Goal: Task Accomplishment & Management: Complete application form

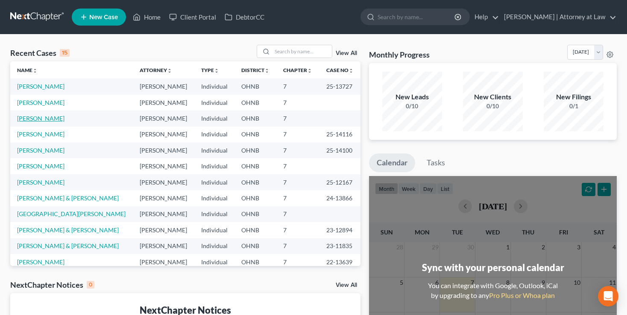
click at [35, 122] on link "[PERSON_NAME]" at bounding box center [40, 118] width 47 height 7
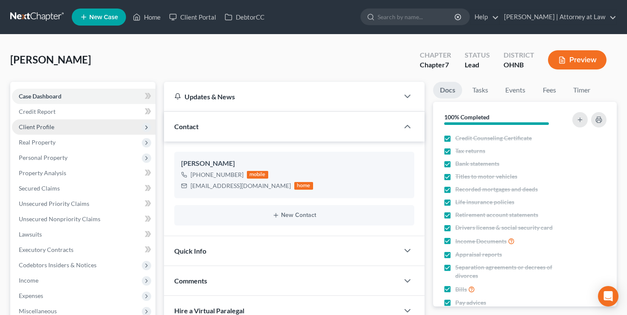
scroll to position [90, 0]
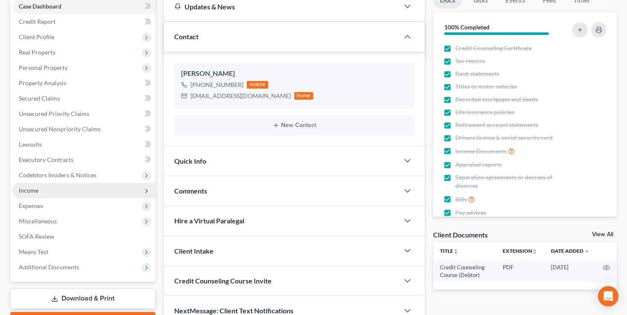
click at [29, 190] on span "Income" at bounding box center [29, 190] width 20 height 7
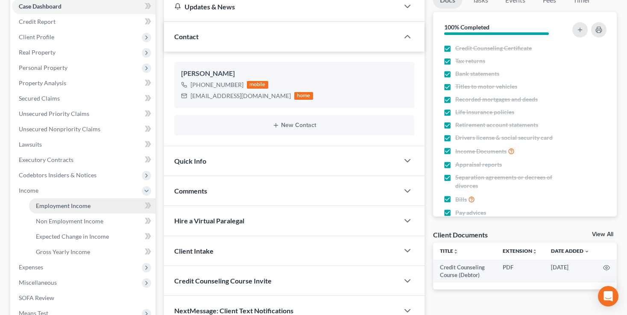
click at [64, 207] on span "Employment Income" at bounding box center [63, 205] width 55 height 7
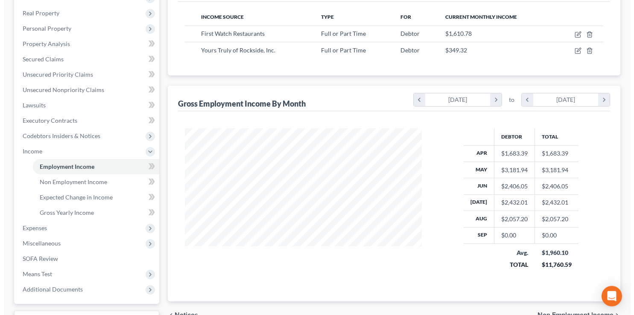
scroll to position [63, 0]
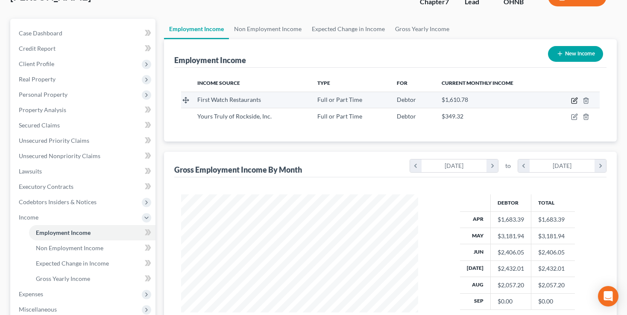
click at [572, 100] on icon "button" at bounding box center [574, 100] width 7 height 7
select select "0"
select select "9"
select select "2"
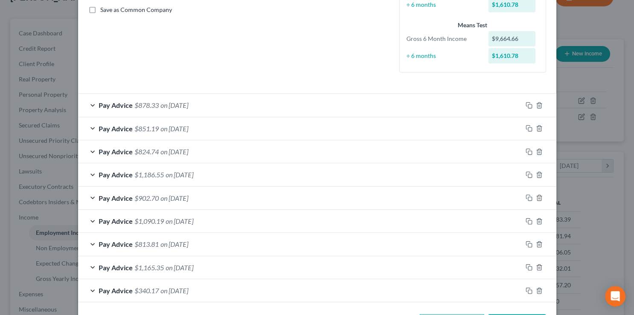
scroll to position [215, 0]
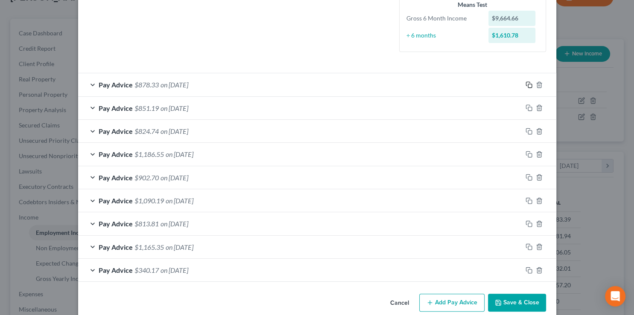
click at [525, 83] on icon "button" at bounding box center [528, 85] width 7 height 7
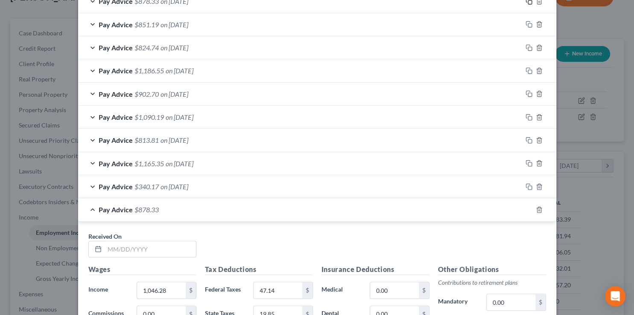
scroll to position [387, 0]
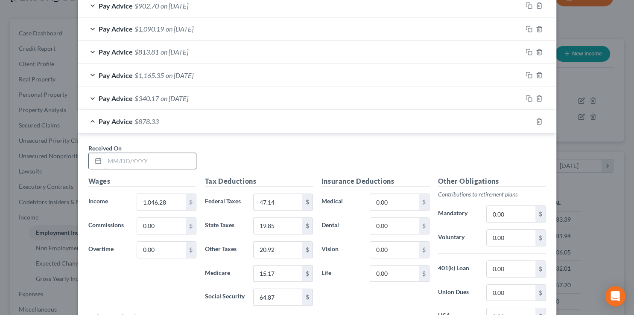
click at [123, 161] on input "text" at bounding box center [150, 161] width 91 height 16
type input "[DATE]"
type input "1,334.18"
type input "81.7"
type input "28.46"
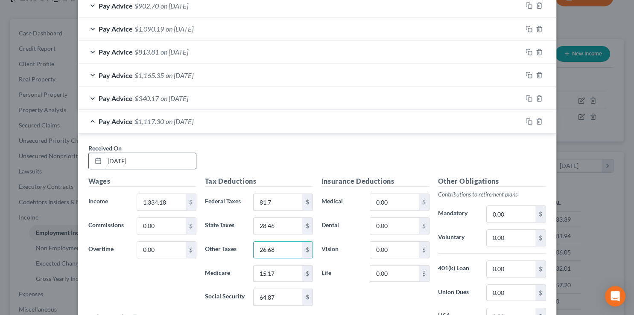
type input "26.68"
type input "19.35"
type input "82.71"
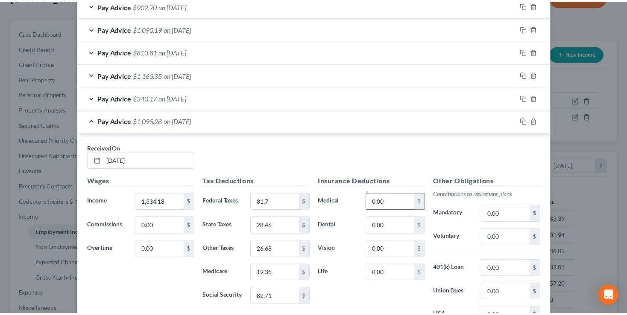
scroll to position [490, 0]
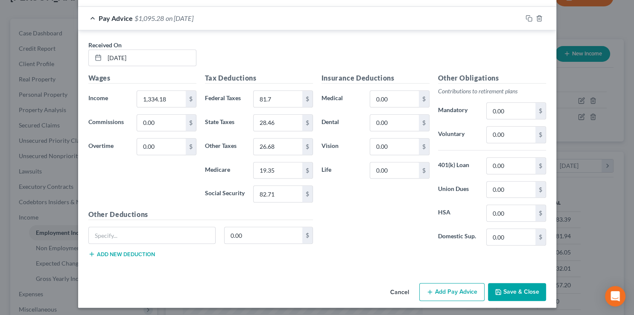
click at [508, 293] on button "Save & Close" at bounding box center [517, 292] width 58 height 18
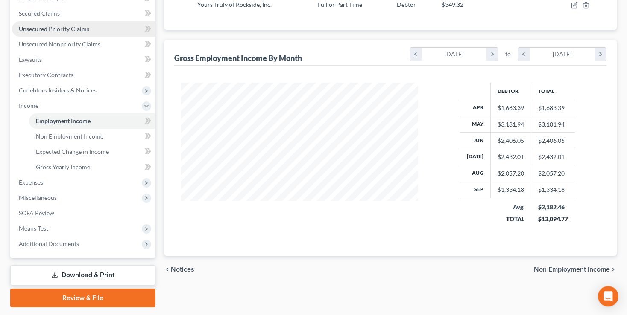
scroll to position [180, 0]
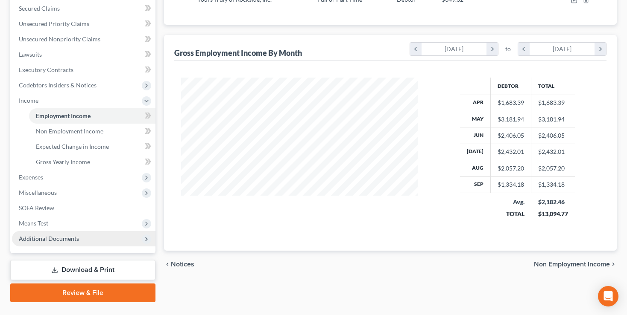
click at [37, 240] on span "Additional Documents" at bounding box center [49, 238] width 60 height 7
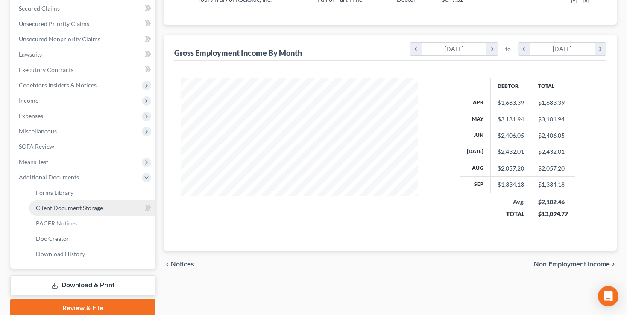
click at [47, 210] on span "Client Document Storage" at bounding box center [69, 207] width 67 height 7
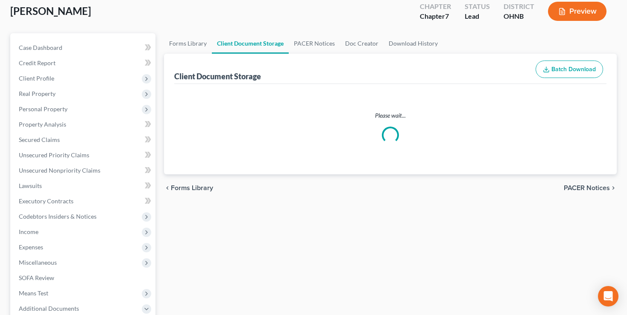
select select "5"
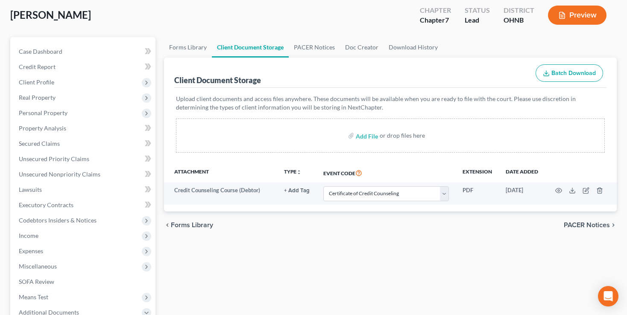
scroll to position [135, 0]
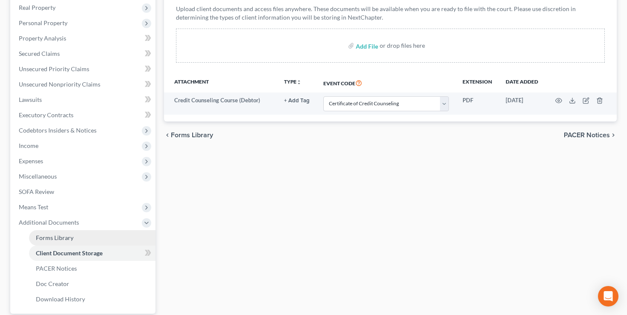
click at [42, 238] on span "Forms Library" at bounding box center [55, 237] width 38 height 7
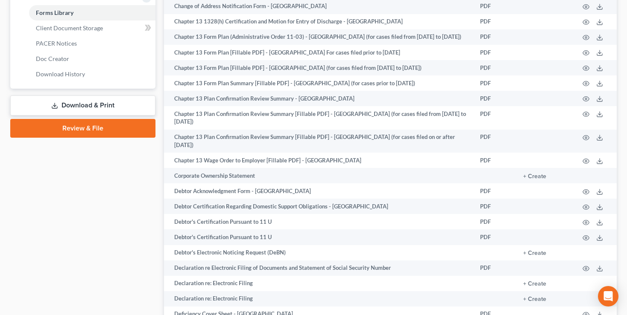
scroll to position [406, 0]
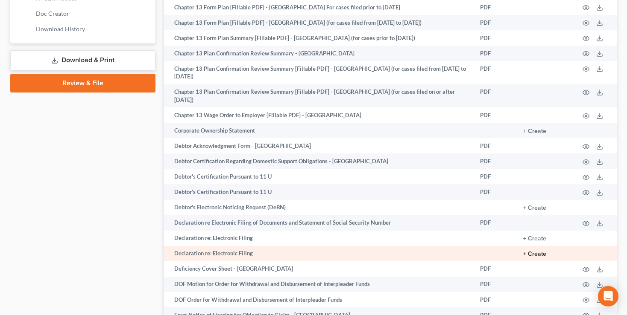
click at [536, 251] on button "+ Create" at bounding box center [534, 254] width 23 height 6
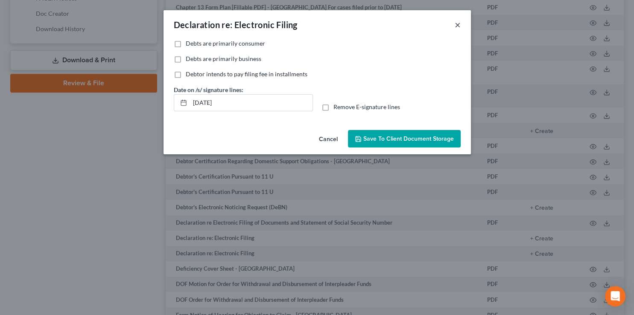
click at [455, 26] on button "×" at bounding box center [458, 25] width 6 height 10
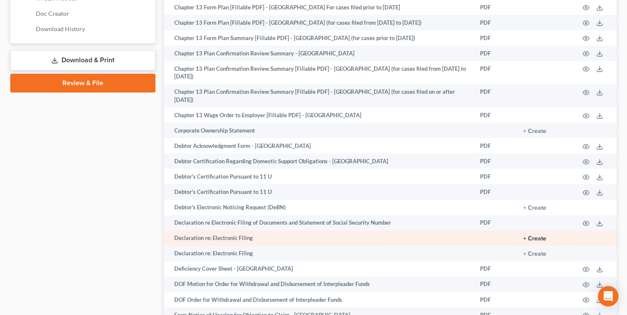
click at [536, 236] on button "+ Create" at bounding box center [534, 239] width 23 height 6
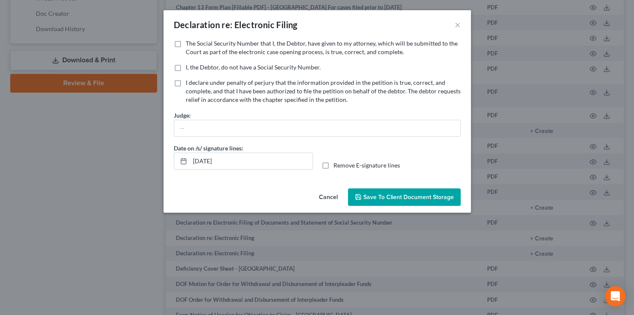
click at [186, 42] on label "The Social Security Number that I, the Debtor, have given to my attorney, which…" at bounding box center [323, 47] width 275 height 17
click at [189, 42] on input "The Social Security Number that I, the Debtor, have given to my attorney, which…" at bounding box center [192, 42] width 6 height 6
checkbox input "true"
click at [333, 164] on label "Remove E-signature lines" at bounding box center [366, 165] width 67 height 9
click at [337, 164] on input "Remove E-signature lines" at bounding box center [340, 164] width 6 height 6
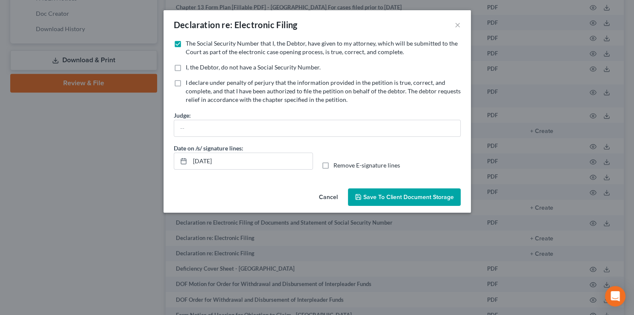
checkbox input "true"
click at [401, 198] on span "Save to Client Document Storage" at bounding box center [408, 197] width 90 height 7
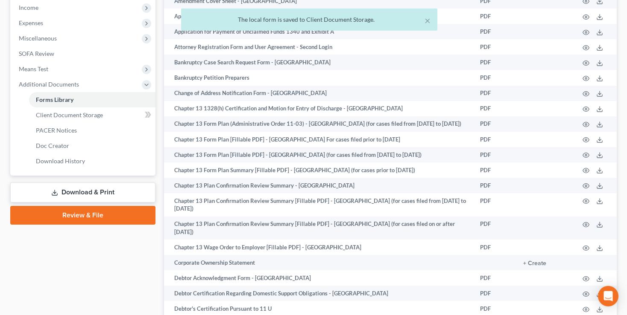
scroll to position [270, 0]
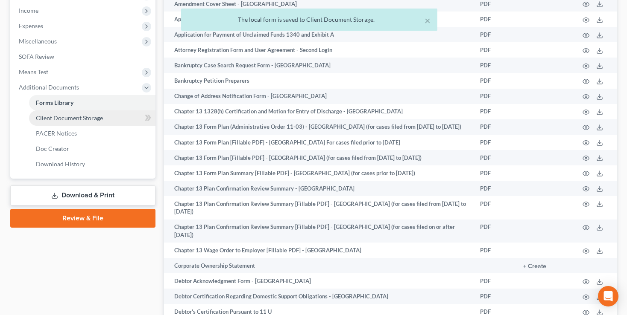
click at [62, 120] on span "Client Document Storage" at bounding box center [69, 117] width 67 height 7
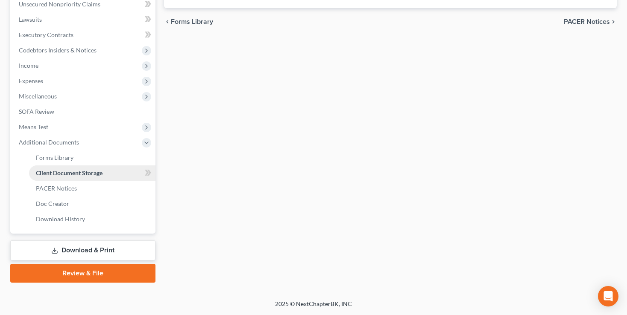
scroll to position [214, 0]
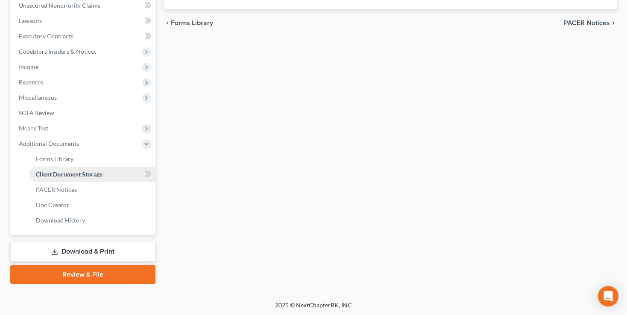
select select "5"
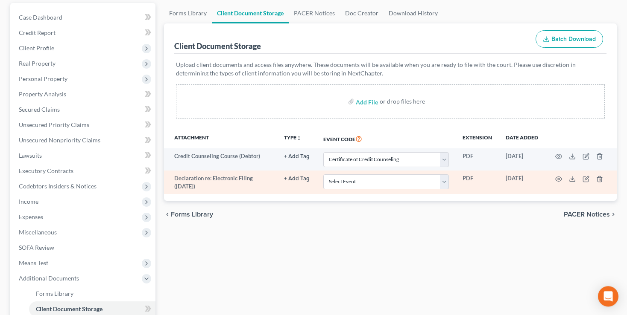
scroll to position [79, 0]
click at [558, 176] on icon "button" at bounding box center [558, 179] width 7 height 7
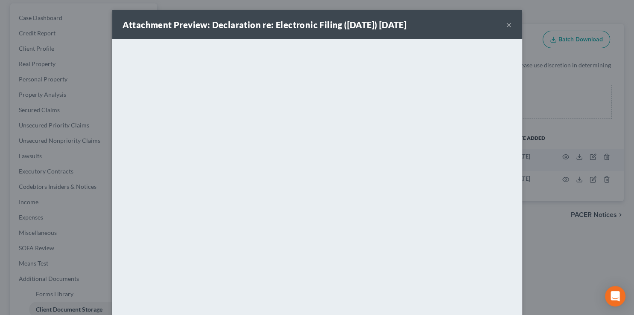
click at [507, 24] on button "×" at bounding box center [509, 25] width 6 height 10
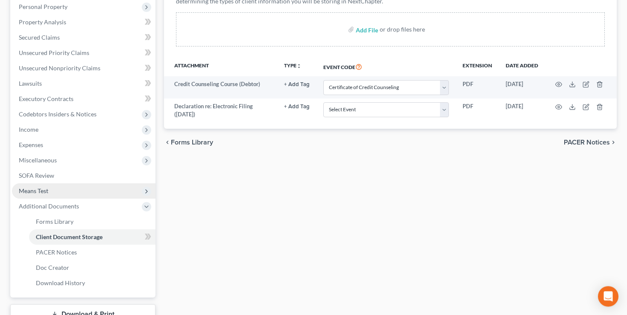
scroll to position [135, 0]
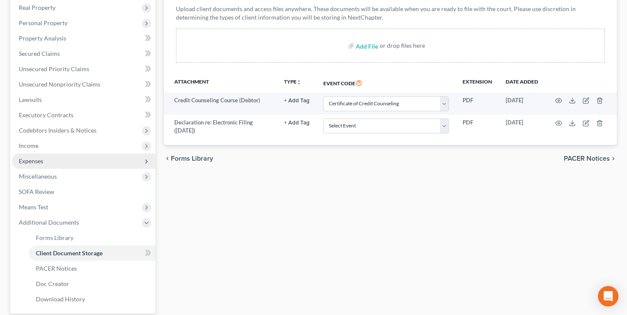
click at [33, 159] on span "Expenses" at bounding box center [31, 161] width 24 height 7
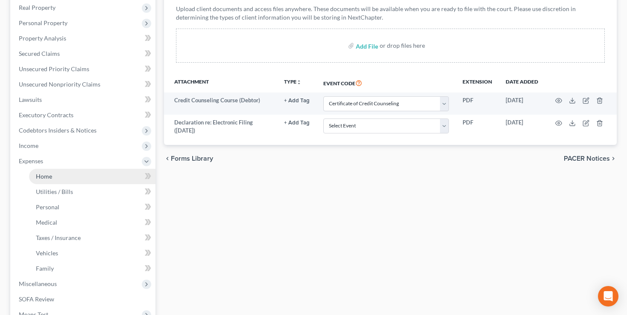
click at [50, 178] on span "Home" at bounding box center [44, 176] width 16 height 7
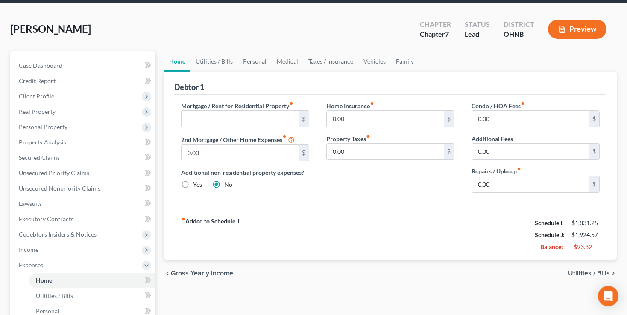
scroll to position [45, 0]
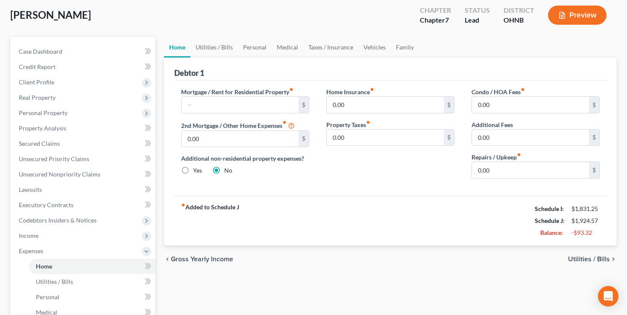
click at [578, 254] on div "chevron_left Gross Yearly Income Utilities / Bills chevron_right" at bounding box center [390, 259] width 452 height 27
click at [589, 258] on span "Utilities / Bills" at bounding box center [589, 259] width 42 height 7
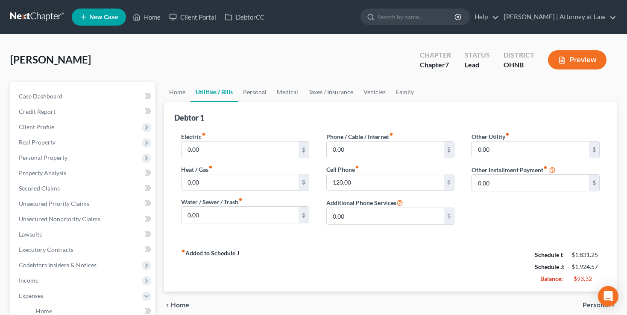
click at [590, 303] on span "Personal" at bounding box center [595, 305] width 27 height 7
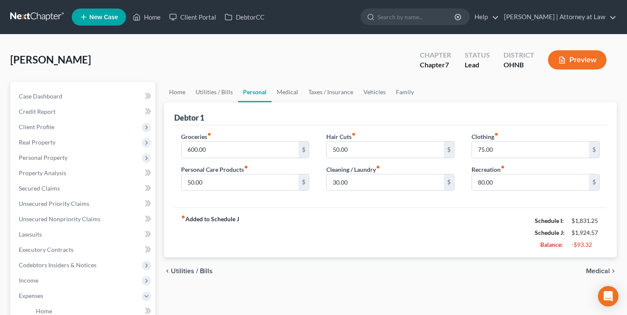
click at [595, 269] on span "Medical" at bounding box center [598, 271] width 24 height 7
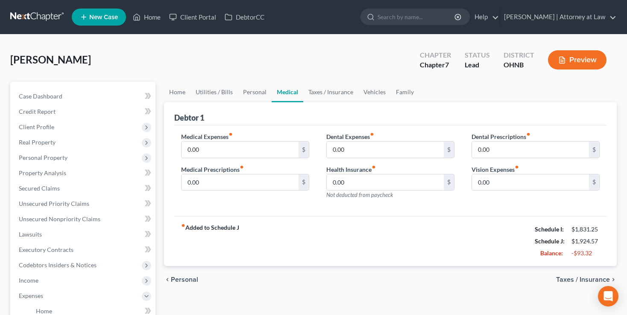
click at [590, 277] on span "Taxes / Insurance" at bounding box center [583, 280] width 54 height 7
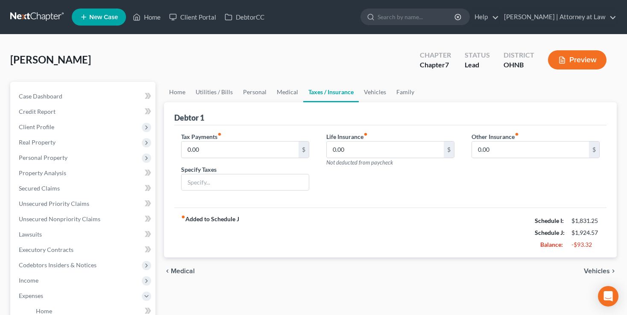
click at [593, 268] on span "Vehicles" at bounding box center [597, 271] width 26 height 7
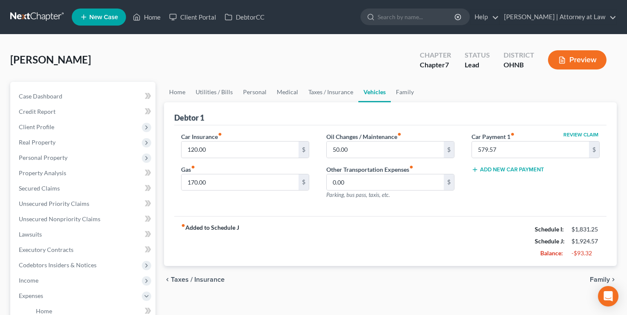
click at [592, 277] on span "Family" at bounding box center [600, 280] width 20 height 7
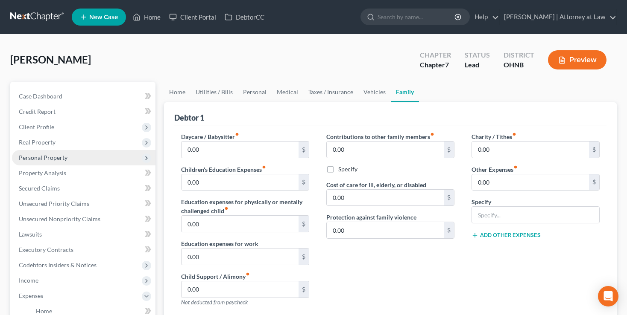
click at [33, 161] on span "Personal Property" at bounding box center [83, 157] width 143 height 15
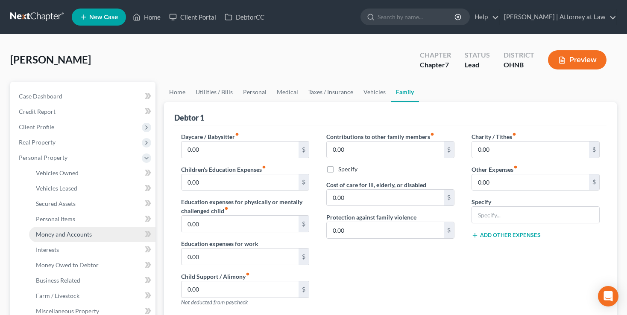
click at [60, 233] on span "Money and Accounts" at bounding box center [64, 234] width 56 height 7
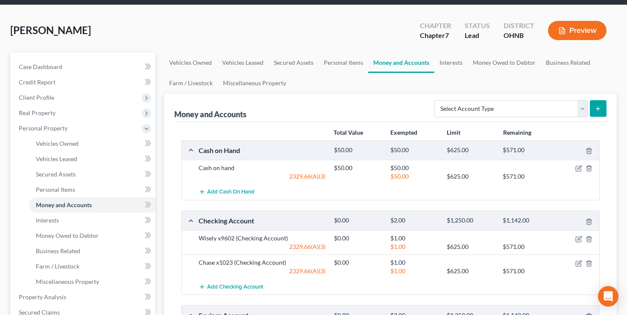
scroll to position [45, 0]
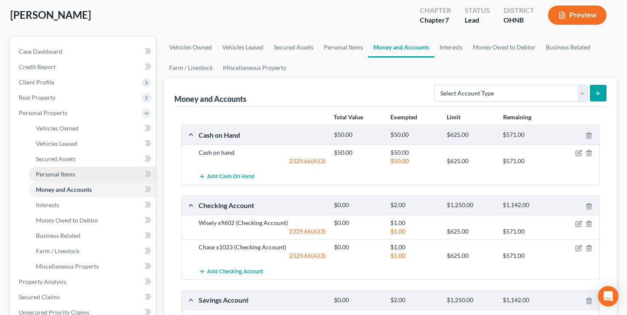
click at [54, 173] on span "Personal Items" at bounding box center [55, 174] width 39 height 7
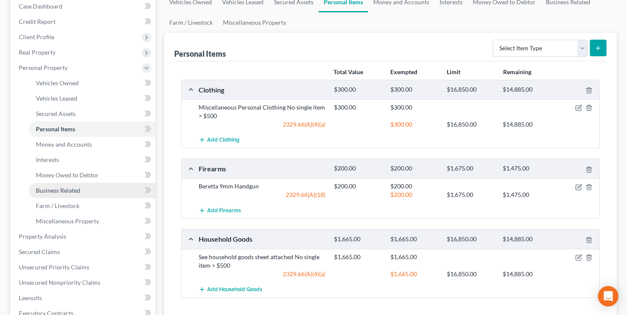
scroll to position [180, 0]
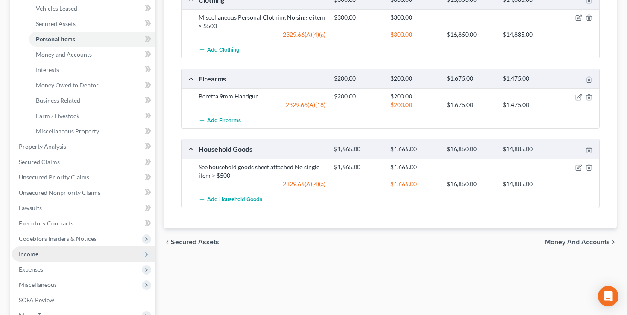
click at [35, 256] on span "Income" at bounding box center [29, 254] width 20 height 7
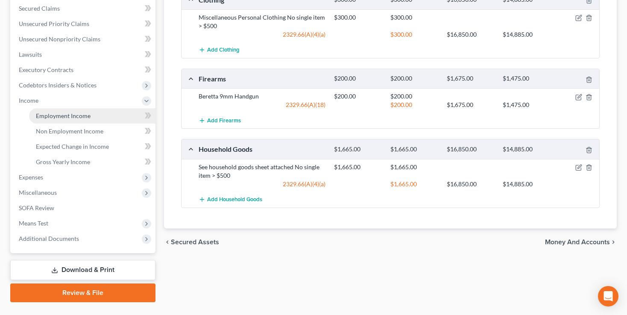
click at [59, 115] on span "Employment Income" at bounding box center [63, 115] width 55 height 7
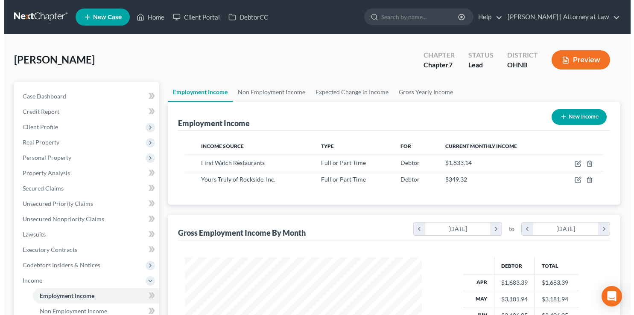
scroll to position [45, 0]
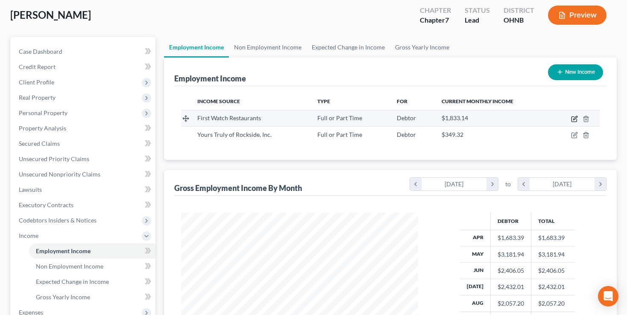
click at [575, 119] on icon "button" at bounding box center [574, 119] width 7 height 7
select select "0"
select select "9"
select select "2"
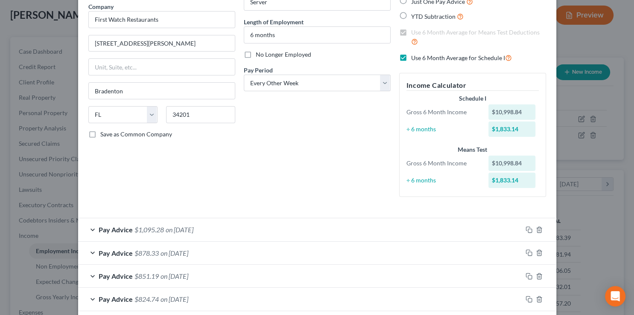
scroll to position [86, 0]
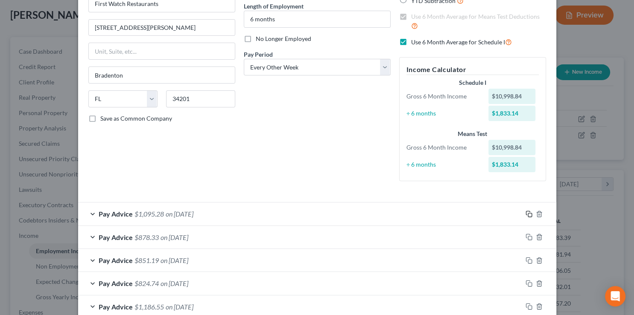
click at [528, 215] on rect "button" at bounding box center [530, 215] width 4 height 4
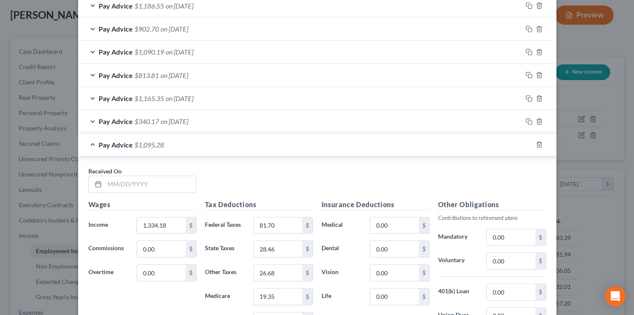
scroll to position [430, 0]
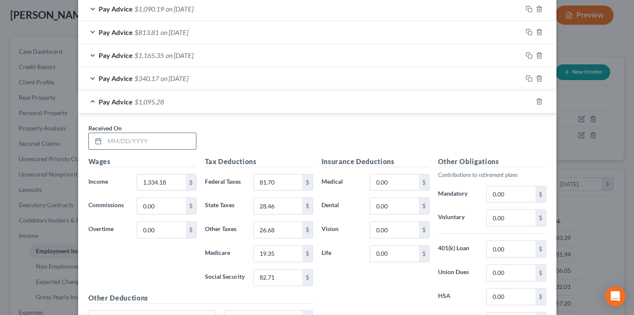
click at [119, 138] on input "text" at bounding box center [150, 141] width 91 height 16
type input "[DATE]"
type input "2"
type input "1,275.25"
type input "74.74"
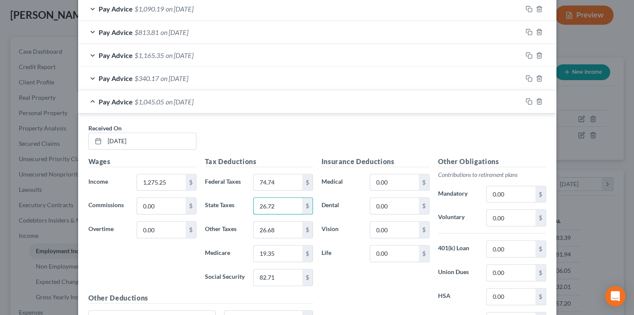
type input "26.72"
type input "25.52"
type input "18.50"
type input "79.13"
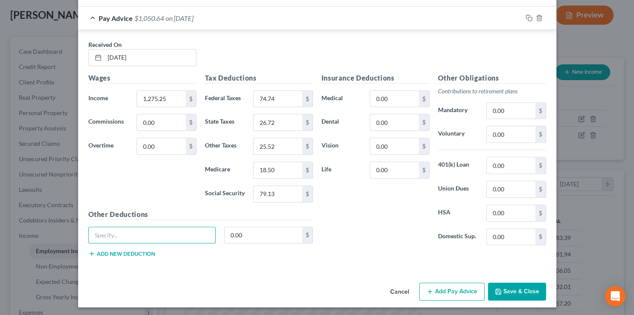
scroll to position [471, 0]
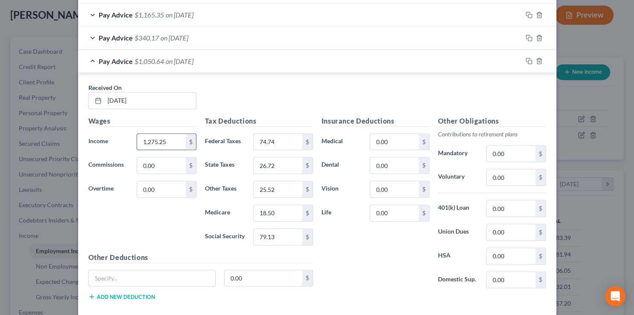
click at [152, 140] on input "1,275.25" at bounding box center [161, 142] width 48 height 16
type input "1,276.25"
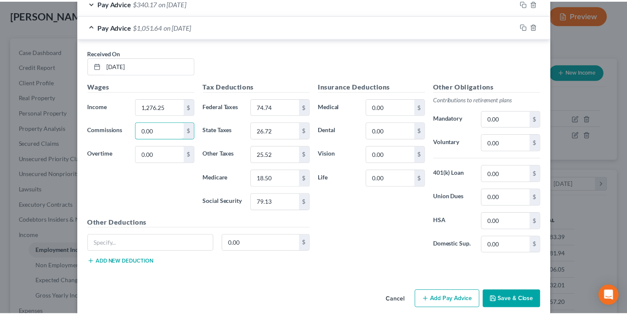
scroll to position [514, 0]
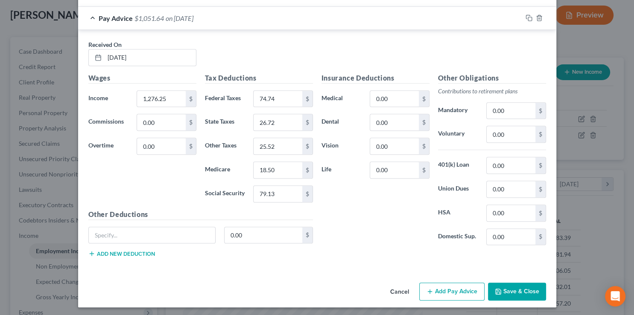
click at [514, 292] on button "Save & Close" at bounding box center [517, 292] width 58 height 18
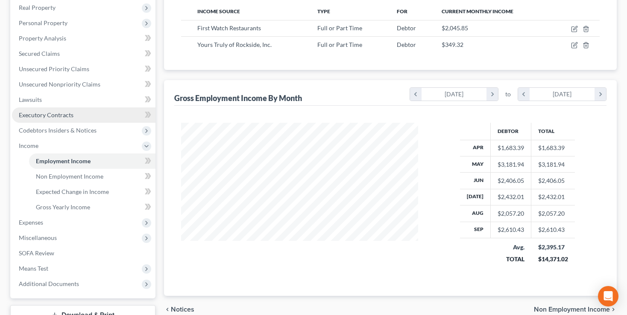
scroll to position [180, 0]
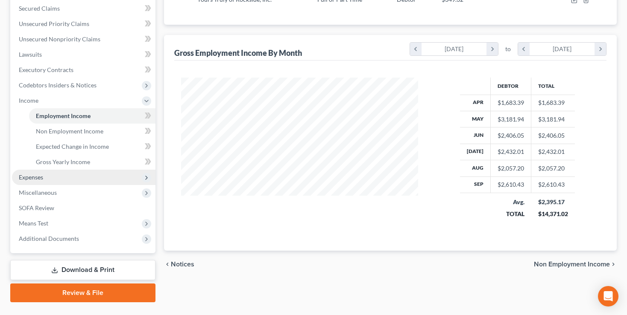
click at [32, 173] on span "Expenses" at bounding box center [83, 177] width 143 height 15
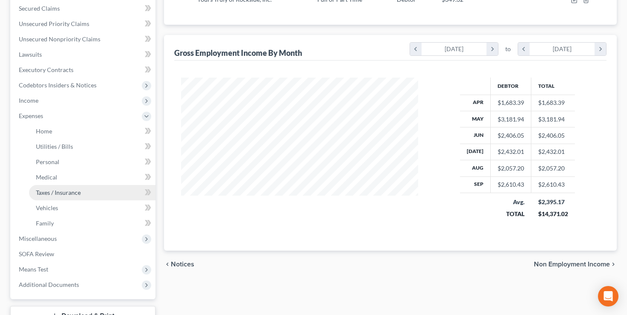
click at [47, 191] on span "Taxes / Insurance" at bounding box center [58, 192] width 45 height 7
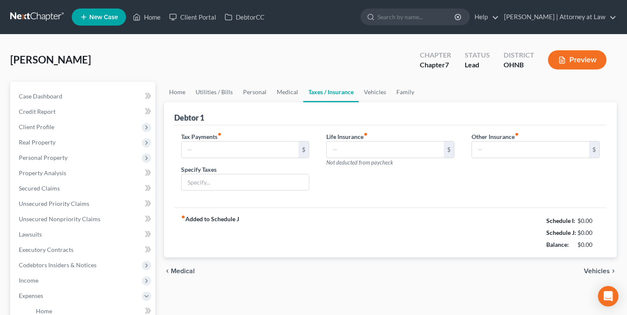
type input "0.00"
click at [181, 269] on span "Medical" at bounding box center [183, 271] width 24 height 7
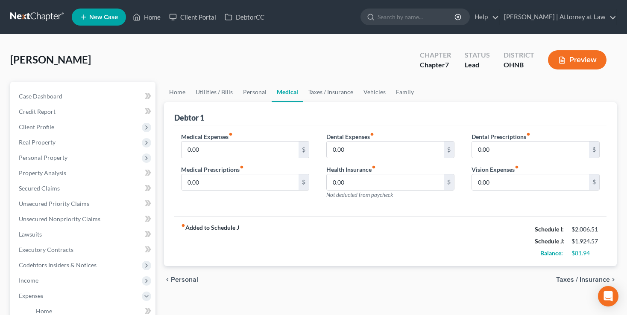
click at [180, 280] on span "Personal" at bounding box center [184, 280] width 27 height 7
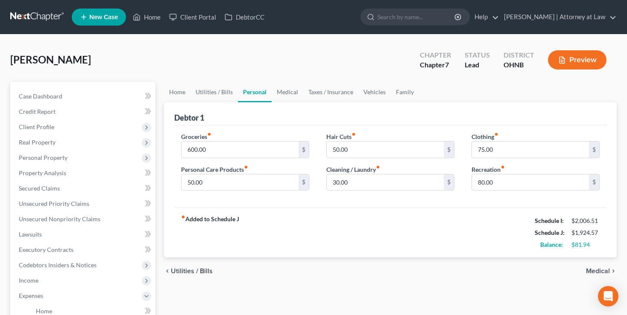
click at [181, 272] on span "Utilities / Bills" at bounding box center [192, 271] width 42 height 7
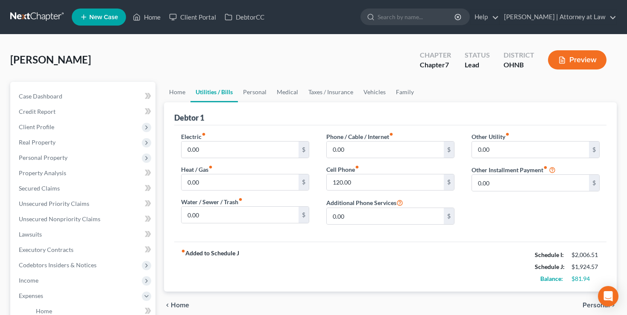
click at [181, 272] on strong "fiber_manual_record Added to Schedule J" at bounding box center [210, 267] width 58 height 36
click at [178, 91] on link "Home" at bounding box center [177, 92] width 26 height 20
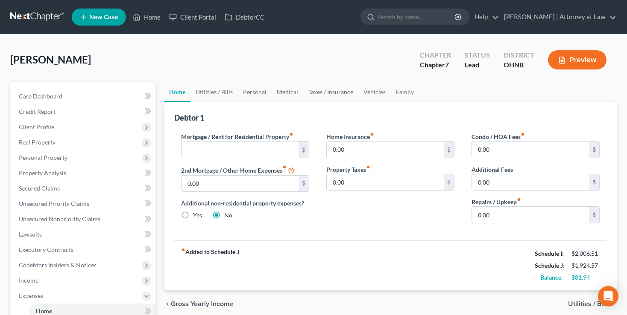
click at [576, 301] on span "Utilities / Bills" at bounding box center [589, 304] width 42 height 7
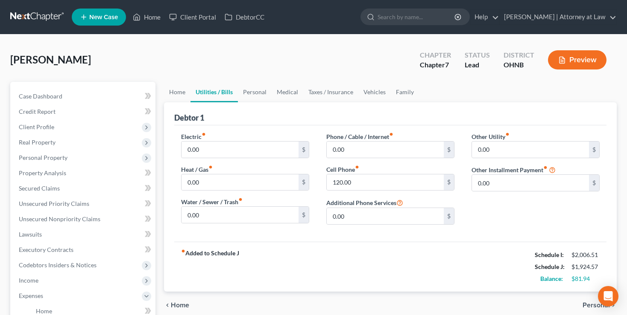
click at [590, 304] on span "Personal" at bounding box center [595, 305] width 27 height 7
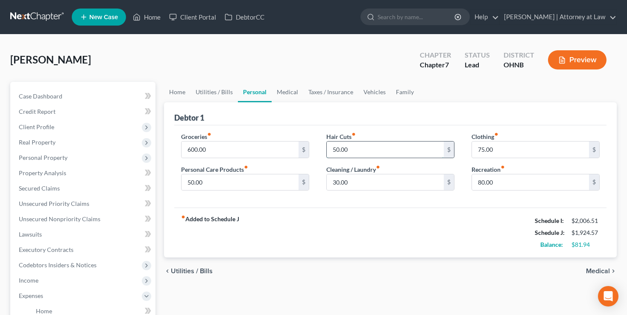
drag, startPoint x: 362, startPoint y: 149, endPoint x: 308, endPoint y: 152, distance: 53.9
click at [327, 152] on input "50.00" at bounding box center [385, 150] width 117 height 16
drag, startPoint x: 350, startPoint y: 148, endPoint x: 318, endPoint y: 148, distance: 32.4
click at [327, 148] on input "50.00" at bounding box center [385, 150] width 117 height 16
type input "60"
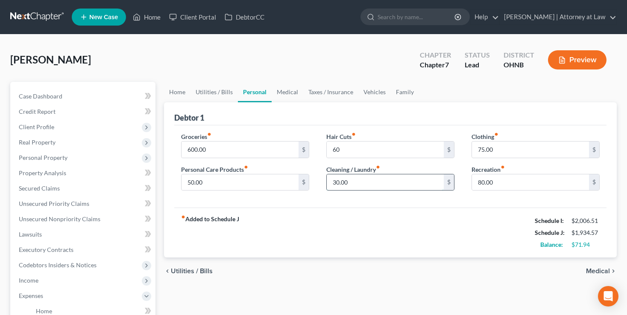
drag, startPoint x: 353, startPoint y: 183, endPoint x: 336, endPoint y: 185, distance: 16.8
click at [327, 183] on input "30.00" at bounding box center [385, 183] width 117 height 16
drag, startPoint x: 353, startPoint y: 181, endPoint x: 320, endPoint y: 180, distance: 32.5
click at [327, 181] on input "30.00" at bounding box center [385, 183] width 117 height 16
type input "50"
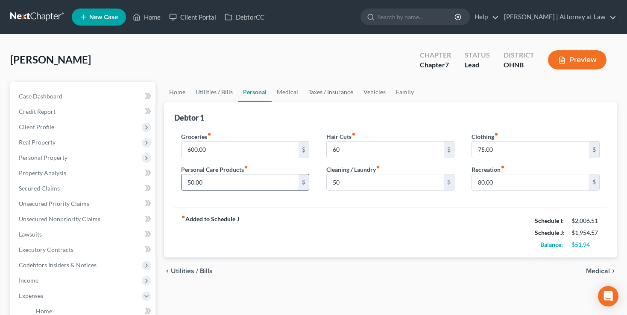
drag, startPoint x: 206, startPoint y: 182, endPoint x: 190, endPoint y: 184, distance: 15.9
click at [181, 184] on input "50.00" at bounding box center [239, 183] width 117 height 16
drag, startPoint x: 209, startPoint y: 183, endPoint x: 176, endPoint y: 181, distance: 33.3
click at [181, 181] on input "50.00" at bounding box center [239, 183] width 117 height 16
type input "60"
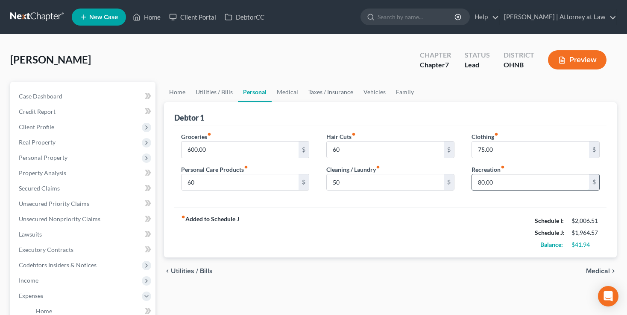
drag, startPoint x: 508, startPoint y: 182, endPoint x: 467, endPoint y: 182, distance: 40.6
click at [472, 182] on input "80.00" at bounding box center [530, 183] width 117 height 16
drag, startPoint x: 502, startPoint y: 183, endPoint x: 464, endPoint y: 182, distance: 38.0
click at [472, 182] on input "80.00" at bounding box center [530, 183] width 117 height 16
type input "100"
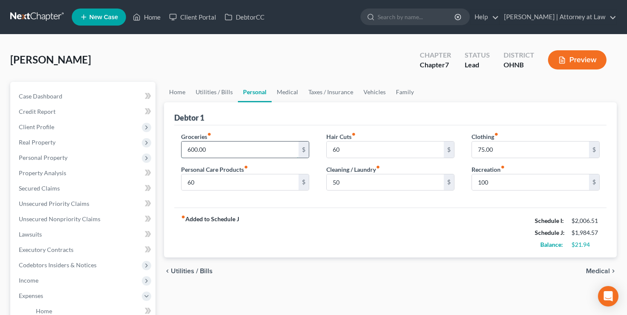
click at [216, 147] on input "600.00" at bounding box center [239, 150] width 117 height 16
drag, startPoint x: 225, startPoint y: 146, endPoint x: 177, endPoint y: 149, distance: 48.8
click at [181, 149] on input "600.00" at bounding box center [239, 150] width 117 height 16
drag, startPoint x: 213, startPoint y: 147, endPoint x: 181, endPoint y: 146, distance: 32.9
click at [181, 146] on input "620" at bounding box center [239, 150] width 117 height 16
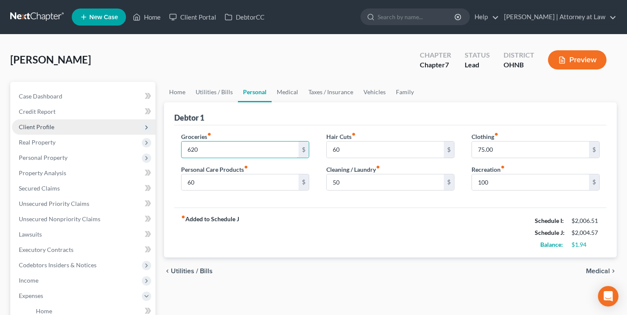
drag, startPoint x: 196, startPoint y: 153, endPoint x: 94, endPoint y: 120, distance: 107.1
click at [181, 142] on input "620" at bounding box center [239, 150] width 117 height 16
type input "650"
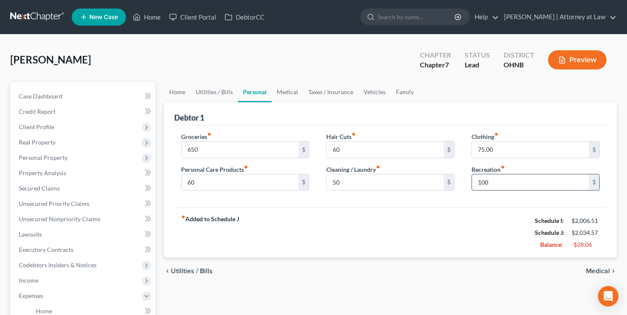
drag, startPoint x: 479, startPoint y: 194, endPoint x: 499, endPoint y: 185, distance: 22.2
click at [482, 193] on div "Clothing fiber_manual_record 75.00 $ Recreation fiber_manual_record 100 $" at bounding box center [535, 165] width 145 height 66
drag, startPoint x: 505, startPoint y: 180, endPoint x: 465, endPoint y: 180, distance: 39.3
click at [472, 180] on input "100" at bounding box center [530, 183] width 117 height 16
drag, startPoint x: 497, startPoint y: 178, endPoint x: 472, endPoint y: 178, distance: 25.2
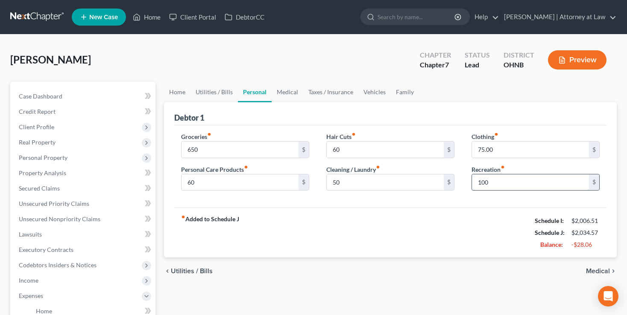
click at [472, 178] on input "100" at bounding box center [530, 183] width 117 height 16
drag, startPoint x: 508, startPoint y: 185, endPoint x: 467, endPoint y: 182, distance: 41.1
click at [472, 182] on input "85" at bounding box center [530, 183] width 117 height 16
drag, startPoint x: 496, startPoint y: 181, endPoint x: 467, endPoint y: 178, distance: 28.3
click at [472, 178] on input "75" at bounding box center [530, 183] width 117 height 16
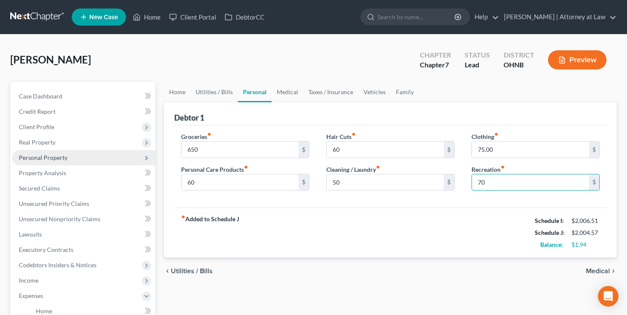
type input "70"
click at [32, 156] on span "Personal Property" at bounding box center [43, 157] width 49 height 7
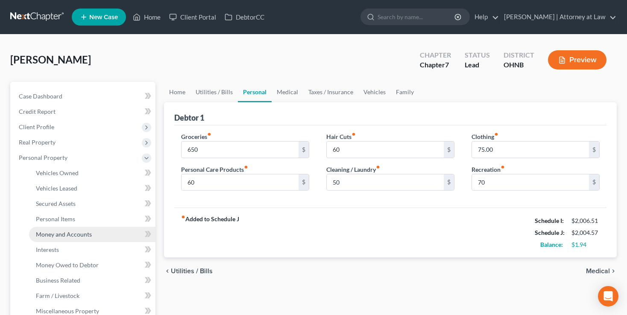
click at [58, 236] on span "Money and Accounts" at bounding box center [64, 234] width 56 height 7
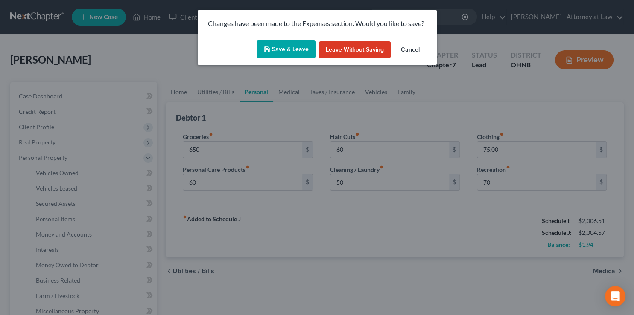
click at [288, 51] on button "Save & Leave" at bounding box center [286, 50] width 59 height 18
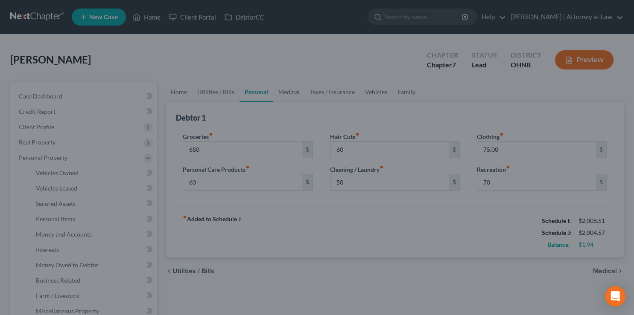
type input "650.00"
type input "60.00"
type input "50.00"
type input "70.00"
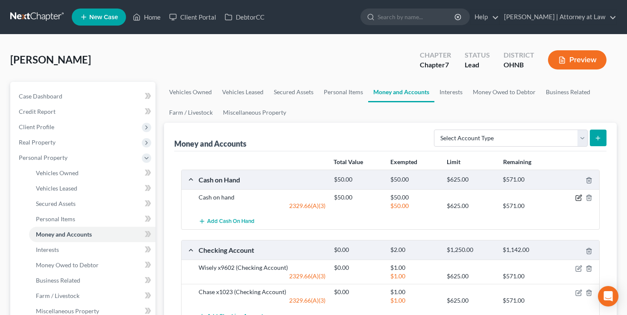
click at [578, 196] on icon "button" at bounding box center [577, 198] width 5 height 5
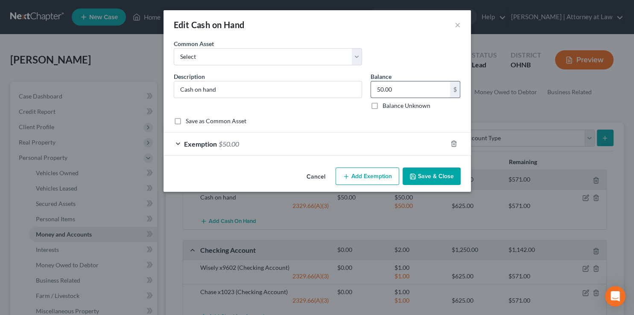
drag, startPoint x: 406, startPoint y: 91, endPoint x: 371, endPoint y: 85, distance: 35.7
click at [371, 88] on input "50.00" at bounding box center [410, 90] width 79 height 16
click at [406, 93] on input "50.00" at bounding box center [410, 90] width 79 height 16
drag, startPoint x: 419, startPoint y: 91, endPoint x: 364, endPoint y: 76, distance: 57.4
click at [371, 87] on input "50.00" at bounding box center [410, 90] width 79 height 16
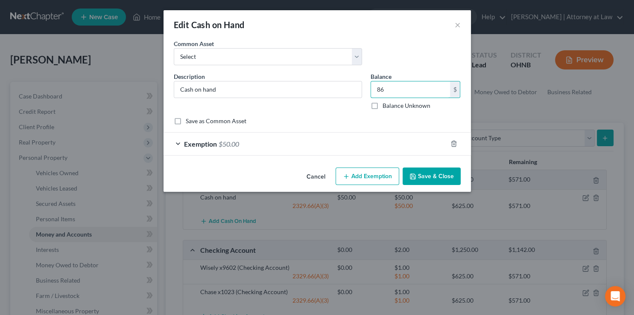
type input "86"
click at [235, 147] on span "$50.00" at bounding box center [229, 144] width 20 height 8
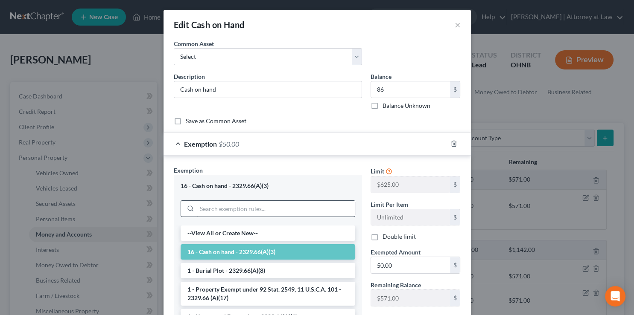
scroll to position [43, 0]
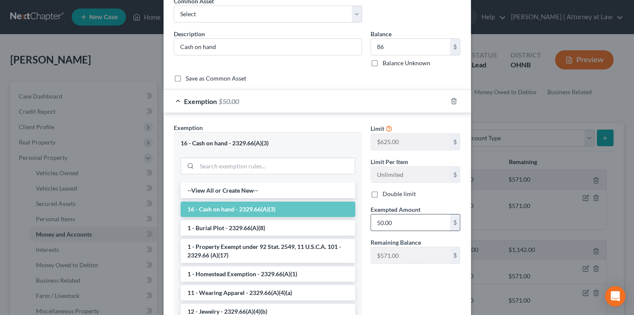
drag, startPoint x: 398, startPoint y: 221, endPoint x: 333, endPoint y: 222, distance: 65.3
click at [371, 222] on input "50.00" at bounding box center [410, 223] width 79 height 16
drag, startPoint x: 397, startPoint y: 225, endPoint x: 347, endPoint y: 223, distance: 50.0
click at [371, 223] on input "50.00" at bounding box center [410, 223] width 79 height 16
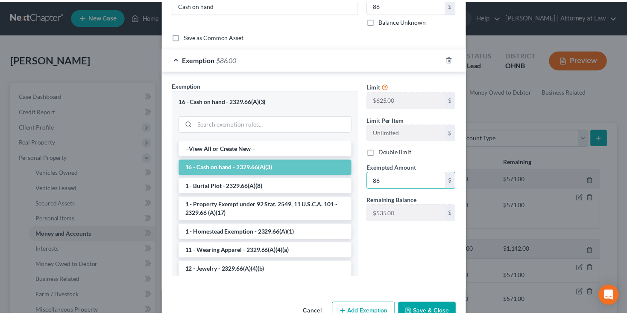
scroll to position [107, 0]
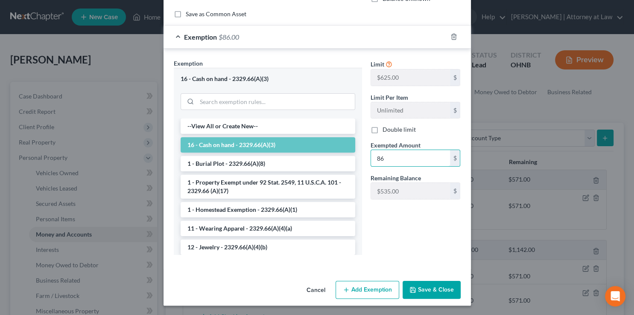
type input "86"
click at [420, 289] on button "Save & Close" at bounding box center [432, 290] width 58 height 18
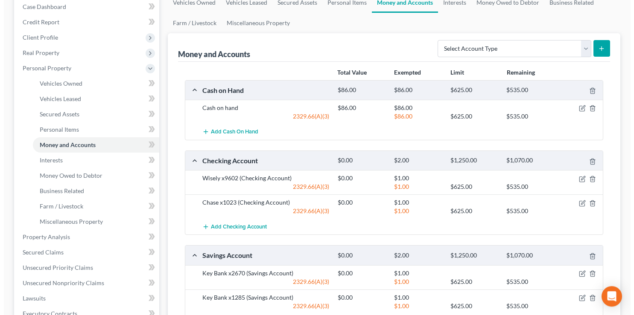
scroll to position [90, 0]
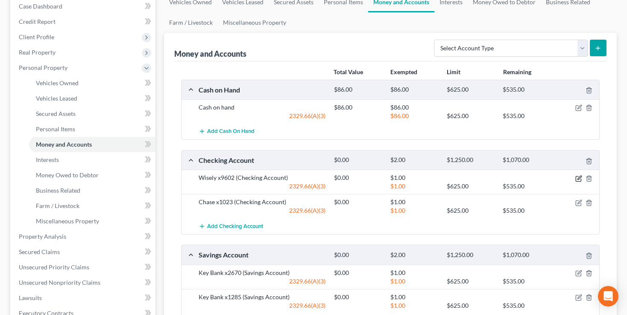
click at [579, 177] on icon "button" at bounding box center [578, 178] width 7 height 7
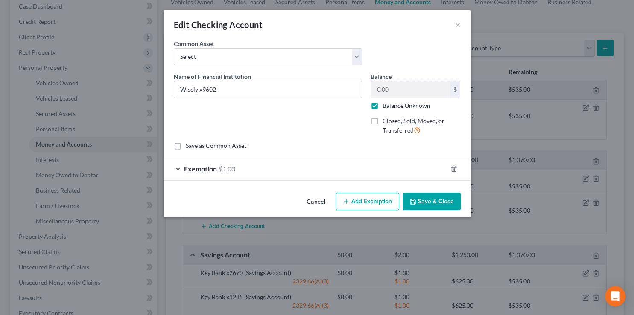
click at [382, 106] on label "Balance Unknown" at bounding box center [406, 106] width 48 height 9
click at [386, 106] on input "Balance Unknown" at bounding box center [389, 105] width 6 height 6
checkbox input "false"
click at [399, 94] on input "0.00" at bounding box center [410, 90] width 79 height 16
type input "33.40"
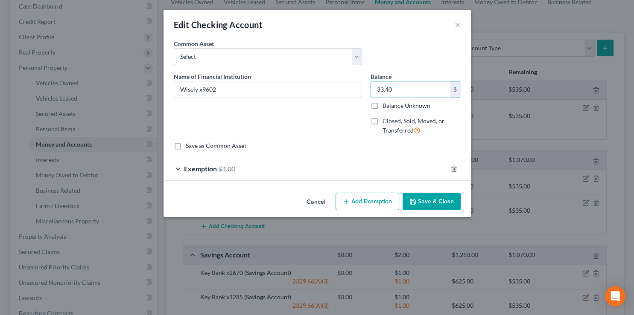
click at [203, 172] on span "Exemption" at bounding box center [200, 169] width 33 height 8
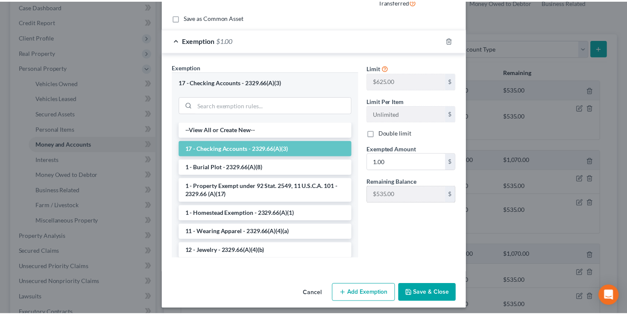
scroll to position [129, 0]
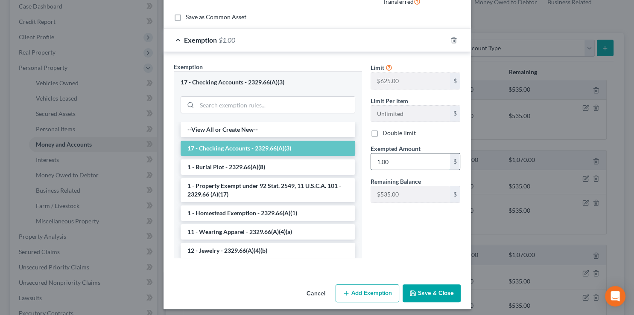
click at [395, 162] on input "1.00" at bounding box center [410, 162] width 79 height 16
drag, startPoint x: 408, startPoint y: 164, endPoint x: 347, endPoint y: 172, distance: 60.7
click at [371, 170] on input "1.00" at bounding box center [410, 162] width 79 height 16
type input "33.40"
click at [423, 291] on button "Save & Close" at bounding box center [432, 294] width 58 height 18
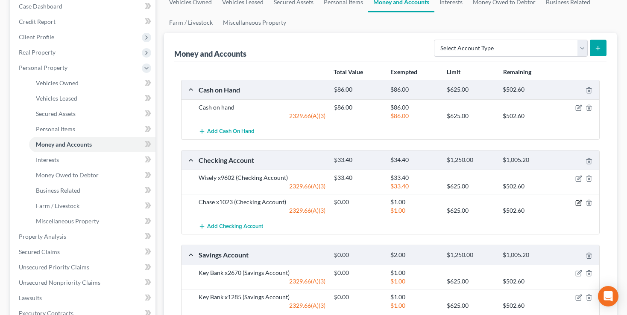
click at [578, 203] on icon "button" at bounding box center [579, 202] width 4 height 4
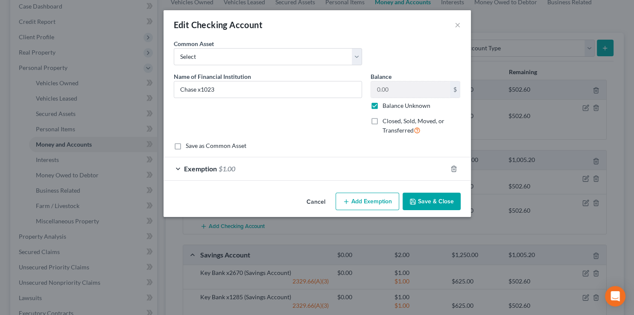
click at [382, 102] on label "Balance Unknown" at bounding box center [406, 106] width 48 height 9
click at [386, 102] on input "Balance Unknown" at bounding box center [389, 105] width 6 height 6
checkbox input "false"
click at [404, 88] on input "0.00" at bounding box center [410, 90] width 79 height 16
click at [342, 125] on div "Name of Financial Institution * Chase x1023" at bounding box center [267, 107] width 197 height 70
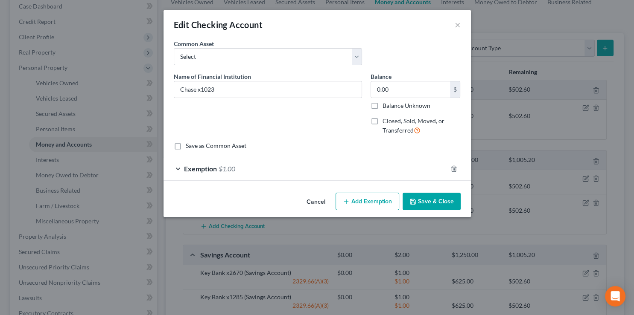
click at [448, 168] on div at bounding box center [459, 169] width 24 height 14
click at [453, 171] on icon "button" at bounding box center [453, 169] width 7 height 7
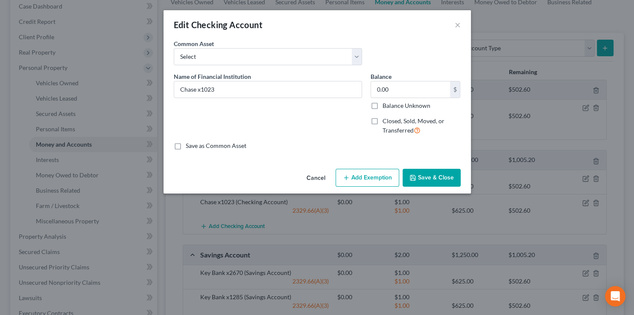
click at [420, 178] on button "Save & Close" at bounding box center [432, 178] width 58 height 18
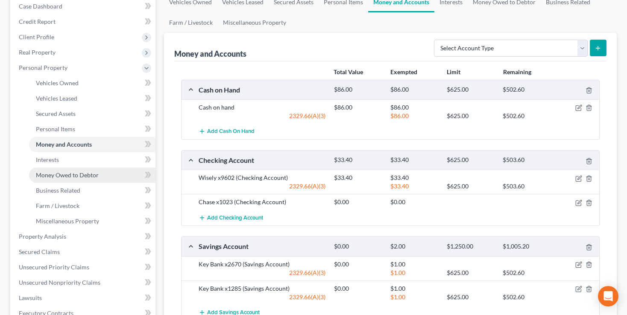
scroll to position [135, 0]
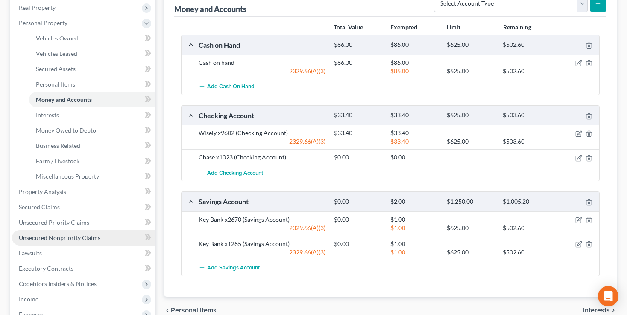
click at [44, 238] on span "Unsecured Nonpriority Claims" at bounding box center [60, 237] width 82 height 7
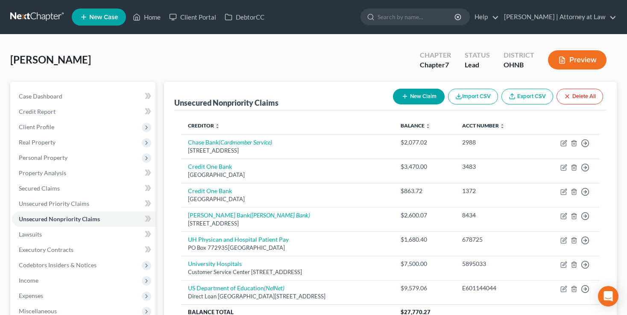
click at [409, 94] on button "New Claim" at bounding box center [419, 97] width 52 height 16
select select "0"
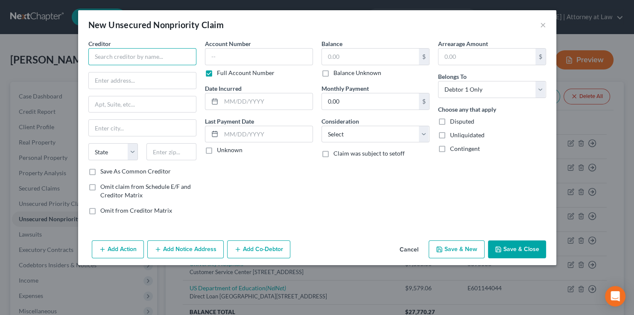
click at [144, 55] on input "text" at bounding box center [142, 56] width 108 height 17
click at [93, 57] on input "Chase Bank" at bounding box center [142, 56] width 108 height 17
type input "[PERSON_NAME] [PERSON_NAME] Bank"
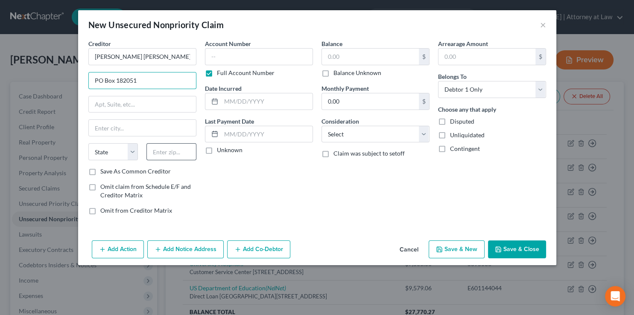
type input "PO Box 182051"
click at [161, 152] on input "text" at bounding box center [171, 151] width 50 height 17
type input "43218"
type input "Columbus"
select select "36"
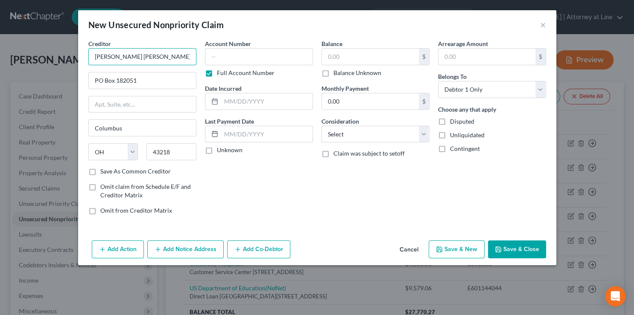
click at [162, 58] on input "[PERSON_NAME] [PERSON_NAME] Bank" at bounding box center [142, 56] width 108 height 17
type input "[PERSON_NAME] [PERSON_NAME] Bank, N.A."
click at [217, 74] on label "Full Account Number" at bounding box center [246, 73] width 58 height 9
click at [220, 74] on input "Full Account Number" at bounding box center [223, 72] width 6 height 6
click at [217, 76] on label "Full Account Number" at bounding box center [246, 73] width 58 height 9
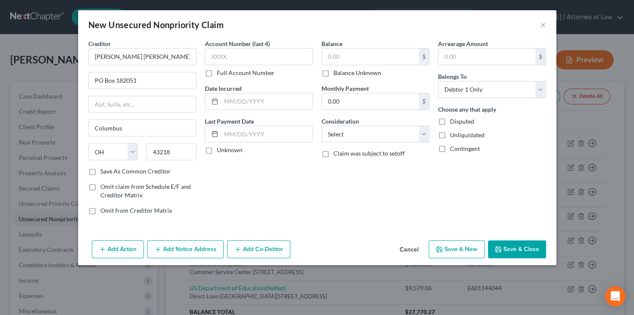
click at [220, 74] on input "Full Account Number" at bounding box center [223, 72] width 6 height 6
click at [217, 75] on label "Full Account Number" at bounding box center [246, 73] width 58 height 9
click at [220, 74] on input "Full Account Number" at bounding box center [223, 72] width 6 height 6
click at [231, 57] on input "text" at bounding box center [259, 56] width 108 height 17
type input "1023"
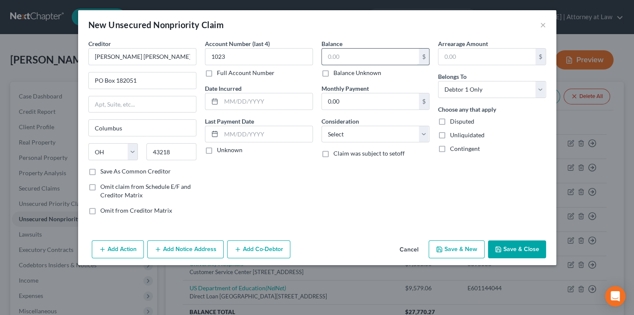
click at [344, 56] on input "text" at bounding box center [370, 57] width 97 height 16
type input "121.02"
click at [321, 126] on select "Select Cable / Satellite Services Collection Agency Credit Card Debt Debt Couns…" at bounding box center [375, 134] width 108 height 17
select select "15"
click option "Overdrawn Bank Account" at bounding box center [0, 0] width 0 height 0
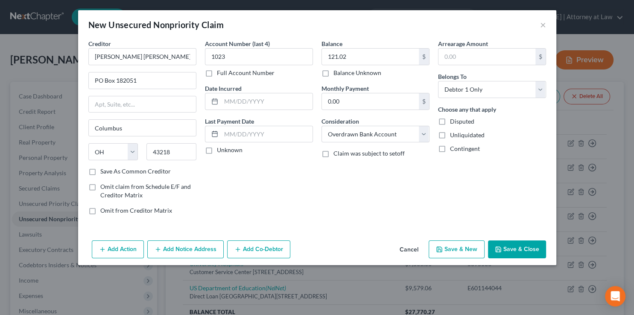
click at [510, 248] on button "Save & Close" at bounding box center [517, 250] width 58 height 18
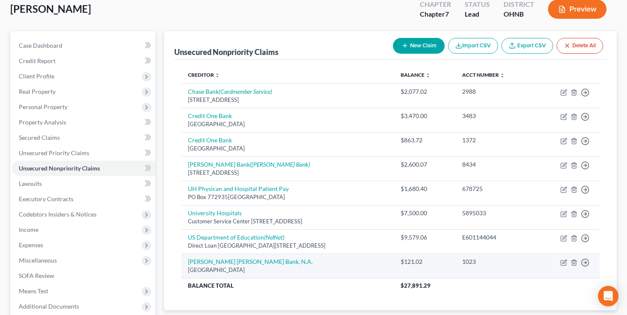
scroll to position [47, 0]
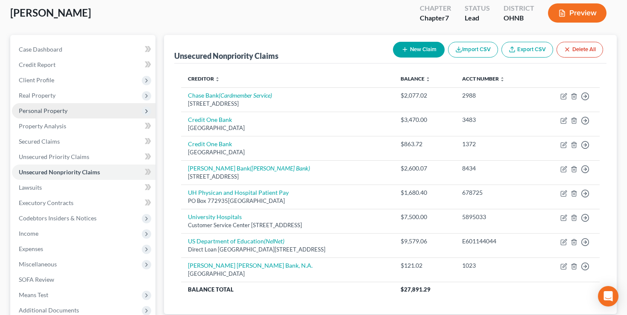
click at [25, 108] on span "Personal Property" at bounding box center [43, 110] width 49 height 7
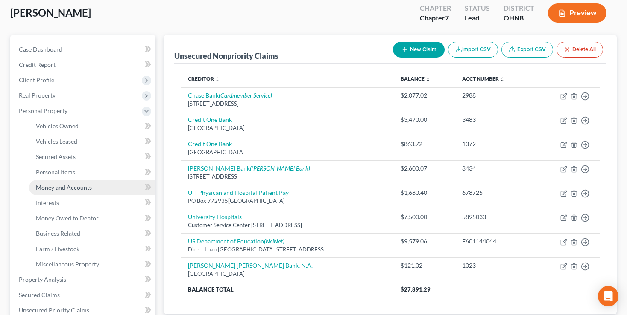
click at [41, 190] on span "Money and Accounts" at bounding box center [64, 187] width 56 height 7
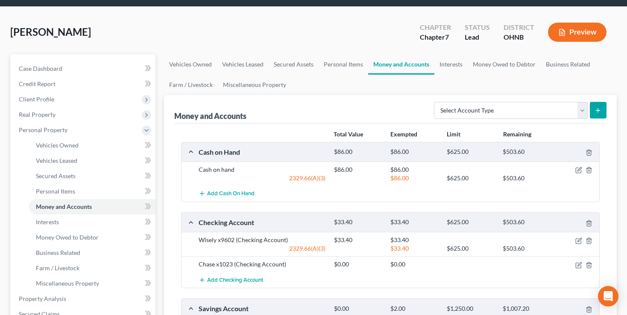
scroll to position [45, 0]
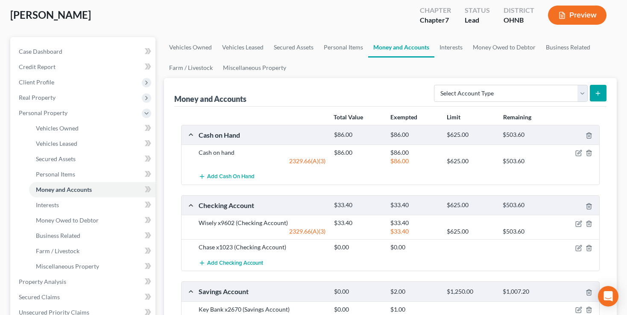
click at [329, 73] on ul "Vehicles Owned Vehicles Leased Secured Assets Personal Items Money and Accounts…" at bounding box center [390, 57] width 452 height 41
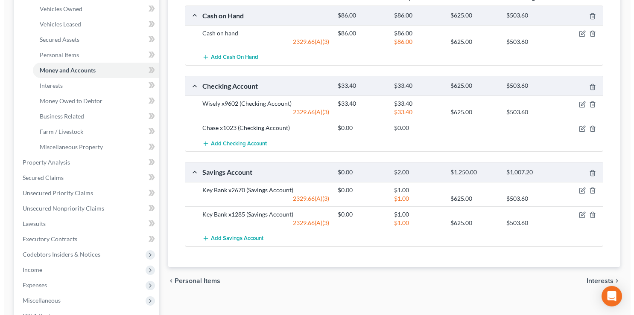
scroll to position [180, 0]
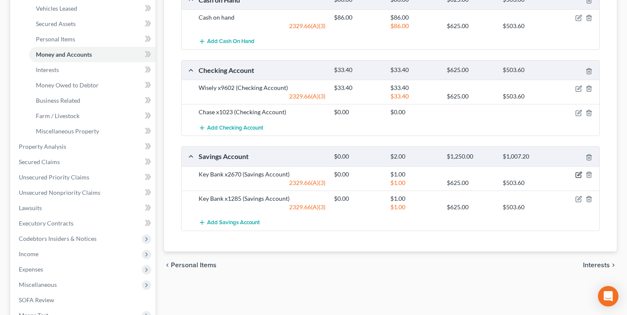
click at [579, 173] on icon "button" at bounding box center [578, 175] width 7 height 7
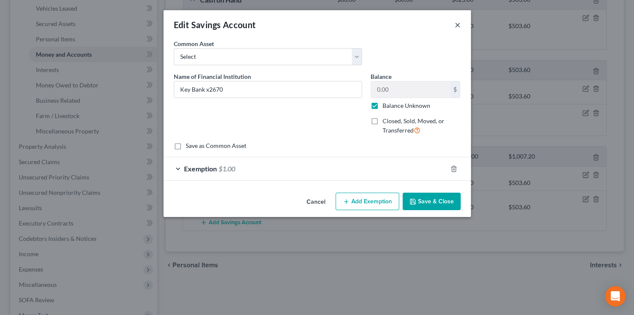
click at [458, 26] on button "×" at bounding box center [458, 25] width 6 height 10
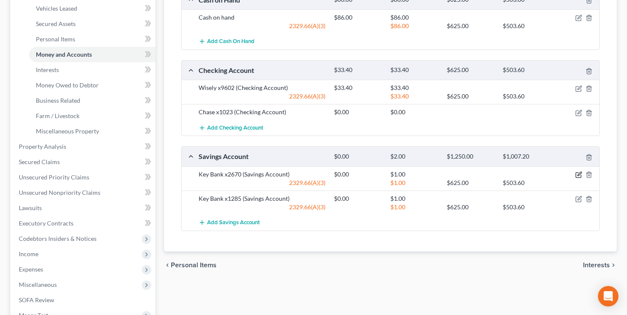
click at [578, 172] on icon "button" at bounding box center [579, 174] width 4 height 4
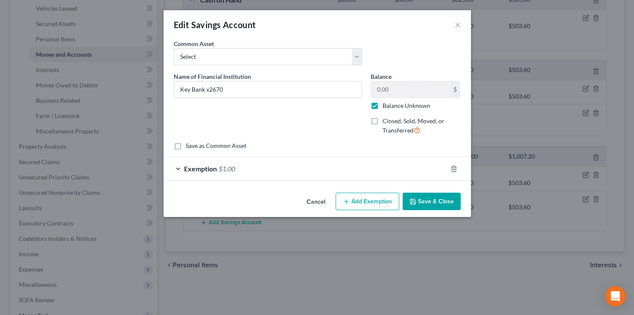
click at [382, 105] on label "Balance Unknown" at bounding box center [406, 106] width 48 height 9
click at [386, 105] on input "Balance Unknown" at bounding box center [389, 105] width 6 height 6
checkbox input "false"
click at [400, 90] on input "0.00" at bounding box center [410, 90] width 79 height 16
type input "2.04"
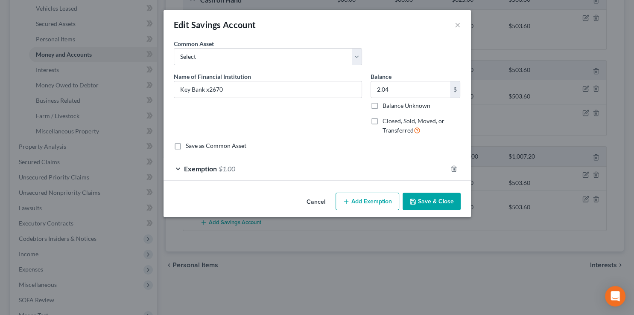
click at [303, 174] on div "Exemption $1.00" at bounding box center [304, 169] width 283 height 23
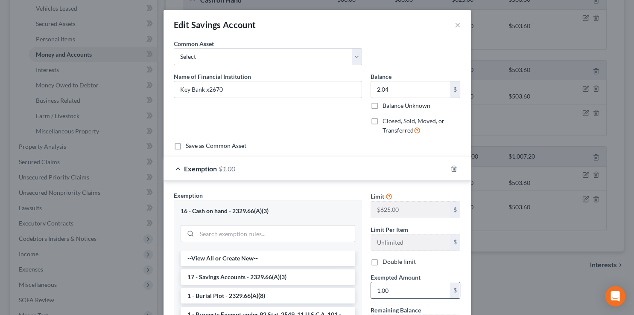
click at [398, 289] on input "1.00" at bounding box center [410, 291] width 79 height 16
drag, startPoint x: 406, startPoint y: 290, endPoint x: 334, endPoint y: 291, distance: 72.2
click at [371, 291] on input "1.00" at bounding box center [410, 291] width 79 height 16
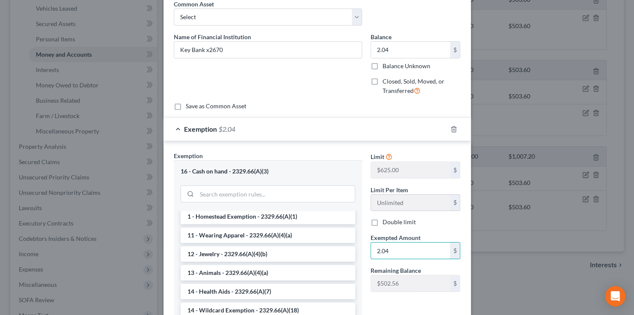
scroll to position [132, 0]
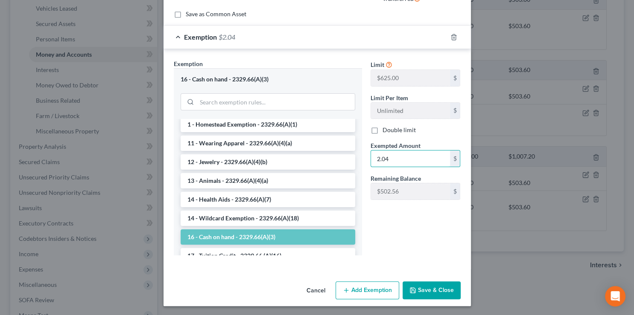
type input "2.04"
click at [431, 295] on button "Save & Close" at bounding box center [432, 291] width 58 height 18
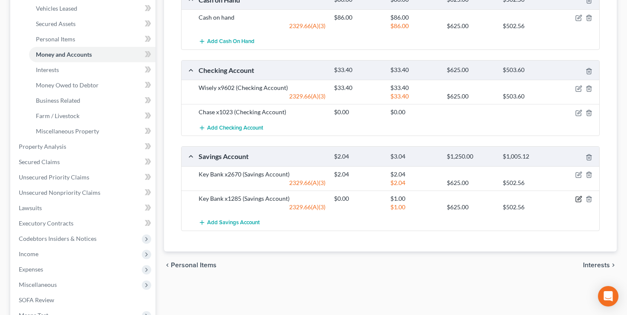
click at [580, 197] on icon "button" at bounding box center [578, 199] width 7 height 7
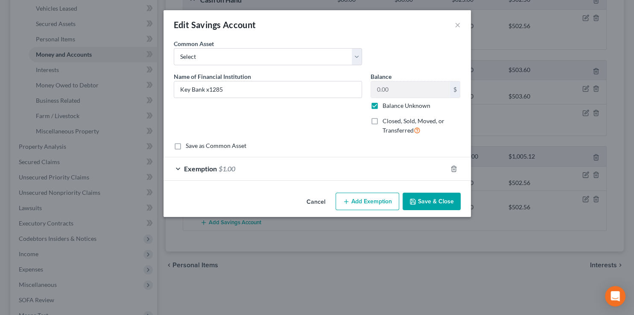
click at [382, 108] on label "Balance Unknown" at bounding box center [406, 106] width 48 height 9
click at [386, 107] on input "Balance Unknown" at bounding box center [389, 105] width 6 height 6
checkbox input "false"
click at [397, 91] on input "0.00" at bounding box center [410, 90] width 79 height 16
drag, startPoint x: 409, startPoint y: 88, endPoint x: 367, endPoint y: 94, distance: 41.8
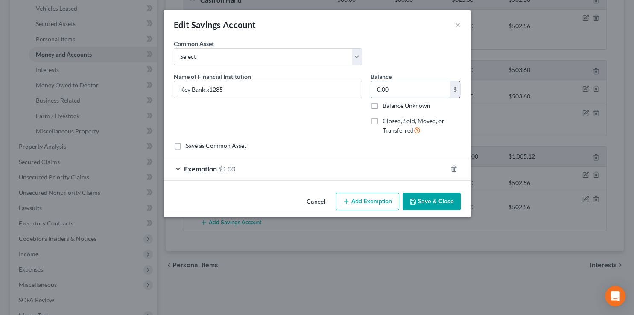
click at [371, 94] on input "0.00" at bounding box center [410, 90] width 79 height 16
type input "1"
type input "1.91"
click at [282, 166] on div "Exemption $1.00" at bounding box center [304, 169] width 283 height 23
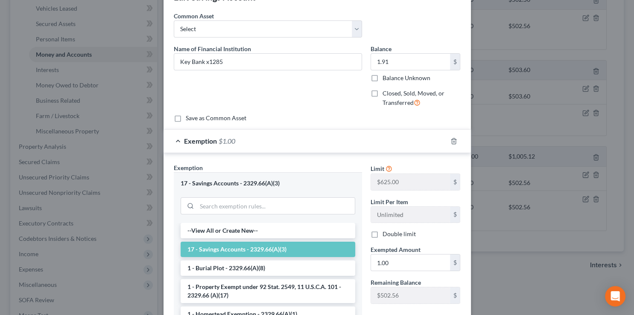
scroll to position [43, 0]
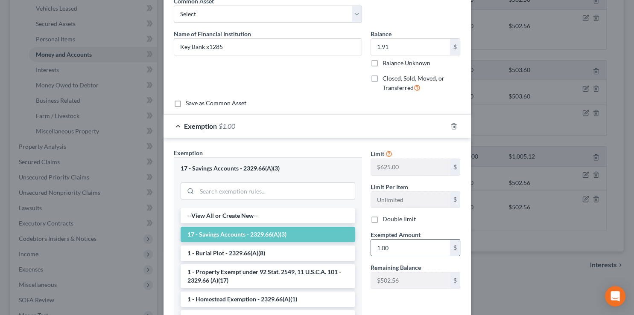
click at [403, 247] on input "1.00" at bounding box center [410, 248] width 79 height 16
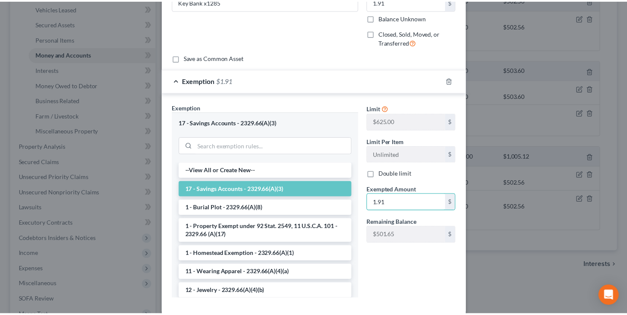
scroll to position [129, 0]
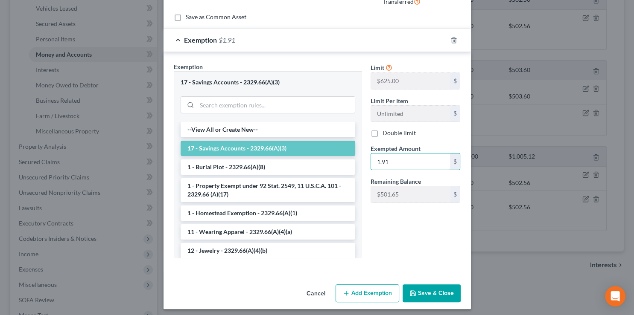
type input "1.91"
click at [419, 288] on button "Save & Close" at bounding box center [432, 294] width 58 height 18
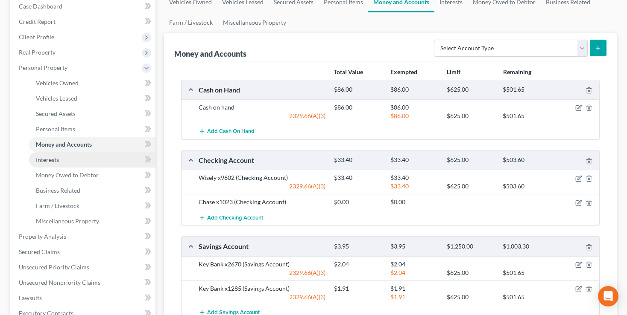
scroll to position [180, 0]
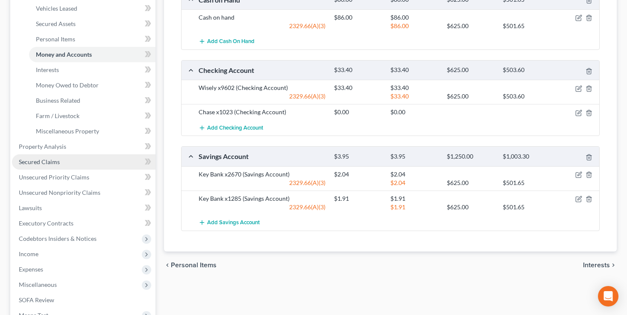
click at [38, 161] on span "Secured Claims" at bounding box center [39, 161] width 41 height 7
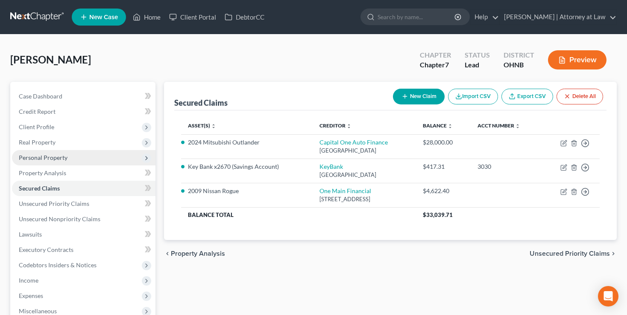
click at [33, 158] on span "Personal Property" at bounding box center [43, 157] width 49 height 7
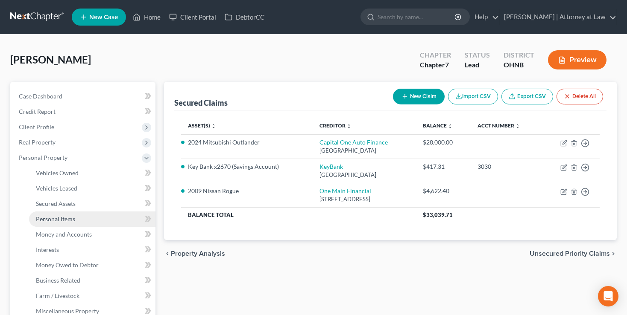
click at [55, 219] on span "Personal Items" at bounding box center [55, 219] width 39 height 7
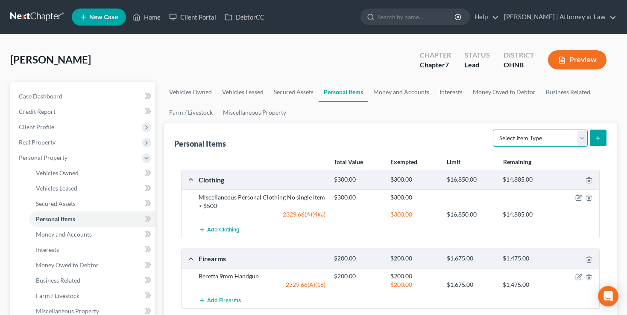
click at [493, 130] on select "Select Item Type Clothing Collectibles Of Value Electronics Firearms Household …" at bounding box center [540, 138] width 95 height 17
select select "electronics"
click option "Electronics" at bounding box center [0, 0] width 0 height 0
click at [598, 137] on icon "submit" at bounding box center [597, 138] width 7 height 7
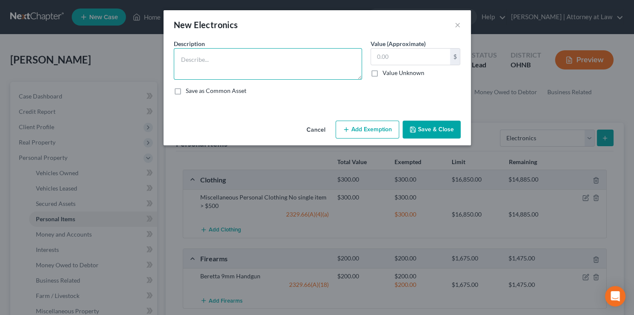
click at [218, 66] on textarea at bounding box center [268, 64] width 188 height 32
type textarea "Laptop Computer"
click at [395, 54] on input "text" at bounding box center [410, 57] width 79 height 16
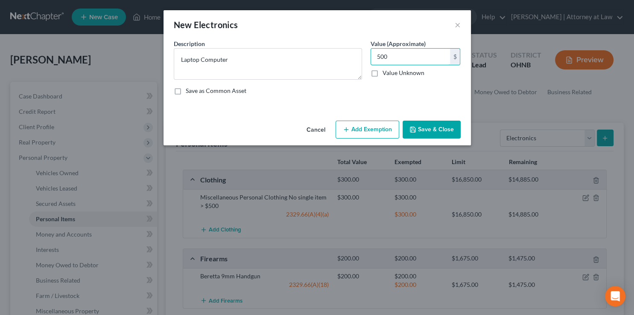
type input "500"
click at [365, 128] on button "Add Exemption" at bounding box center [368, 130] width 64 height 18
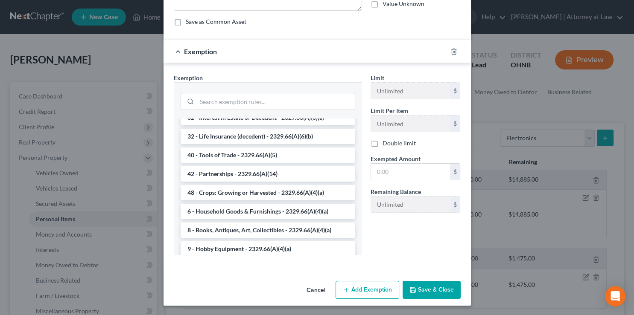
scroll to position [1060, 0]
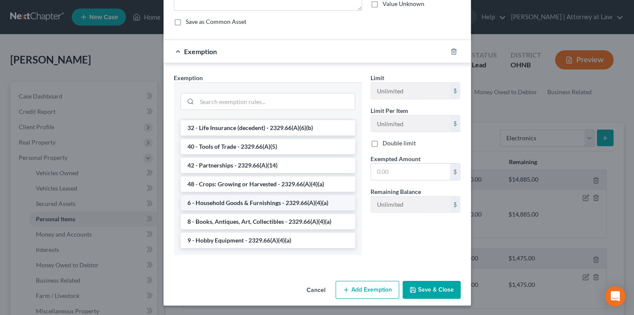
click at [231, 203] on li "6 - Household Goods & Furnishings - 2329.66(A)(4)(a)" at bounding box center [268, 203] width 175 height 15
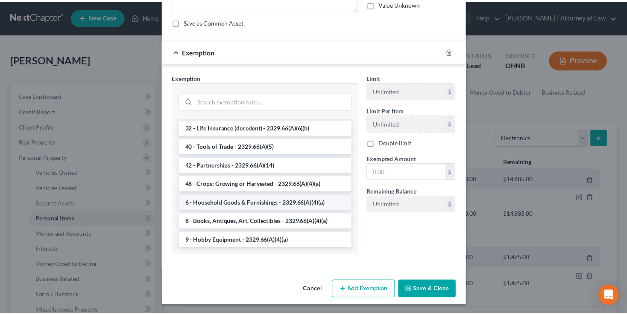
scroll to position [26, 0]
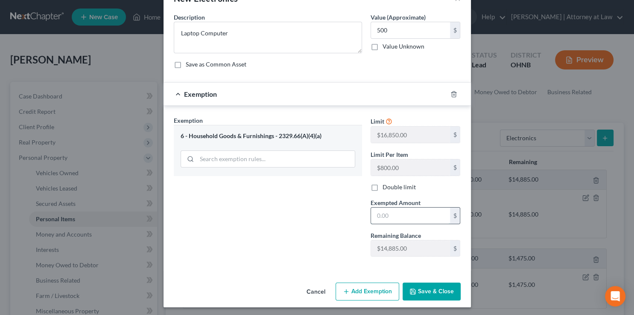
click at [394, 218] on input "text" at bounding box center [410, 216] width 79 height 16
drag, startPoint x: 414, startPoint y: 214, endPoint x: 314, endPoint y: 217, distance: 100.4
click at [371, 217] on input "text" at bounding box center [410, 216] width 79 height 16
type input "500"
click at [426, 289] on button "Save & Close" at bounding box center [432, 292] width 58 height 18
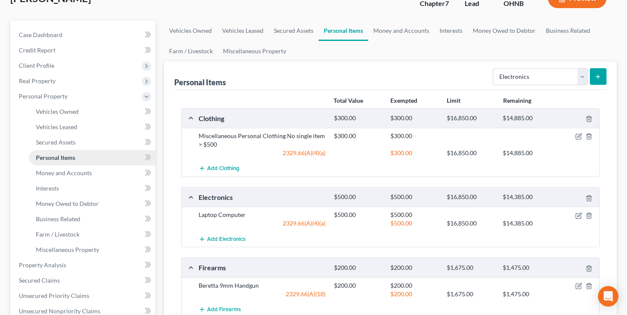
scroll to position [45, 0]
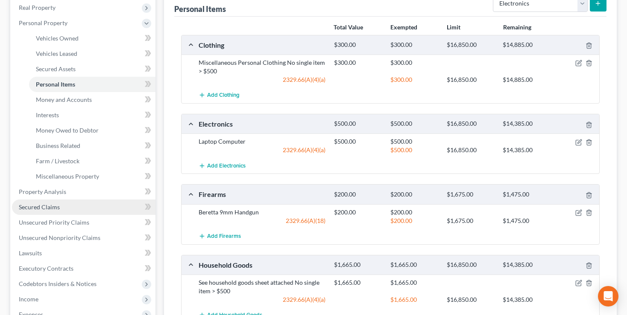
click at [40, 209] on span "Secured Claims" at bounding box center [39, 207] width 41 height 7
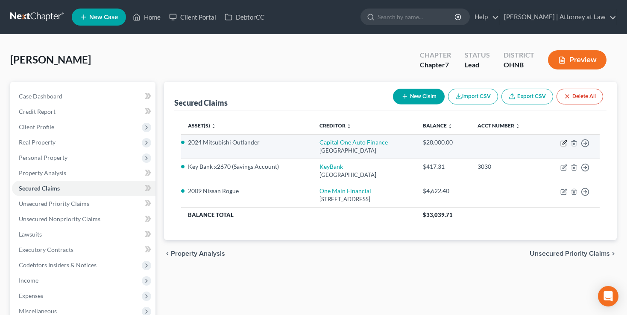
click at [563, 144] on icon "button" at bounding box center [564, 142] width 4 height 4
select select "4"
select select "7"
select select "2"
select select "3"
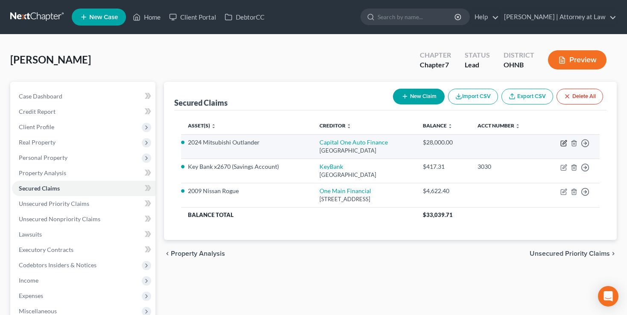
select select "0"
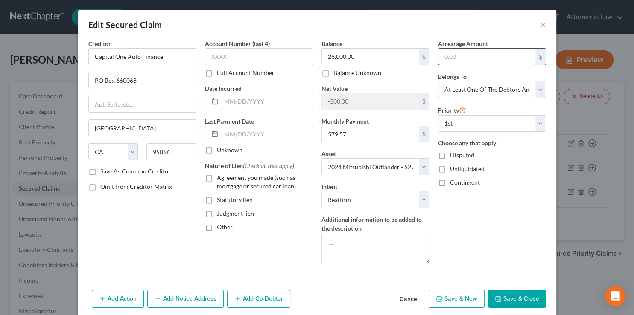
click at [458, 59] on input "text" at bounding box center [486, 57] width 97 height 16
type input "5"
type input "304.14"
click at [217, 179] on label "Agreement you made (such as mortgage or secured car loan)" at bounding box center [265, 182] width 96 height 17
click at [220, 179] on input "Agreement you made (such as mortgage or secured car loan)" at bounding box center [223, 177] width 6 height 6
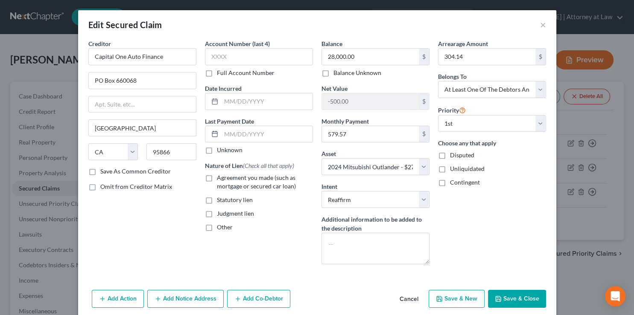
checkbox input "true"
click at [226, 134] on input "text" at bounding box center [266, 134] width 91 height 16
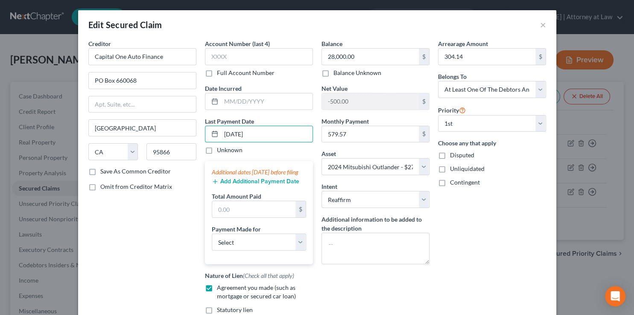
type input "[DATE]"
click at [231, 185] on button "Add Additional Payment Date" at bounding box center [256, 181] width 88 height 7
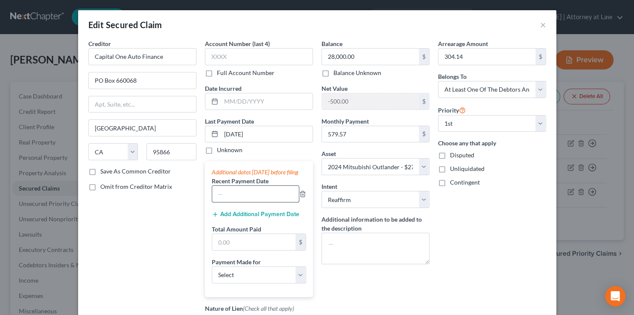
click at [231, 202] on input "text" at bounding box center [255, 194] width 87 height 16
type input "9/25"
click at [234, 218] on button "Add Additional Payment Date" at bounding box center [256, 214] width 88 height 7
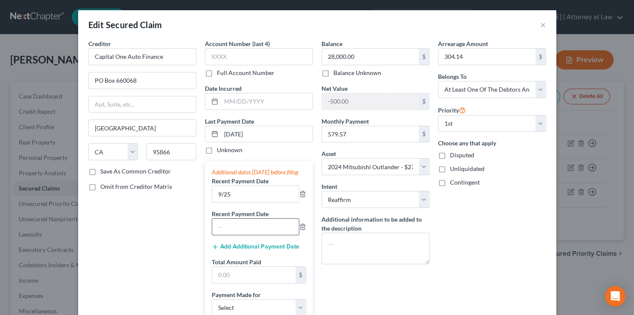
click at [231, 234] on input "text" at bounding box center [255, 227] width 87 height 16
type input "9/16"
click at [231, 201] on input "9/25" at bounding box center [255, 194] width 87 height 16
type input "[DATE]"
click at [238, 235] on input "9/16" at bounding box center [255, 227] width 87 height 16
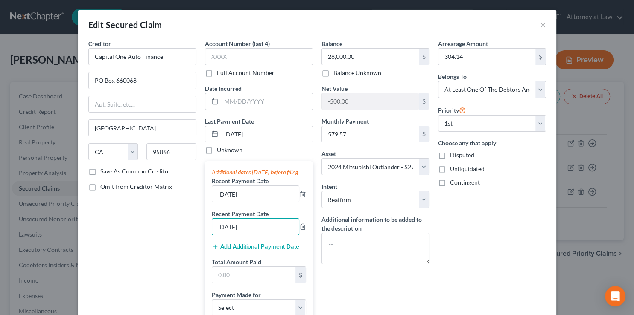
type input "[DATE]"
click at [240, 251] on button "Add Additional Payment Date" at bounding box center [256, 247] width 88 height 7
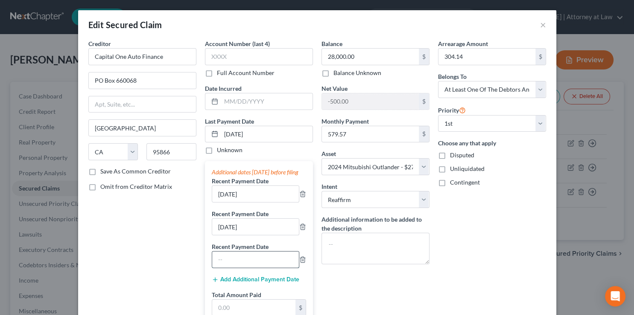
click at [227, 266] on input "text" at bounding box center [255, 260] width 87 height 16
type input "[DATE]"
click at [237, 283] on button "Add Additional Payment Date" at bounding box center [256, 280] width 88 height 7
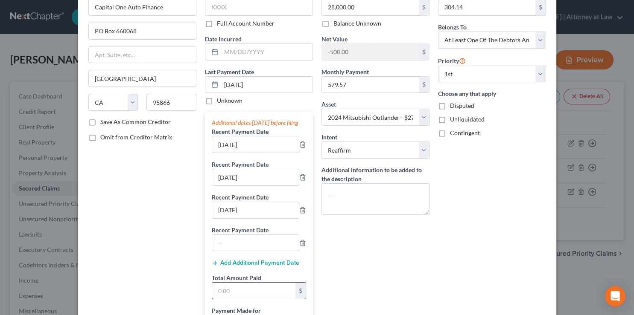
scroll to position [129, 0]
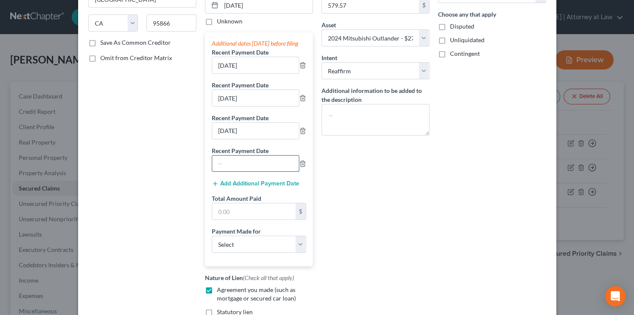
click at [232, 172] on input "text" at bounding box center [255, 164] width 87 height 16
type input "[DATE]"
click at [236, 187] on button "Add Additional Payment Date" at bounding box center [256, 184] width 88 height 7
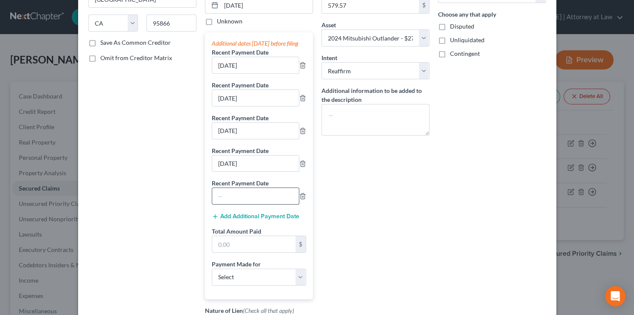
click at [231, 203] on input "text" at bounding box center [255, 196] width 87 height 16
type input "[DATE]"
click at [228, 220] on button "Add Additional Payment Date" at bounding box center [256, 216] width 88 height 7
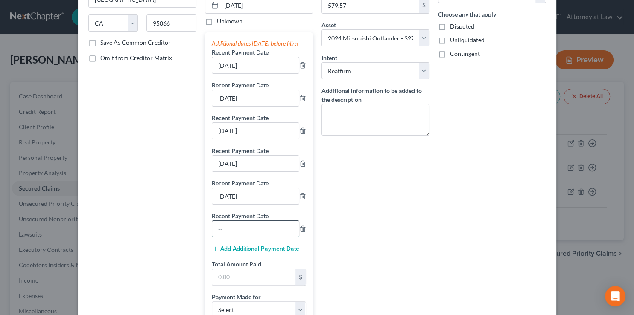
click at [228, 236] on input "text" at bounding box center [255, 229] width 87 height 16
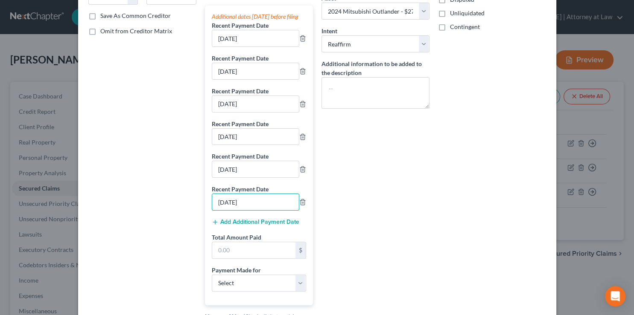
scroll to position [172, 0]
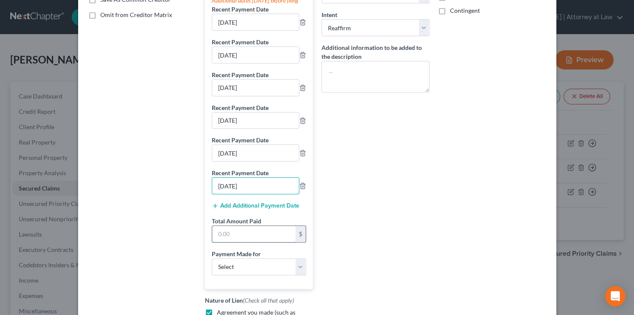
type input "[DATE]"
click at [240, 242] on input "text" at bounding box center [253, 234] width 83 height 16
click at [226, 242] on input "text" at bounding box center [253, 234] width 83 height 16
type input "1,293.71"
click at [212, 259] on select "Select Car Credit Card Loan Repayment Mortgage Other Suppliers Or Vendors" at bounding box center [259, 267] width 94 height 17
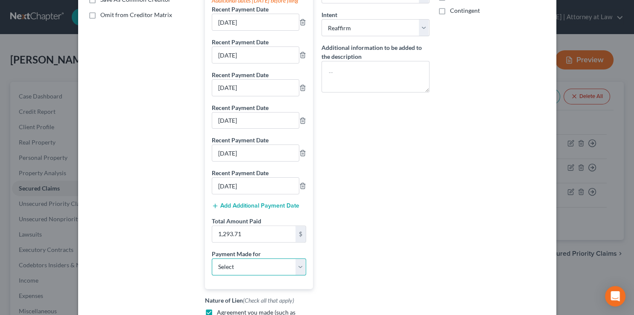
select select "0"
click option "Car" at bounding box center [0, 0] width 0 height 0
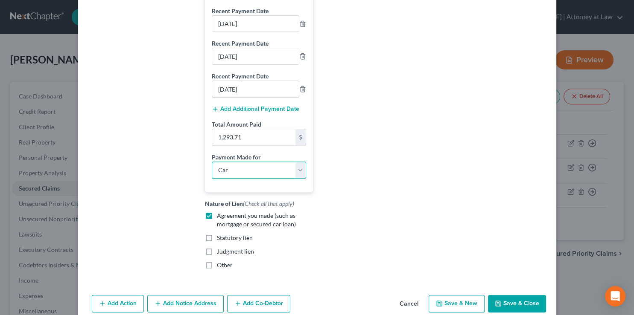
scroll to position [315, 0]
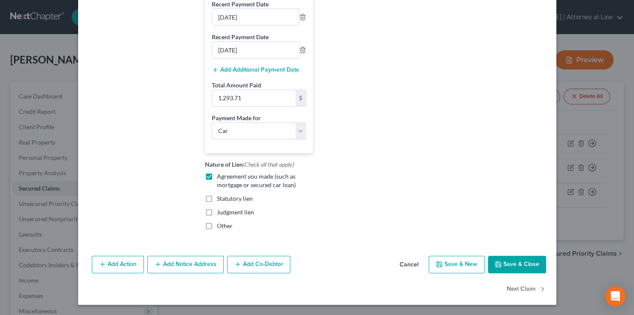
click at [517, 267] on button "Save & Close" at bounding box center [517, 265] width 58 height 18
select select
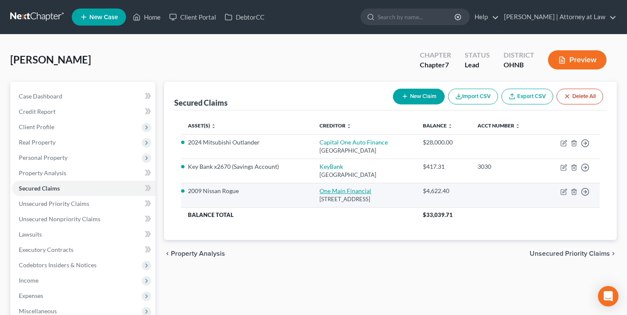
click at [319, 192] on link "One Main Financial" at bounding box center [345, 190] width 52 height 7
select select "36"
select select "6"
select select "0"
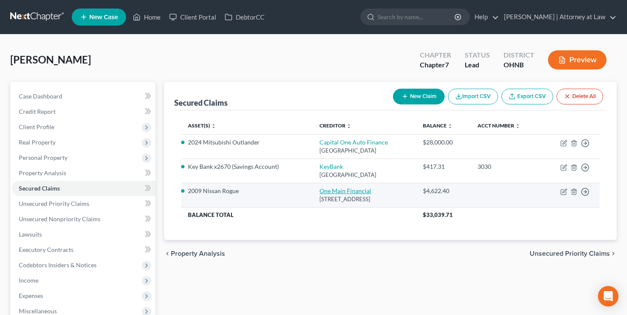
select select "0"
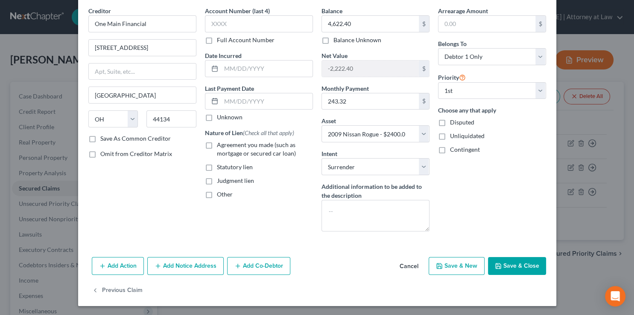
scroll to position [0, 0]
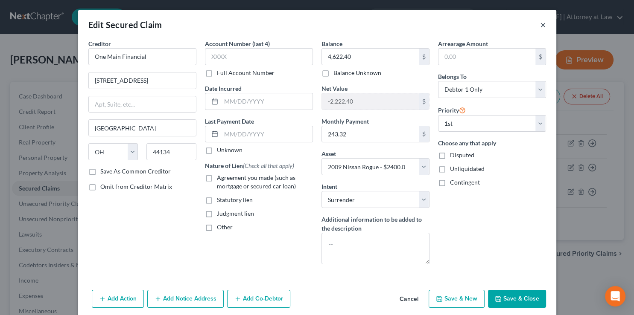
click at [540, 26] on button "×" at bounding box center [543, 25] width 6 height 10
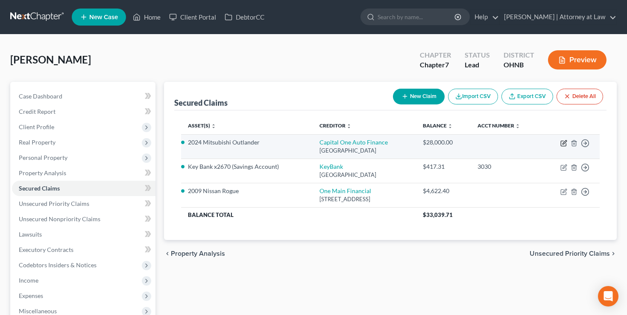
click at [563, 142] on icon "button" at bounding box center [564, 142] width 4 height 4
select select "4"
select select "0"
select select "7"
select select "2"
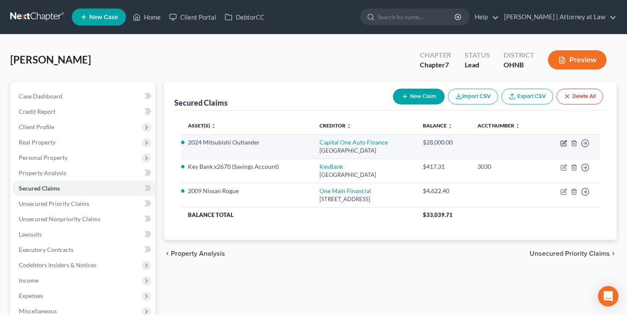
select select "3"
select select "0"
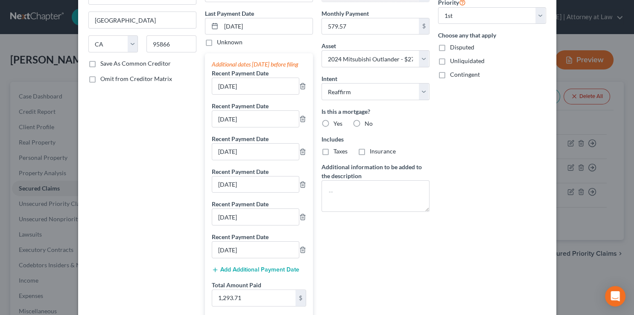
scroll to position [43, 0]
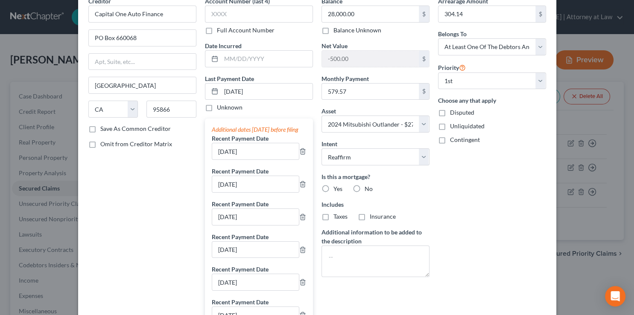
click at [365, 188] on label "No" at bounding box center [369, 189] width 8 height 9
click at [368, 188] on input "No" at bounding box center [371, 188] width 6 height 6
radio input "true"
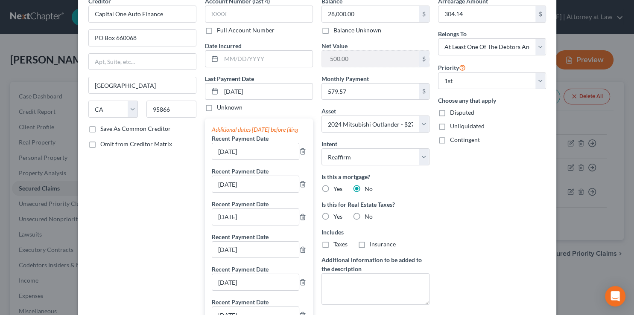
click at [365, 216] on label "No" at bounding box center [369, 217] width 8 height 9
click at [368, 216] on input "No" at bounding box center [371, 216] width 6 height 6
radio input "true"
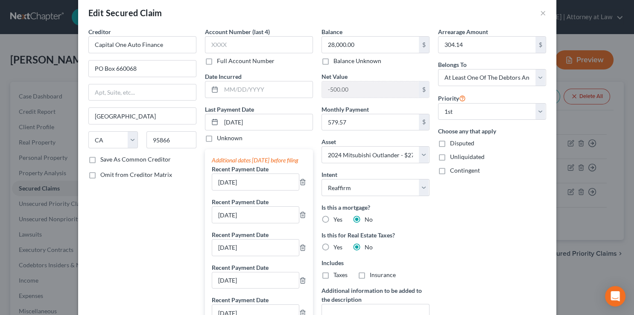
scroll to position [0, 0]
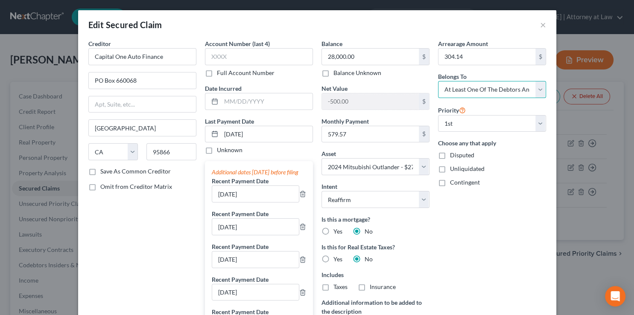
click at [438, 81] on select "Select Debtor 1 Only Debtor 2 Only Debtor 1 And Debtor 2 Only At Least One Of T…" at bounding box center [492, 89] width 108 height 17
click option "Debtor 1 Only" at bounding box center [0, 0] width 0 height 0
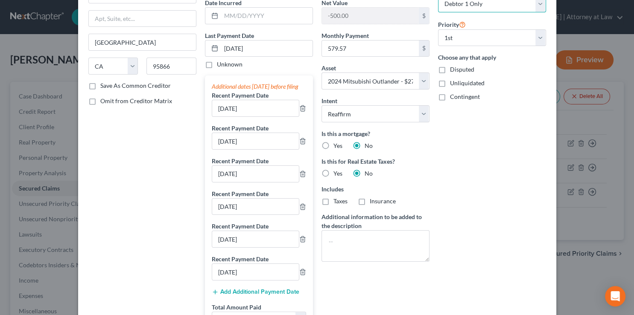
scroll to position [43, 0]
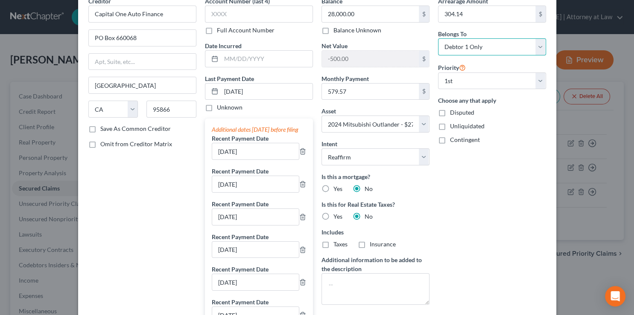
click at [438, 38] on select "Select Debtor 1 Only Debtor 2 Only Debtor 1 And Debtor 2 Only At Least One Of T…" at bounding box center [492, 46] width 108 height 17
select select "3"
click option "At Least One Of The Debtors And Another" at bounding box center [0, 0] width 0 height 0
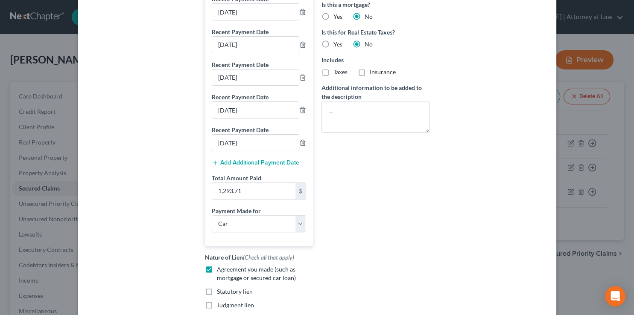
scroll to position [315, 0]
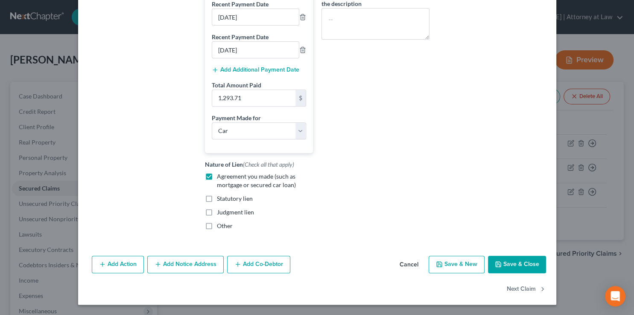
click at [510, 269] on button "Save & Close" at bounding box center [517, 265] width 58 height 18
select select
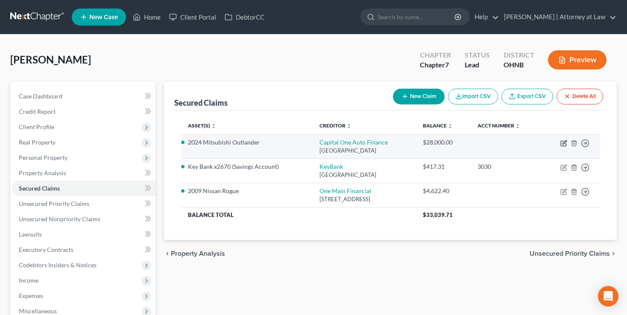
click at [562, 143] on icon "button" at bounding box center [563, 143] width 7 height 7
select select "4"
select select "0"
select select "7"
select select "2"
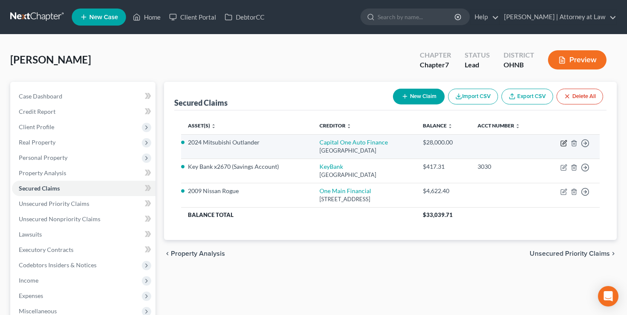
select select "3"
select select "0"
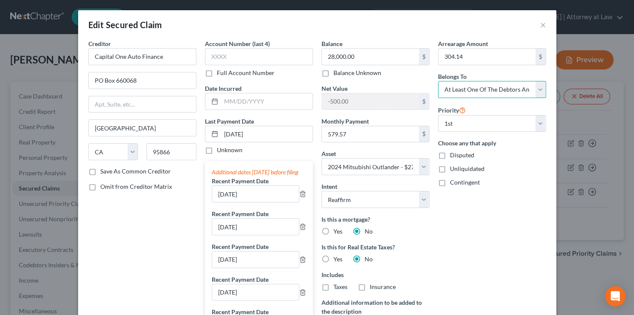
click at [438, 81] on select "Select Debtor 1 Only Debtor 2 Only Debtor 1 And Debtor 2 Only At Least One Of T…" at bounding box center [492, 89] width 108 height 17
click option "At Least One Of The Debtors And Another" at bounding box center [0, 0] width 0 height 0
click at [505, 201] on div "Arrearage Amount 304.14 $ Belongs To * Select Debtor 1 Only Debtor 2 Only Debto…" at bounding box center [492, 292] width 117 height 506
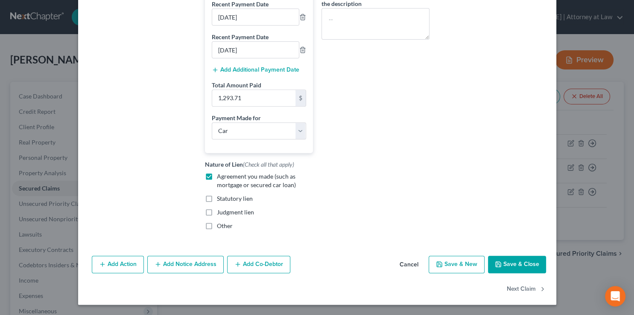
click at [510, 266] on button "Save & Close" at bounding box center [517, 265] width 58 height 18
select select
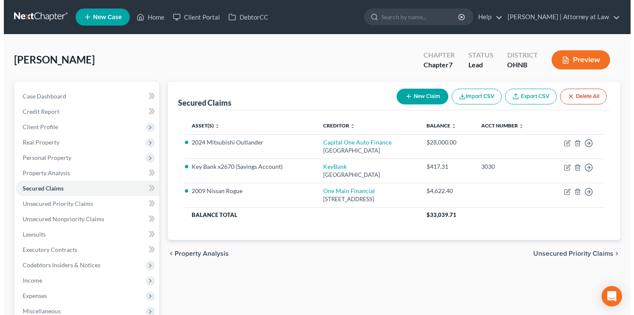
scroll to position [45, 0]
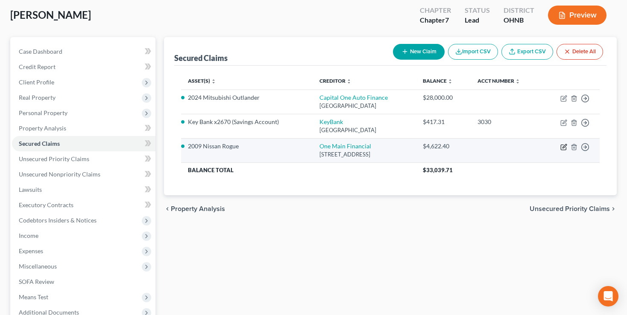
click at [563, 146] on icon "button" at bounding box center [564, 146] width 4 height 4
select select "36"
select select "0"
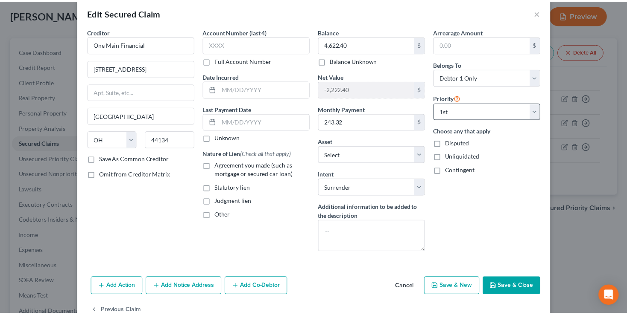
scroll to position [0, 0]
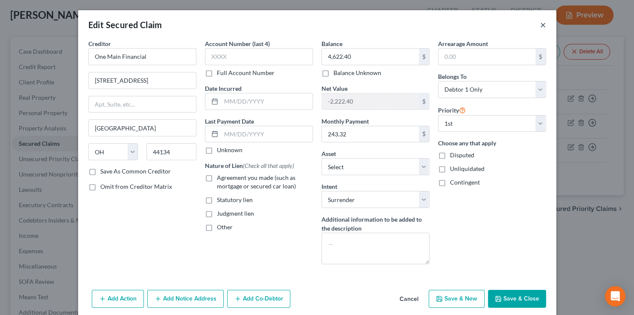
click at [540, 23] on button "×" at bounding box center [543, 25] width 6 height 10
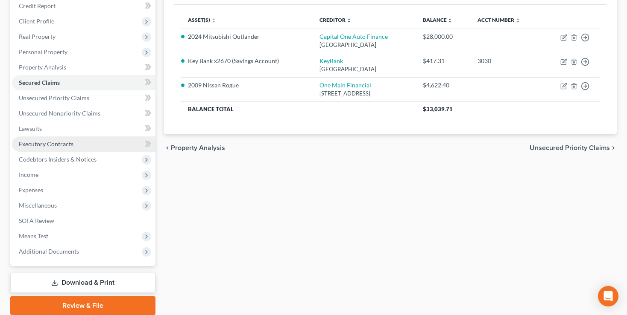
scroll to position [92, 0]
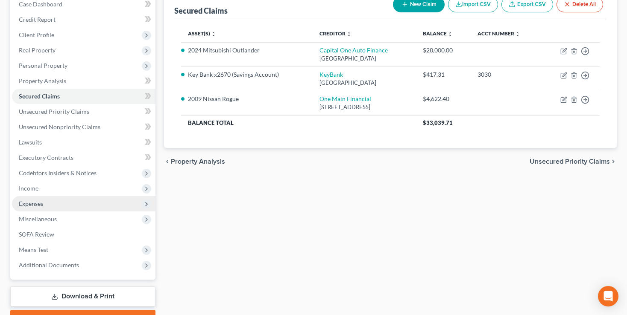
click at [38, 203] on span "Expenses" at bounding box center [31, 203] width 24 height 7
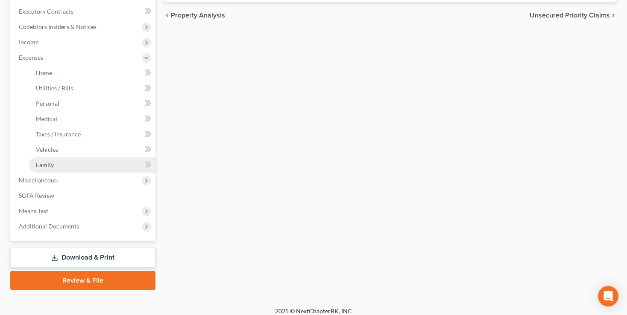
scroll to position [245, 0]
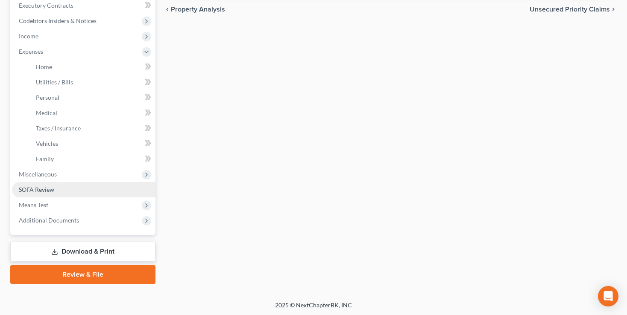
click at [32, 187] on span "SOFA Review" at bounding box center [36, 189] width 35 height 7
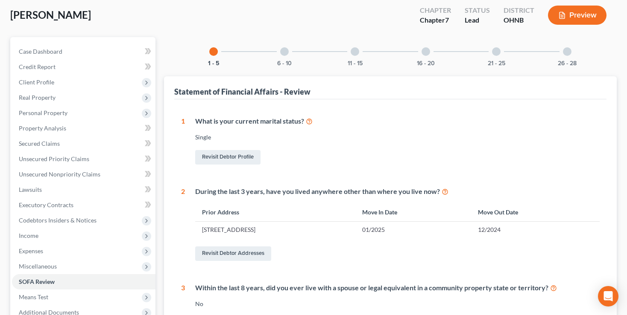
scroll to position [90, 0]
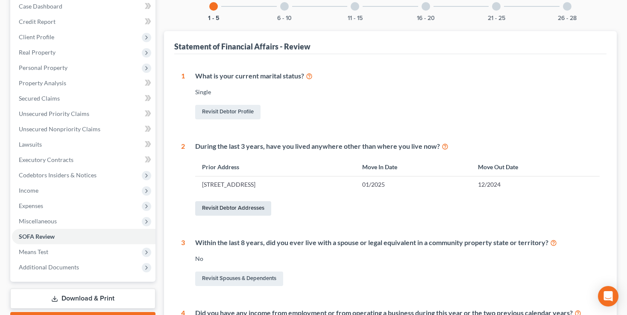
click at [245, 210] on link "Revisit Debtor Addresses" at bounding box center [233, 208] width 76 height 15
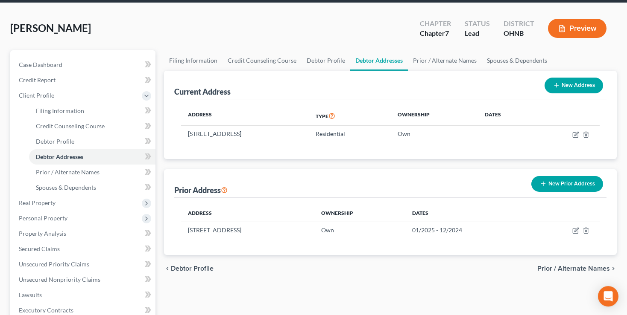
scroll to position [45, 0]
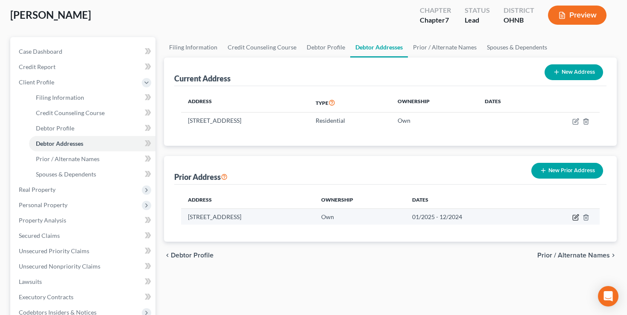
click at [576, 218] on icon "button" at bounding box center [575, 217] width 7 height 7
select select "36"
select select "17"
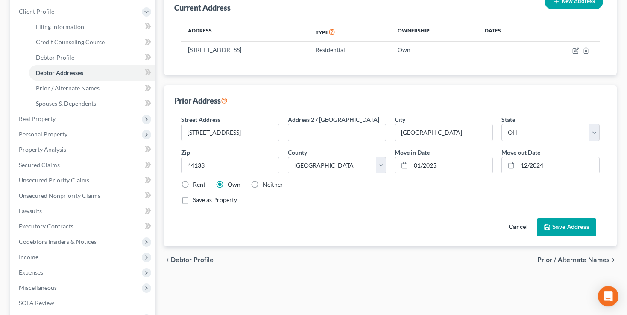
scroll to position [135, 0]
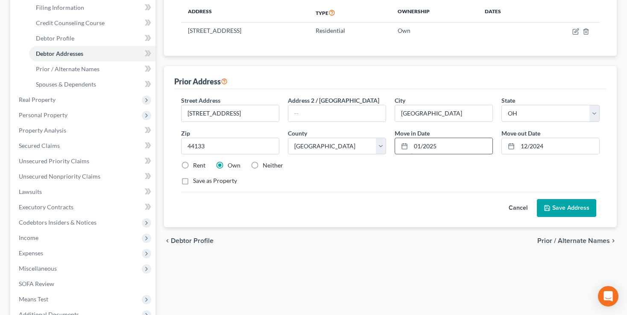
drag, startPoint x: 450, startPoint y: 146, endPoint x: 397, endPoint y: 151, distance: 53.2
click at [411, 151] on input "01/2025" at bounding box center [452, 146] width 82 height 16
type input "6/2024"
click at [566, 204] on button "Save Address" at bounding box center [566, 208] width 59 height 18
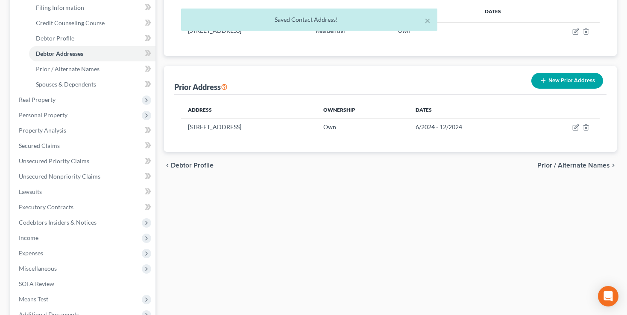
click at [560, 79] on button "New Prior Address" at bounding box center [567, 81] width 72 height 16
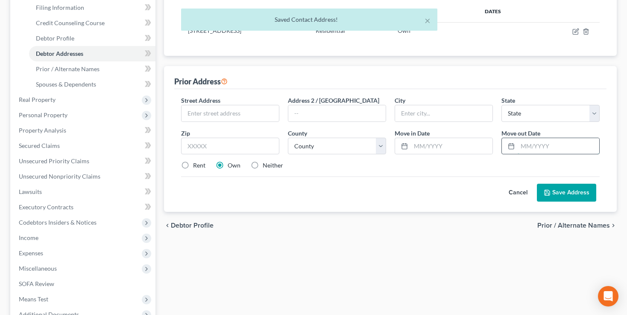
click at [528, 146] on input "text" at bounding box center [558, 146] width 82 height 16
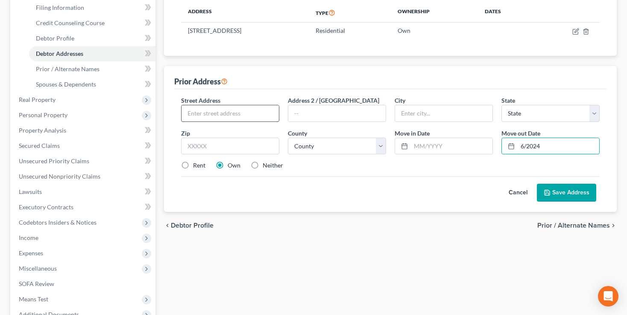
type input "6/2024"
click at [234, 114] on input "text" at bounding box center [229, 113] width 97 height 16
click at [193, 163] on label "Rent" at bounding box center [199, 165] width 12 height 9
click at [196, 163] on input "Rent" at bounding box center [199, 164] width 6 height 6
radio input "true"
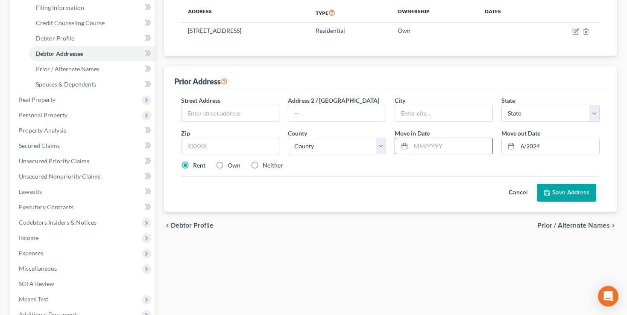
click at [419, 147] on input "text" at bounding box center [452, 146] width 82 height 16
type input "1/2022"
click at [215, 113] on input "text" at bounding box center [229, 113] width 97 height 16
type input "[STREET_ADDRESS]"
type input "A"
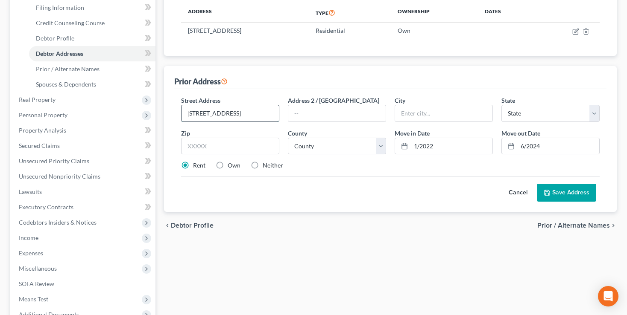
click at [253, 111] on input "[STREET_ADDRESS]" at bounding box center [229, 113] width 97 height 16
type input "[STREET_ADDRESS]"
type input "44130"
type input "[GEOGRAPHIC_DATA]"
select select "36"
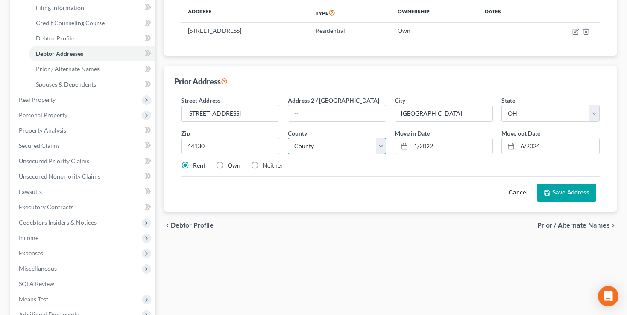
click at [288, 138] on select "County [GEOGRAPHIC_DATA] [GEOGRAPHIC_DATA] [GEOGRAPHIC_DATA] [GEOGRAPHIC_DATA] …" at bounding box center [337, 146] width 98 height 17
select select "17"
click option "[GEOGRAPHIC_DATA]" at bounding box center [0, 0] width 0 height 0
click at [567, 188] on button "Save Address" at bounding box center [566, 193] width 59 height 18
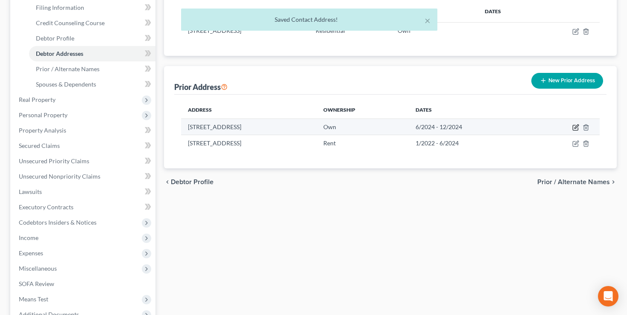
click at [575, 126] on icon "button" at bounding box center [575, 127] width 7 height 7
select select "36"
select select "17"
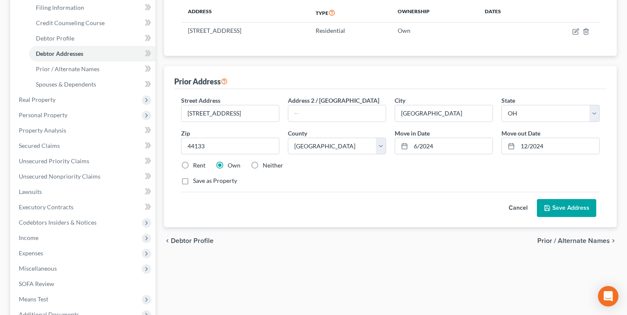
click at [193, 161] on label "Rent" at bounding box center [199, 165] width 12 height 9
click at [196, 161] on input "Rent" at bounding box center [199, 164] width 6 height 6
radio input "true"
click at [569, 211] on button "Save Address" at bounding box center [566, 208] width 59 height 18
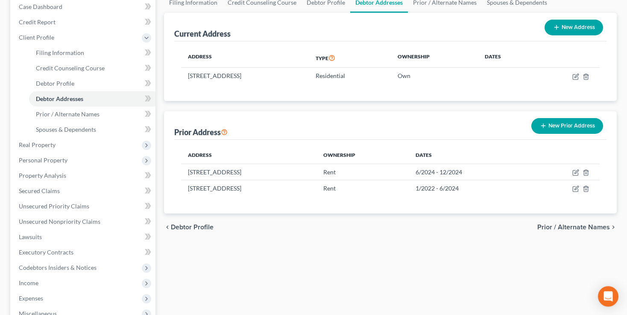
scroll to position [45, 0]
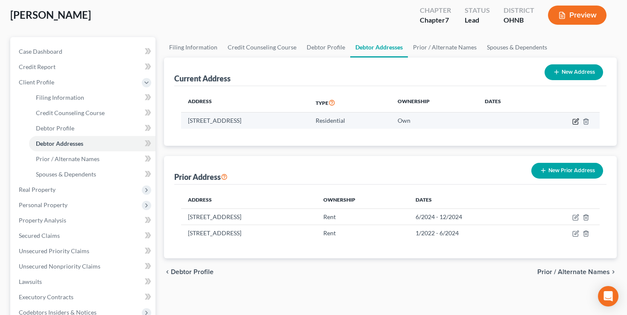
click at [574, 120] on icon "button" at bounding box center [575, 121] width 7 height 7
select select "36"
select select "17"
select select "0"
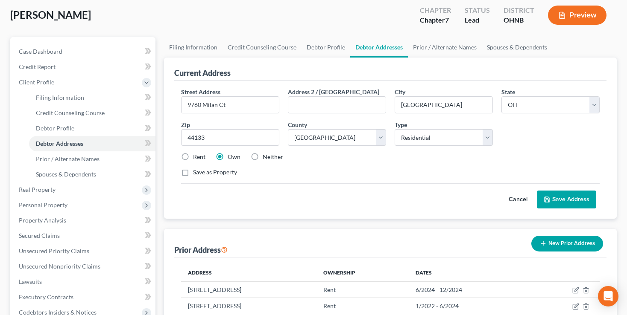
click at [263, 157] on label "Neither" at bounding box center [273, 157] width 20 height 9
click at [266, 157] on input "Neither" at bounding box center [269, 156] width 6 height 6
radio input "true"
click at [568, 200] on button "Save Address" at bounding box center [566, 200] width 59 height 18
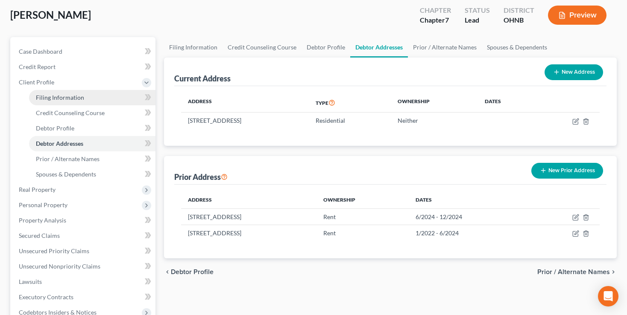
click at [46, 96] on span "Filing Information" at bounding box center [60, 97] width 48 height 7
select select "1"
select select "0"
select select "36"
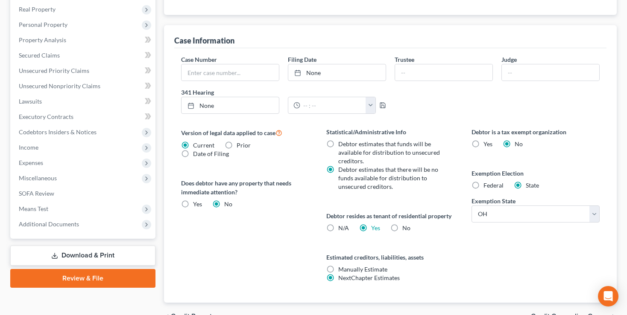
scroll to position [270, 0]
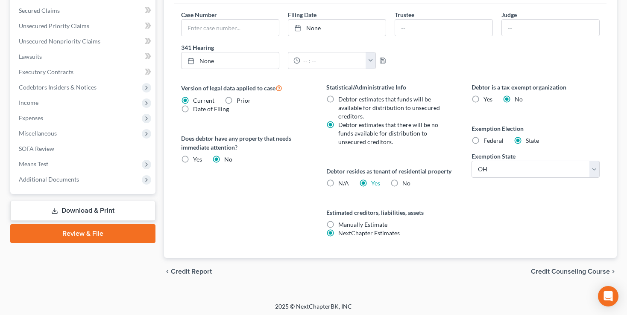
click at [338, 182] on label "N/A" at bounding box center [343, 183] width 11 height 9
click at [342, 182] on input "N/A" at bounding box center [345, 182] width 6 height 6
radio input "true"
radio input "false"
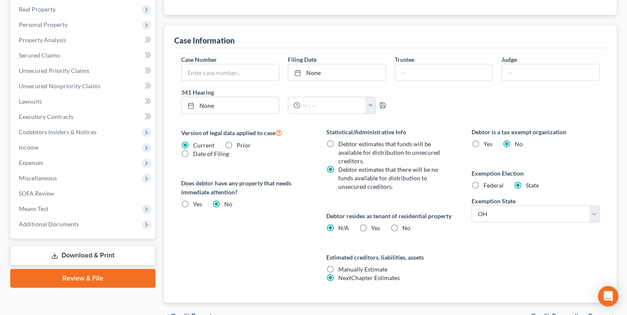
scroll to position [271, 0]
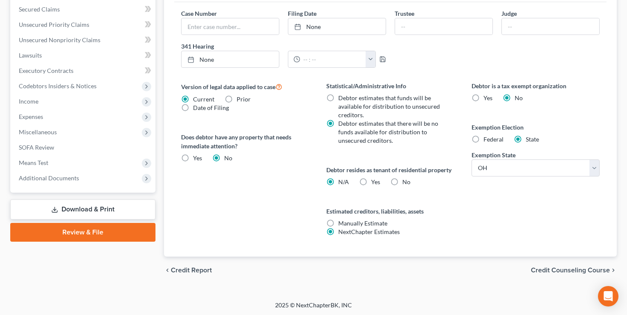
click at [560, 269] on span "Credit Counseling Course" at bounding box center [570, 270] width 79 height 7
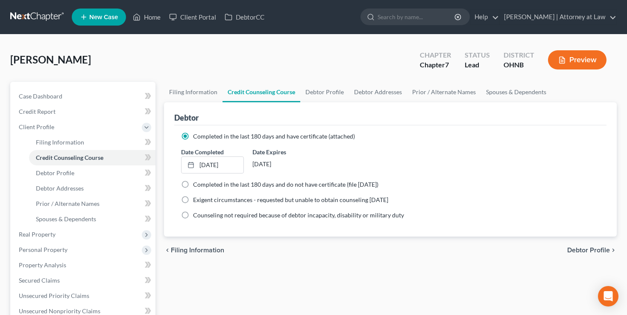
click at [590, 249] on span "Debtor Profile" at bounding box center [588, 250] width 43 height 7
select select "0"
select select "1"
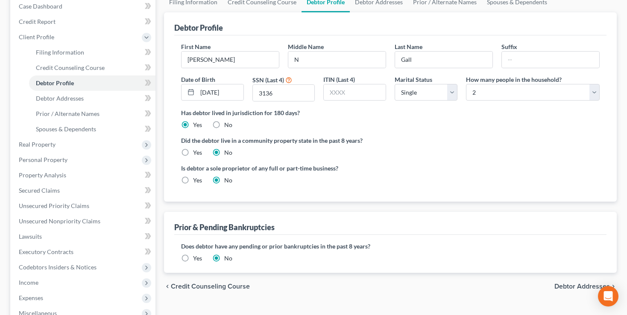
scroll to position [135, 0]
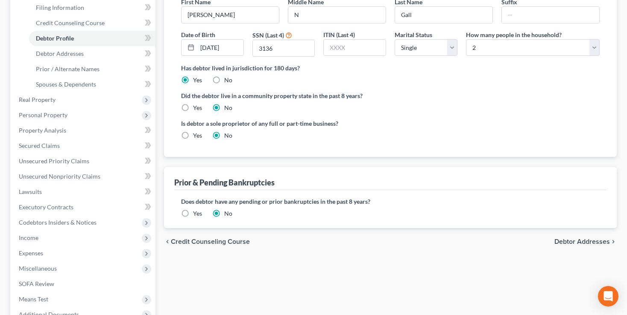
click at [571, 243] on span "Debtor Addresses" at bounding box center [581, 242] width 55 height 7
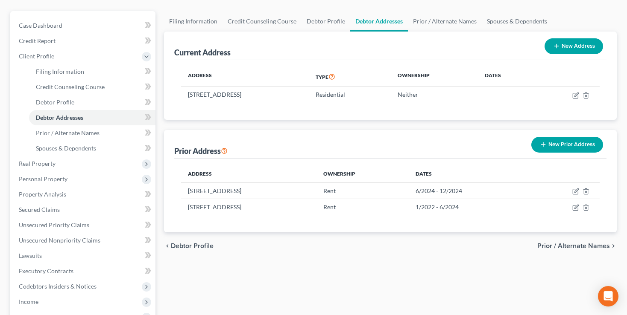
scroll to position [135, 0]
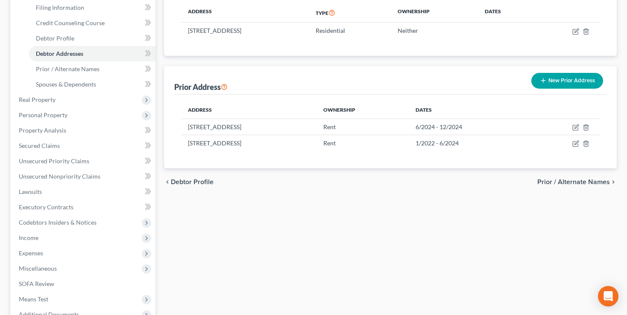
click at [569, 181] on span "Prior / Alternate Names" at bounding box center [573, 182] width 73 height 7
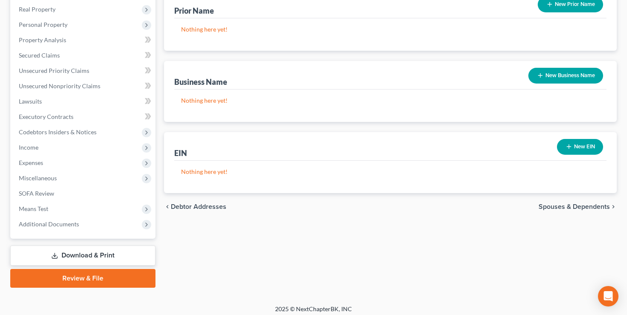
click at [574, 209] on span "Spouses & Dependents" at bounding box center [573, 207] width 71 height 7
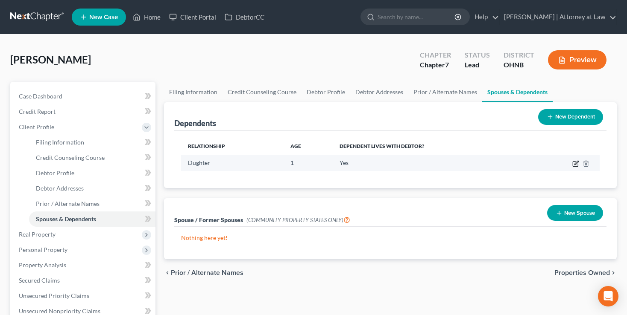
click at [575, 161] on icon "button" at bounding box center [575, 164] width 7 height 7
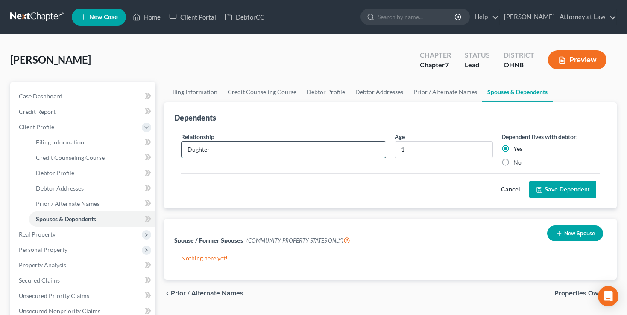
click at [192, 151] on input "Dughter" at bounding box center [283, 150] width 204 height 16
type input "Daughter"
click at [349, 181] on div "Cancel Save Dependent" at bounding box center [390, 186] width 418 height 25
click at [413, 149] on input "1" at bounding box center [443, 150] width 97 height 16
click at [414, 174] on div "Cancel Save Dependent" at bounding box center [390, 186] width 418 height 25
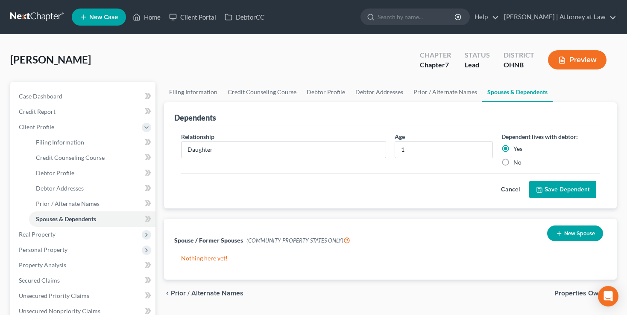
click at [547, 190] on button "Save Dependent" at bounding box center [562, 190] width 67 height 18
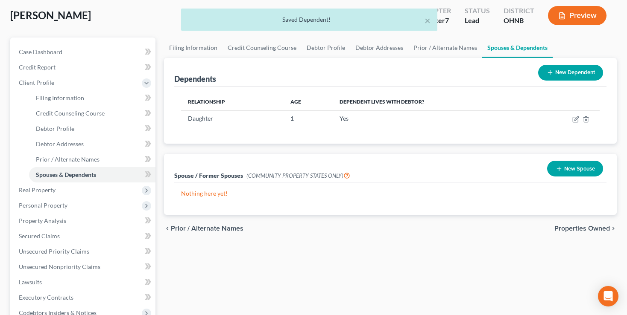
scroll to position [45, 0]
click at [584, 227] on span "Properties Owned" at bounding box center [581, 228] width 55 height 7
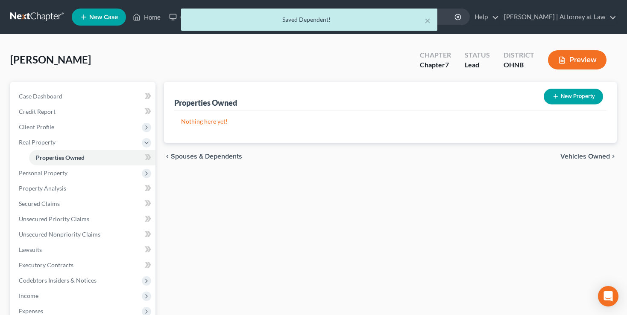
click at [575, 155] on span "Vehicles Owned" at bounding box center [585, 156] width 50 height 7
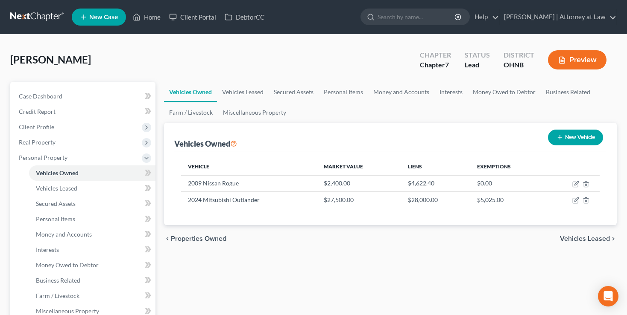
click at [581, 236] on span "Vehicles Leased" at bounding box center [585, 239] width 50 height 7
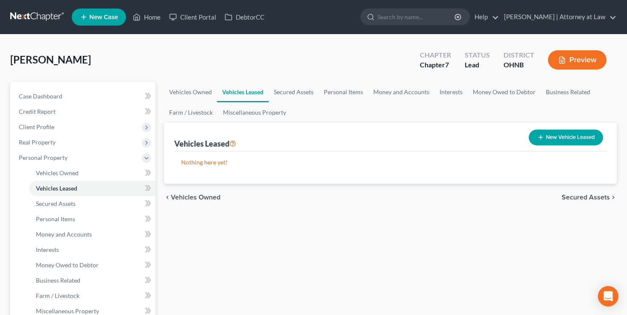
click at [583, 194] on span "Secured Assets" at bounding box center [585, 197] width 48 height 7
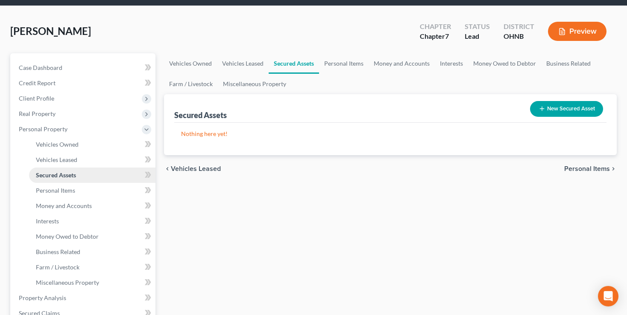
scroll to position [45, 0]
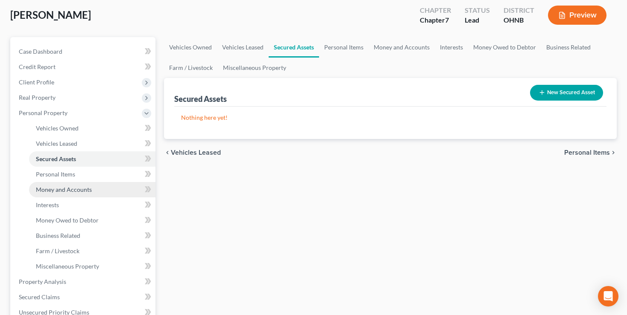
click at [62, 187] on span "Money and Accounts" at bounding box center [64, 189] width 56 height 7
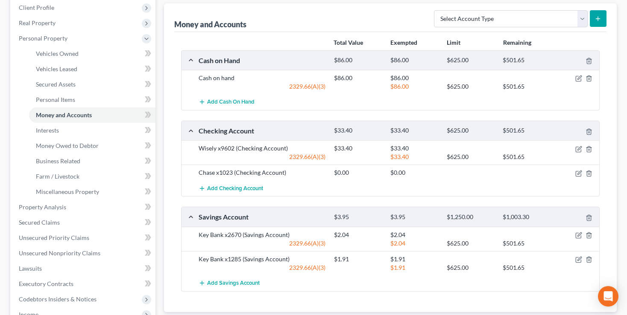
scroll to position [135, 0]
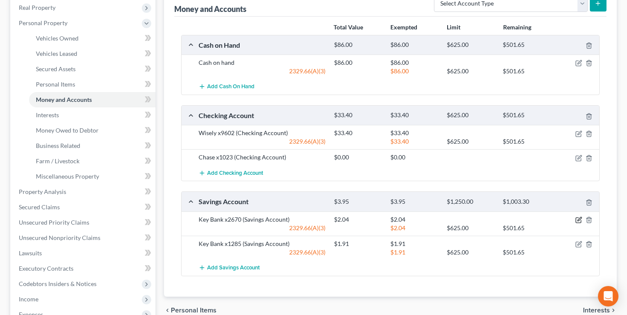
click at [580, 218] on icon "button" at bounding box center [578, 220] width 7 height 7
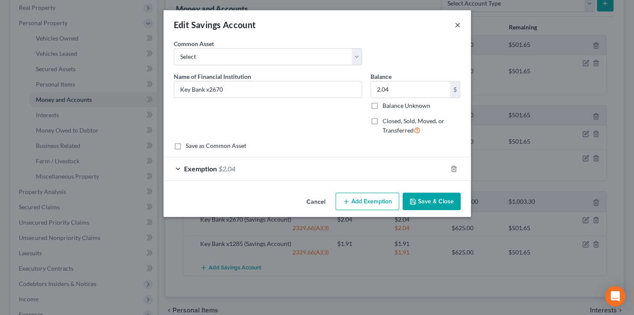
click at [459, 23] on button "×" at bounding box center [458, 25] width 6 height 10
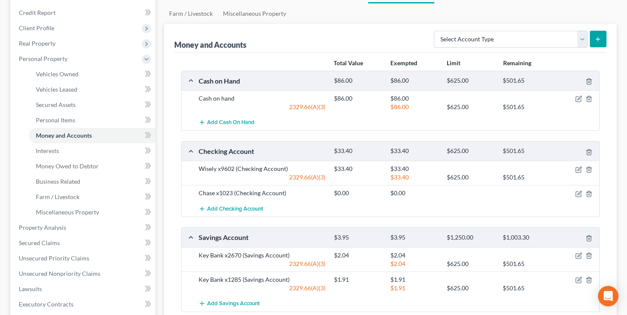
scroll to position [65, 0]
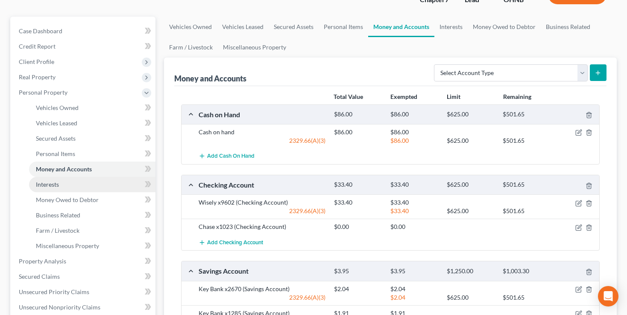
click at [46, 185] on span "Interests" at bounding box center [47, 184] width 23 height 7
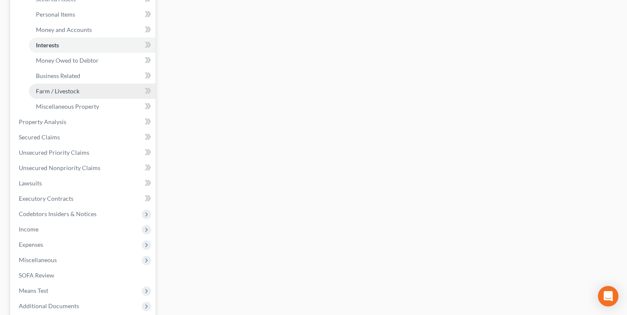
scroll to position [225, 0]
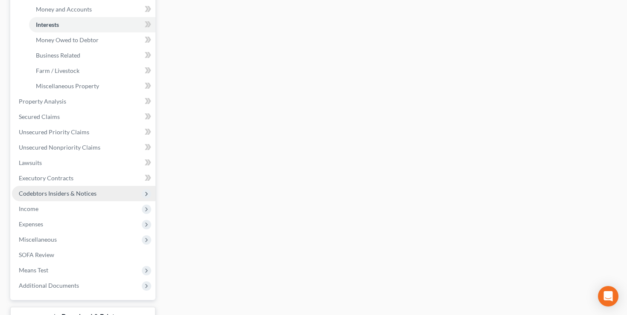
click at [44, 198] on span "Codebtors Insiders & Notices" at bounding box center [83, 193] width 143 height 15
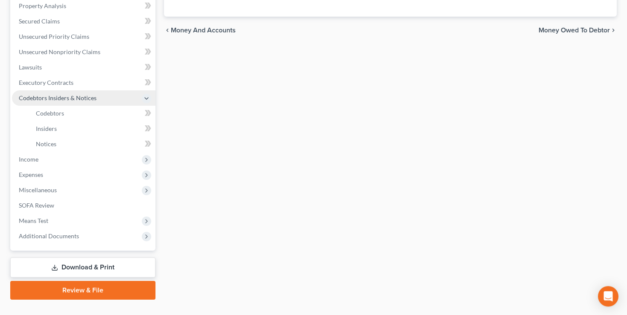
scroll to position [183, 0]
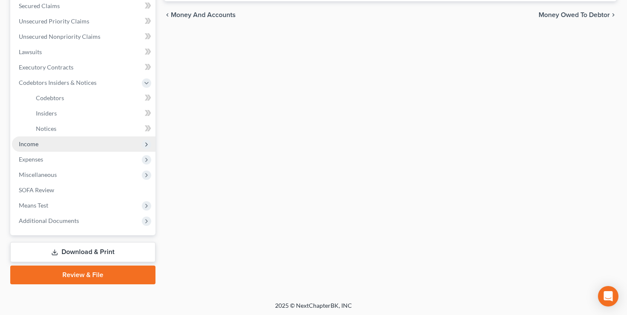
click at [26, 141] on span "Income" at bounding box center [29, 143] width 20 height 7
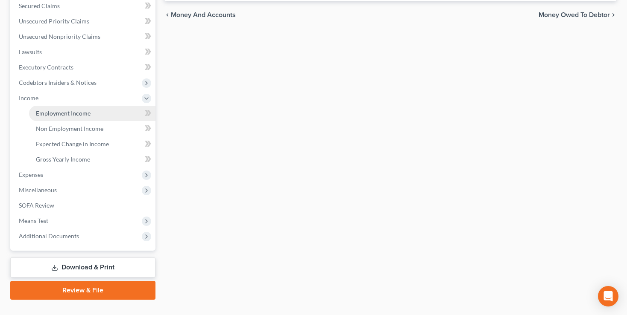
click at [60, 115] on span "Employment Income" at bounding box center [63, 113] width 55 height 7
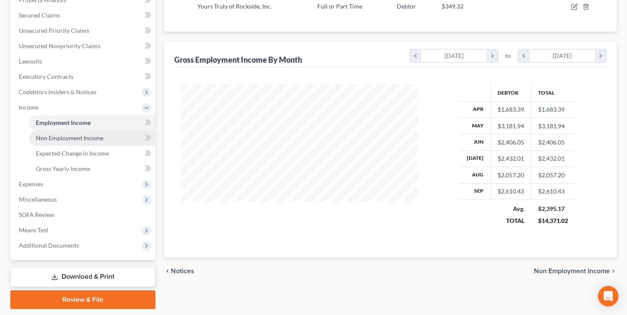
scroll to position [198, 0]
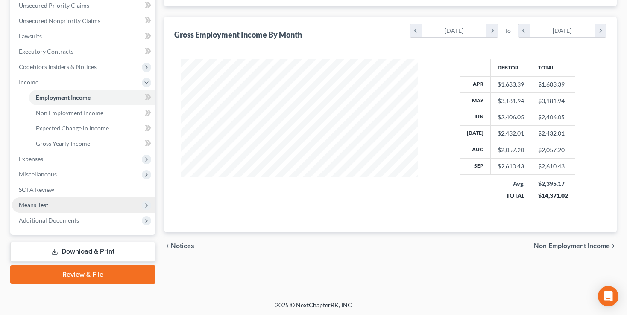
click at [34, 203] on span "Means Test" at bounding box center [33, 204] width 29 height 7
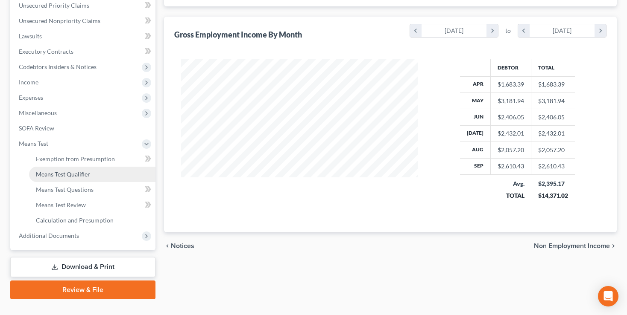
click at [57, 174] on span "Means Test Qualifier" at bounding box center [63, 174] width 54 height 7
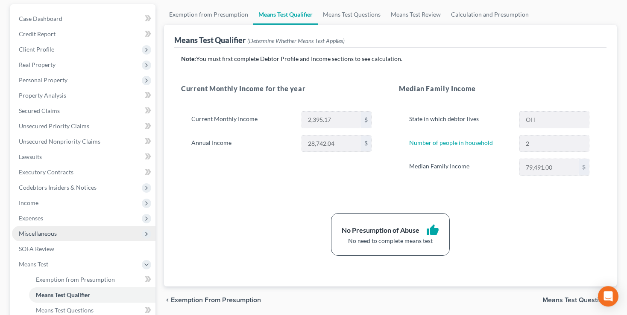
scroll to position [135, 0]
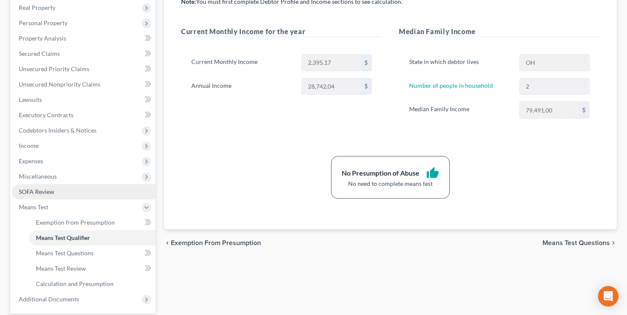
click at [42, 194] on span "SOFA Review" at bounding box center [36, 191] width 35 height 7
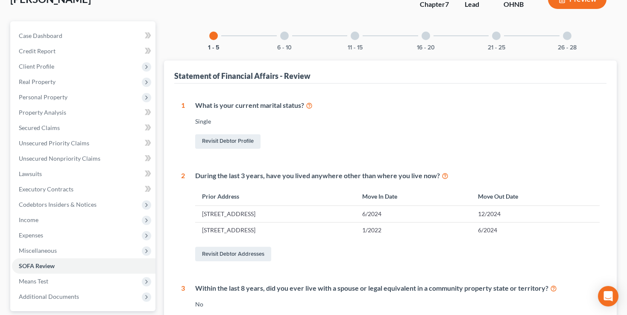
scroll to position [7, 0]
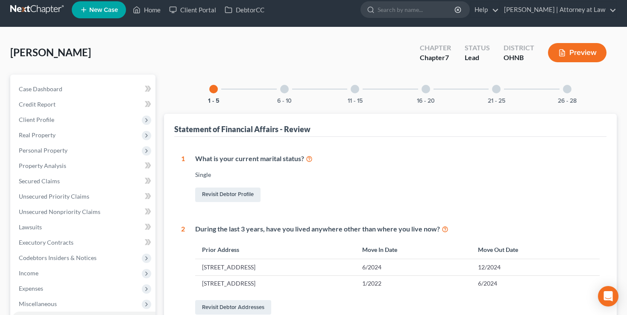
click at [284, 89] on div at bounding box center [284, 89] width 9 height 9
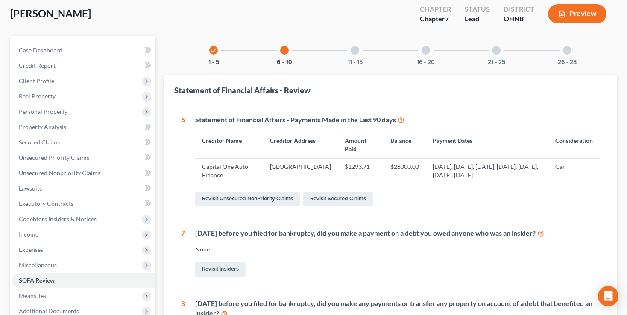
scroll to position [0, 0]
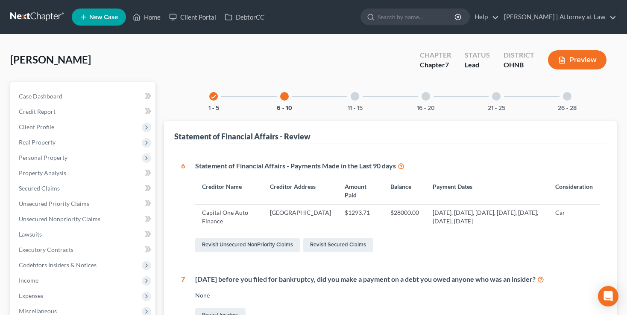
click at [354, 94] on div at bounding box center [354, 96] width 9 height 9
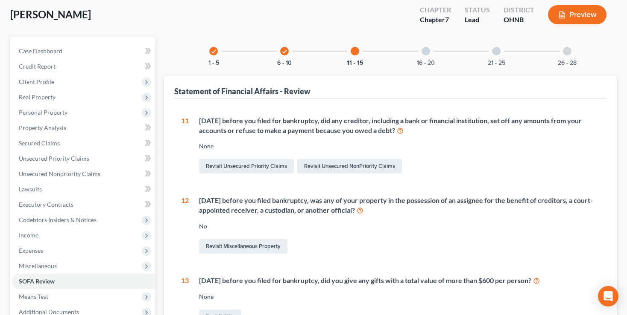
scroll to position [45, 0]
click at [425, 49] on div at bounding box center [425, 51] width 9 height 9
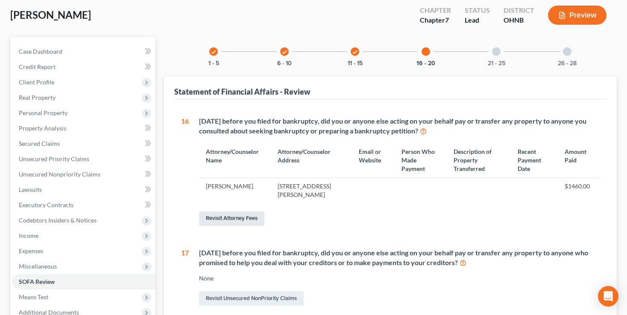
click at [234, 216] on link "Revisit Attorney Fees" at bounding box center [231, 219] width 65 height 15
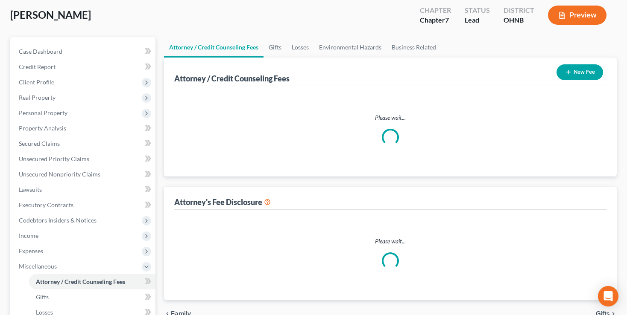
scroll to position [9, 0]
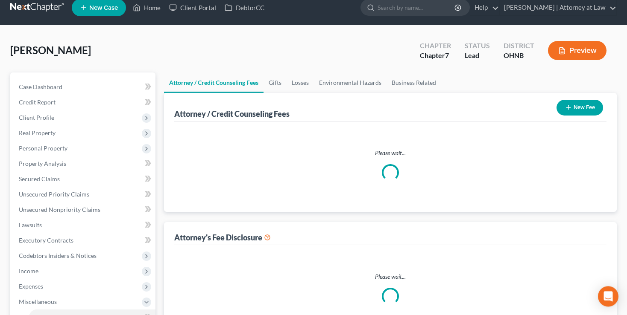
select select "1"
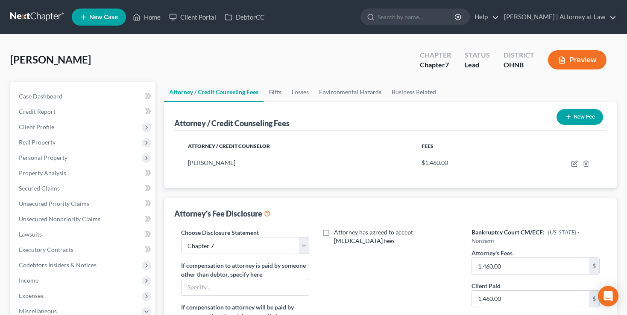
scroll to position [0, 0]
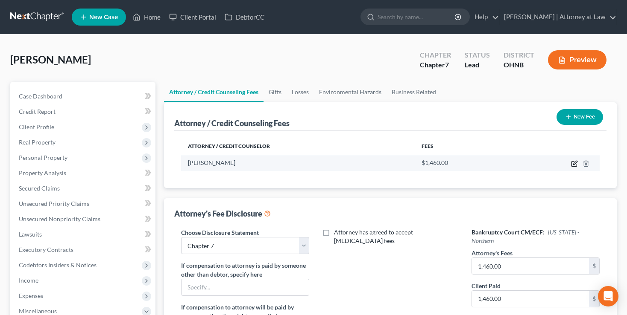
click at [572, 163] on icon "button" at bounding box center [574, 164] width 7 height 7
select select "36"
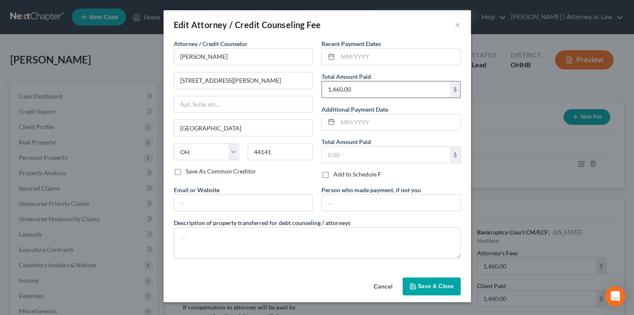
drag, startPoint x: 359, startPoint y: 93, endPoint x: 374, endPoint y: 91, distance: 14.7
click at [362, 95] on input "1,460.00" at bounding box center [386, 90] width 128 height 16
drag, startPoint x: 374, startPoint y: 91, endPoint x: 271, endPoint y: 91, distance: 102.9
click at [322, 91] on input "1,460.00" at bounding box center [386, 90] width 128 height 16
type input "1,260"
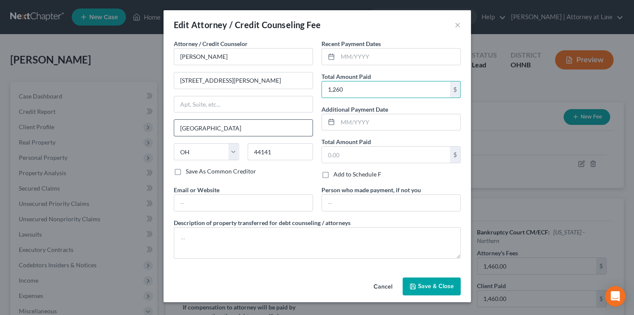
click at [296, 127] on input "[GEOGRAPHIC_DATA]" at bounding box center [243, 128] width 138 height 16
click at [304, 172] on div "Save As Common Creditor" at bounding box center [243, 171] width 139 height 9
click at [436, 288] on span "Save & Close" at bounding box center [436, 286] width 36 height 7
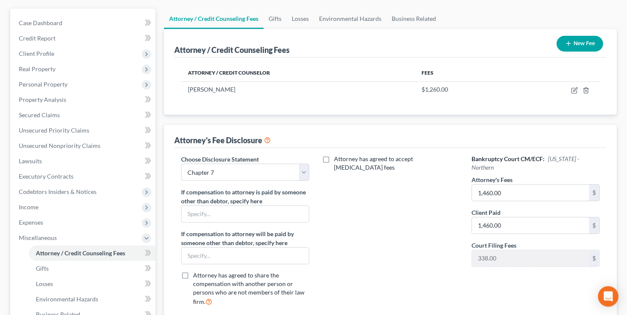
scroll to position [90, 0]
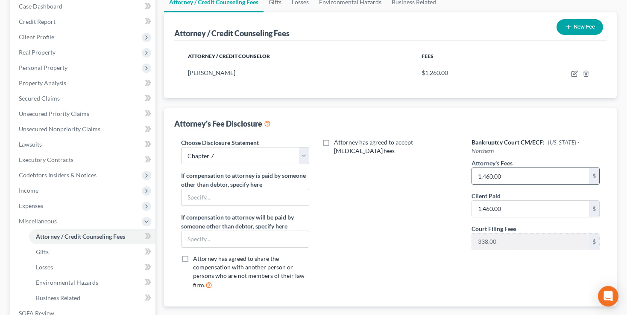
drag, startPoint x: 522, startPoint y: 165, endPoint x: 423, endPoint y: 176, distance: 99.2
click at [472, 176] on input "1,460.00" at bounding box center [530, 176] width 117 height 16
drag, startPoint x: 511, startPoint y: 168, endPoint x: 445, endPoint y: 173, distance: 65.9
click at [472, 173] on input "1,460.00" at bounding box center [530, 176] width 117 height 16
type input "1,260"
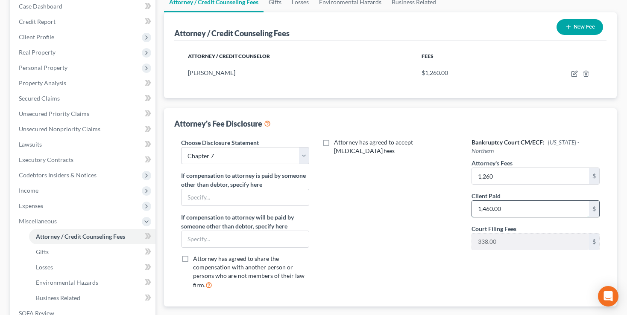
click at [517, 201] on input "1,460.00" at bounding box center [530, 209] width 117 height 16
drag, startPoint x: 528, startPoint y: 199, endPoint x: 438, endPoint y: 201, distance: 91.0
click at [472, 201] on input "1,460.00" at bounding box center [530, 209] width 117 height 16
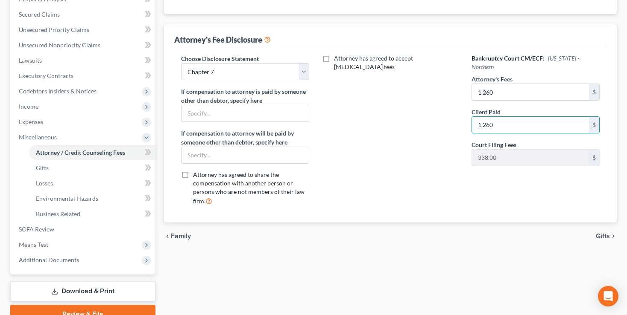
scroll to position [180, 0]
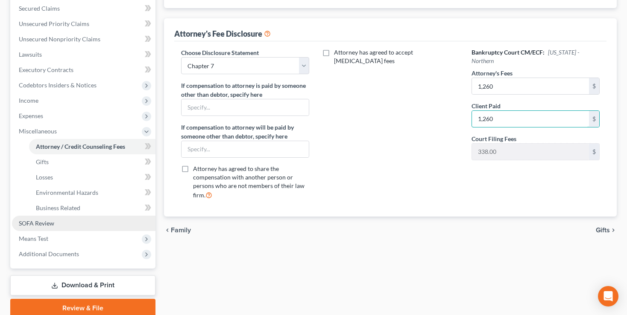
type input "1,260"
click at [39, 225] on span "SOFA Review" at bounding box center [36, 223] width 35 height 7
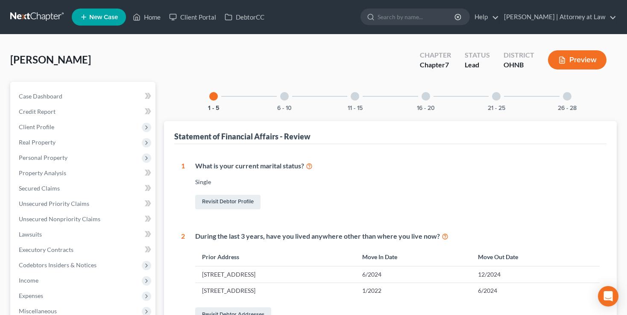
click at [359, 94] on div "11 - 15" at bounding box center [354, 96] width 29 height 29
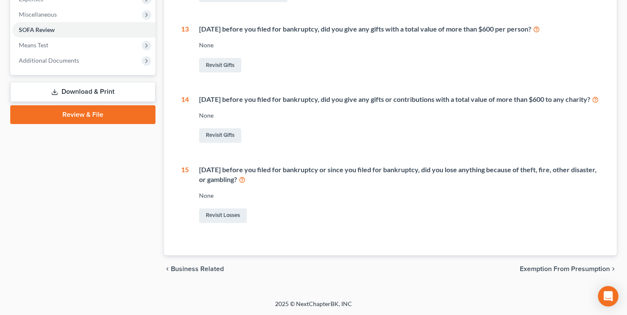
scroll to position [35, 0]
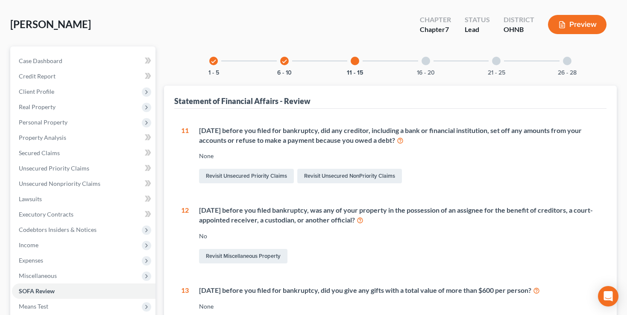
click at [423, 58] on div at bounding box center [425, 61] width 9 height 9
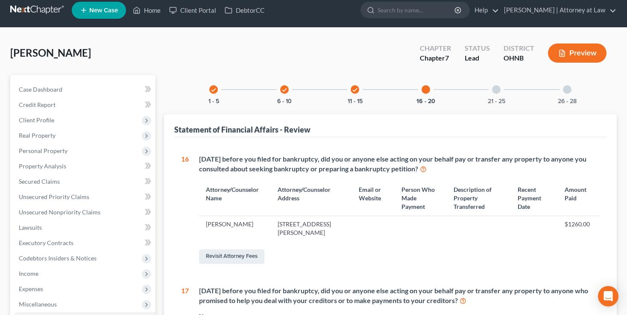
scroll to position [0, 0]
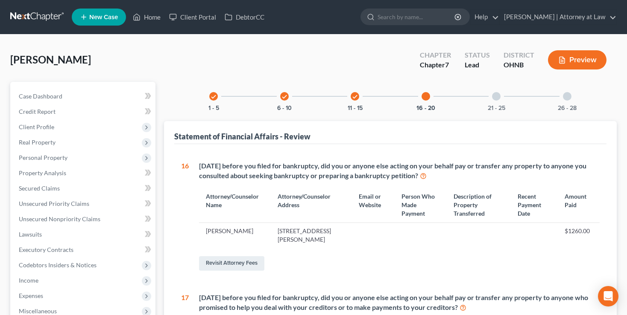
click at [495, 96] on div at bounding box center [496, 96] width 9 height 9
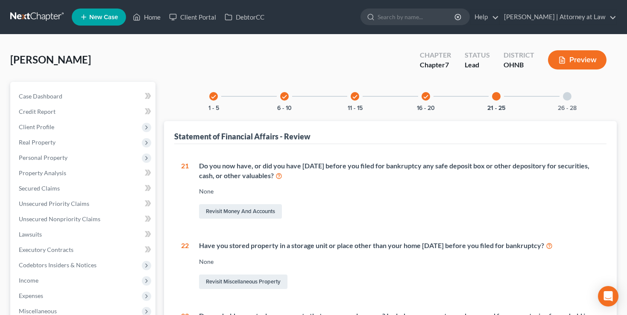
click at [569, 95] on div at bounding box center [567, 96] width 9 height 9
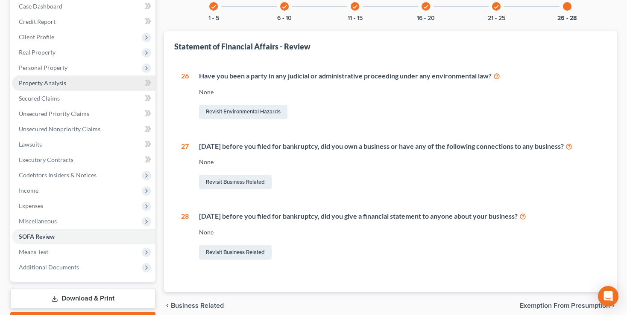
scroll to position [137, 0]
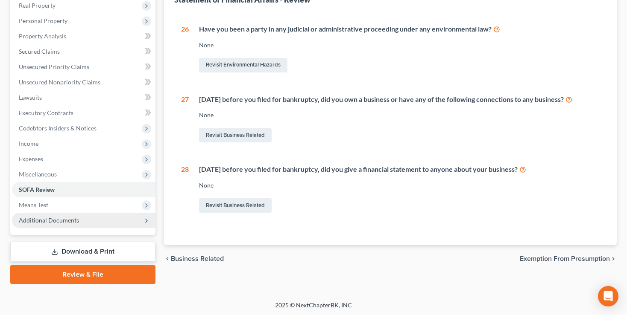
click at [48, 220] on span "Additional Documents" at bounding box center [49, 220] width 60 height 7
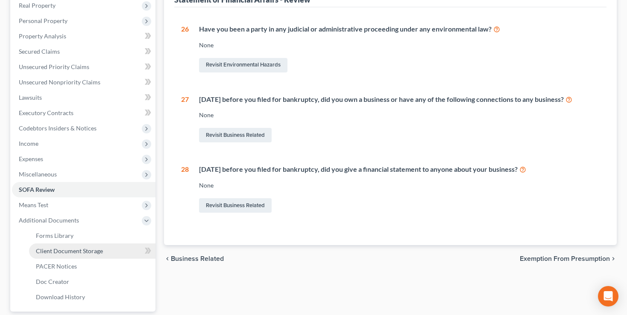
click at [51, 249] on span "Client Document Storage" at bounding box center [69, 251] width 67 height 7
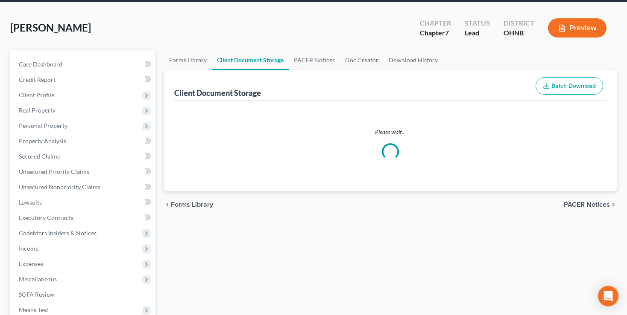
select select "5"
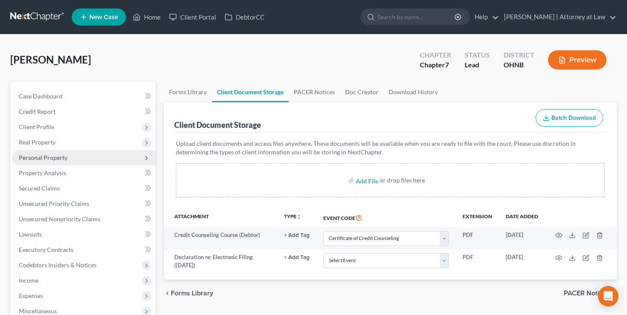
click at [32, 160] on span "Personal Property" at bounding box center [43, 157] width 49 height 7
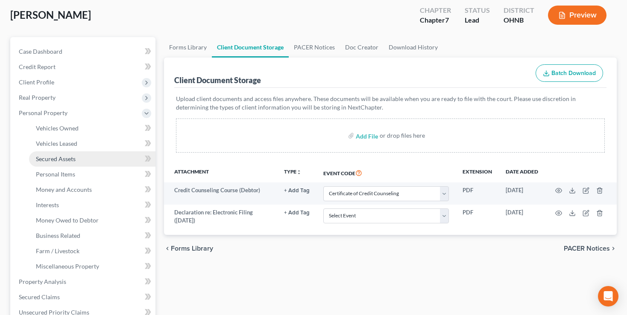
scroll to position [90, 0]
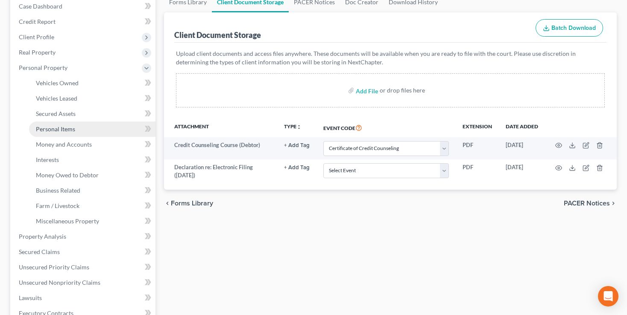
click at [50, 131] on span "Personal Items" at bounding box center [55, 129] width 39 height 7
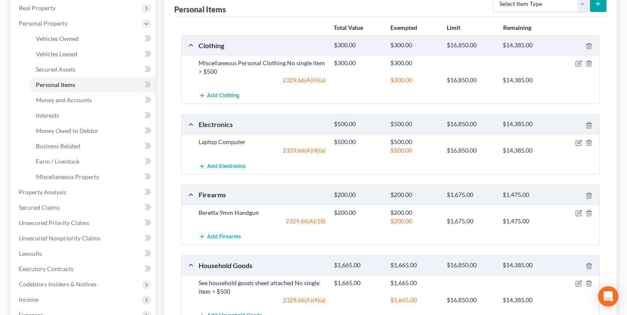
scroll to position [135, 0]
click at [589, 123] on icon "button" at bounding box center [588, 125] width 7 height 7
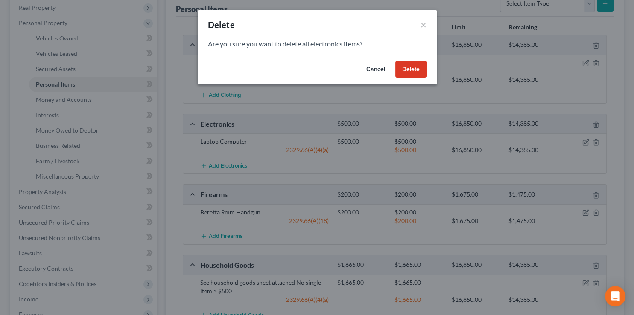
click at [420, 72] on button "Delete" at bounding box center [410, 69] width 31 height 17
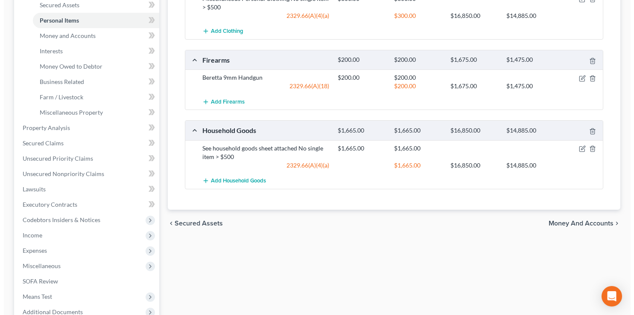
scroll to position [201, 0]
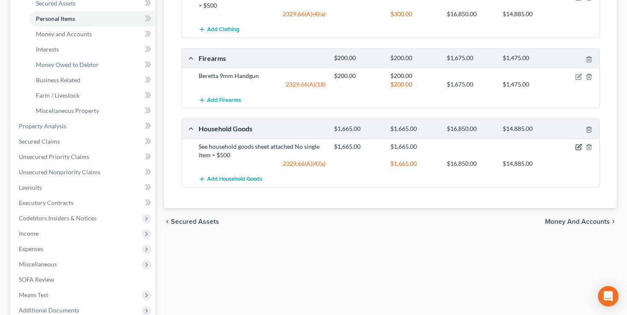
click at [578, 146] on icon "button" at bounding box center [579, 146] width 4 height 4
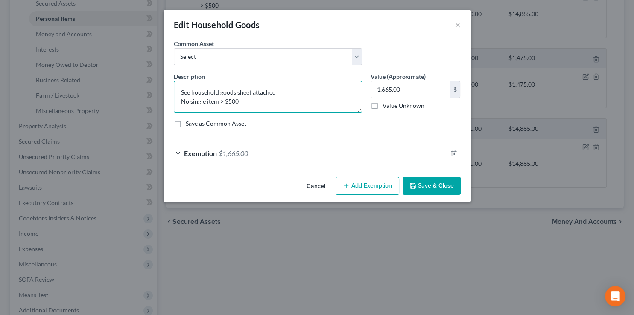
click at [242, 100] on textarea "See household goods sheet attached No single item > $500" at bounding box center [268, 97] width 188 height 32
drag, startPoint x: 249, startPoint y: 100, endPoint x: 144, endPoint y: 101, distance: 105.0
click at [174, 101] on textarea "See household goods sheet attached No single item > $500" at bounding box center [268, 97] width 188 height 32
type textarea "See household goods sheet attached"
click at [271, 153] on div "Exemption $1,665.00" at bounding box center [304, 153] width 283 height 23
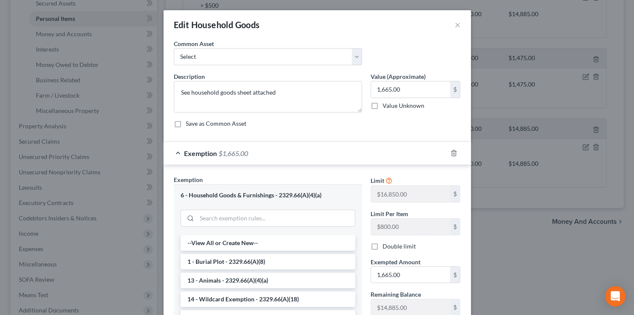
click at [406, 250] on label "Double limit" at bounding box center [398, 246] width 33 height 9
click at [391, 248] on input "Double limit" at bounding box center [389, 245] width 6 height 6
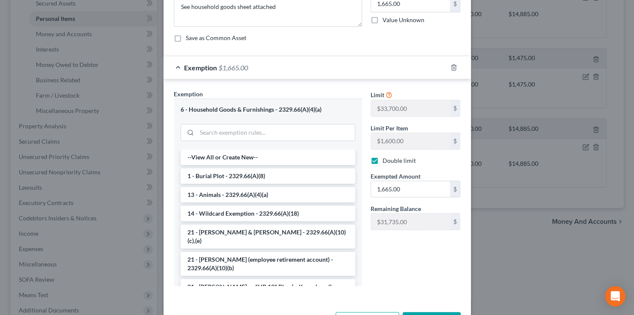
click at [382, 161] on label "Double limit" at bounding box center [398, 161] width 33 height 9
click at [386, 161] on input "Double limit" at bounding box center [389, 160] width 6 height 6
checkbox input "false"
drag, startPoint x: 404, startPoint y: 188, endPoint x: 337, endPoint y: 190, distance: 67.1
click at [371, 190] on input "1,665.00" at bounding box center [410, 189] width 79 height 16
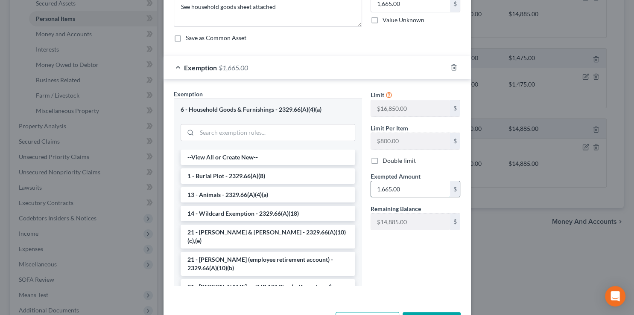
drag, startPoint x: 405, startPoint y: 190, endPoint x: 322, endPoint y: 193, distance: 82.9
click at [371, 193] on input "1,665.00" at bounding box center [410, 189] width 79 height 16
type input "665"
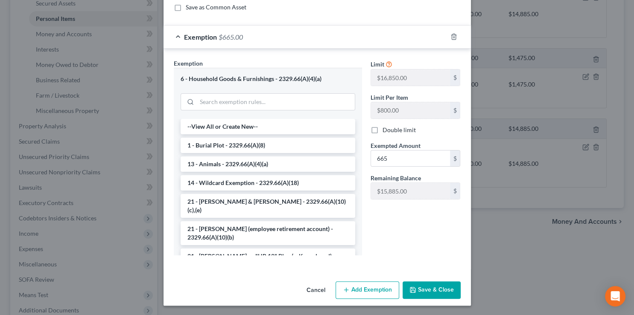
click at [362, 289] on button "Add Exemption" at bounding box center [368, 291] width 64 height 18
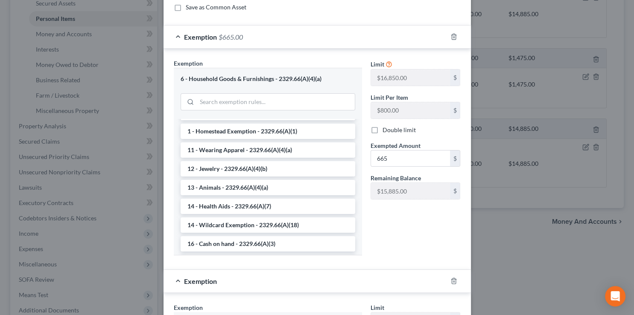
scroll to position [344, 0]
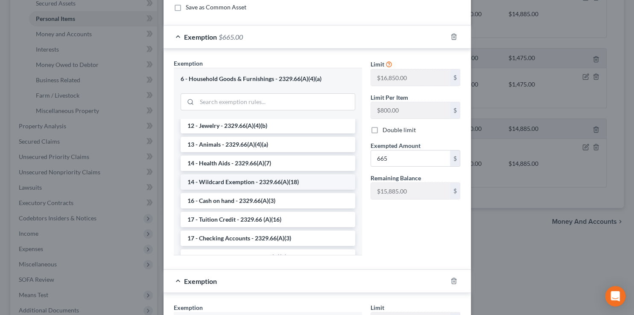
click at [231, 175] on li "14 - Wildcard Exemption - 2329.66(A)(18)" at bounding box center [268, 182] width 175 height 15
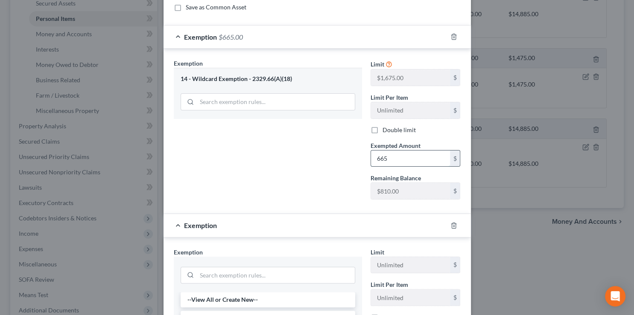
drag, startPoint x: 401, startPoint y: 161, endPoint x: 341, endPoint y: 164, distance: 60.3
click at [371, 164] on input "665" at bounding box center [410, 159] width 79 height 16
drag, startPoint x: 391, startPoint y: 158, endPoint x: 357, endPoint y: 160, distance: 33.8
click at [371, 160] on input "665" at bounding box center [410, 159] width 79 height 16
type input "1,000"
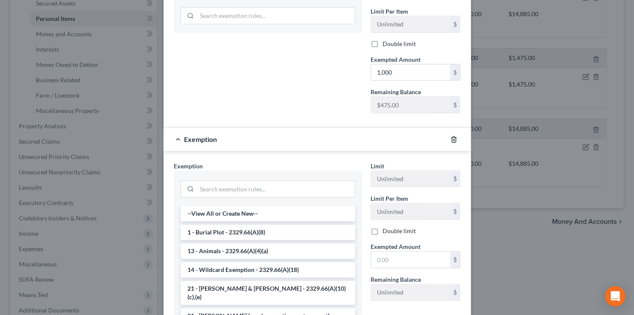
scroll to position [289, 0]
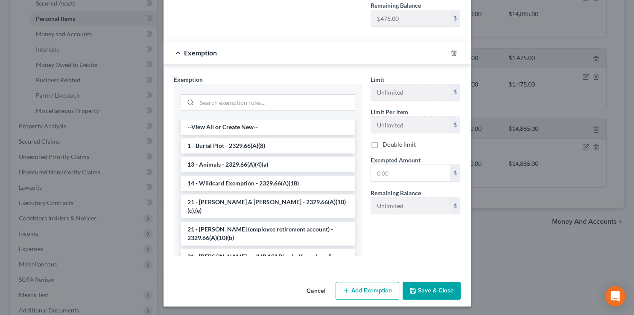
click at [425, 291] on button "Save & Close" at bounding box center [432, 291] width 58 height 18
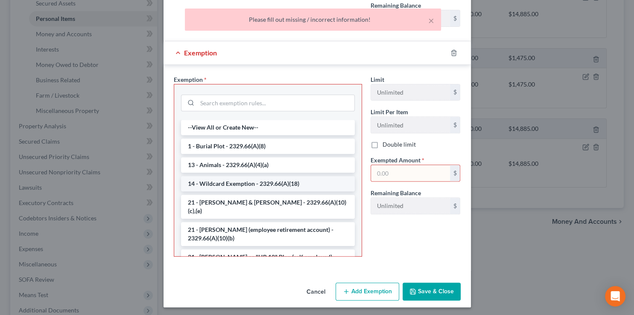
click at [221, 187] on li "14 - Wildcard Exemption - 2329.66(A)(18)" at bounding box center [268, 183] width 174 height 15
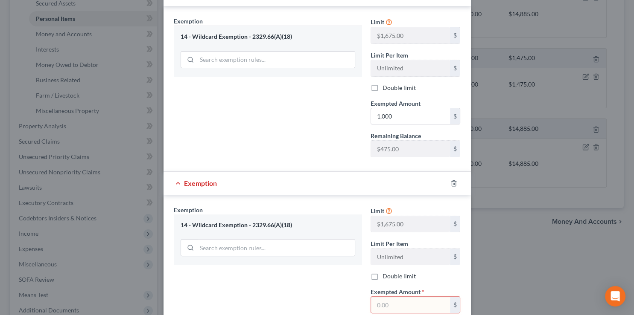
scroll to position [76, 0]
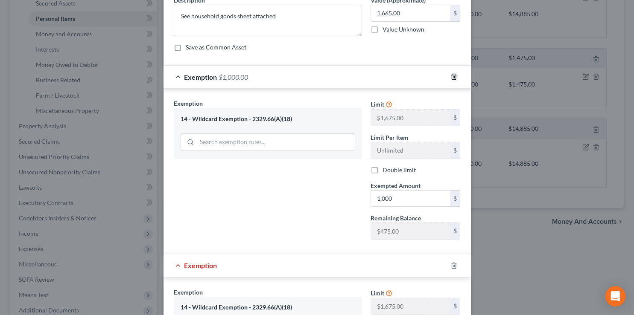
click at [454, 77] on line "button" at bounding box center [454, 78] width 0 height 2
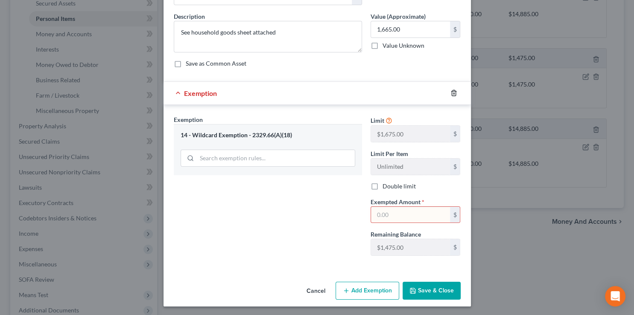
click at [450, 93] on icon "button" at bounding box center [453, 93] width 7 height 7
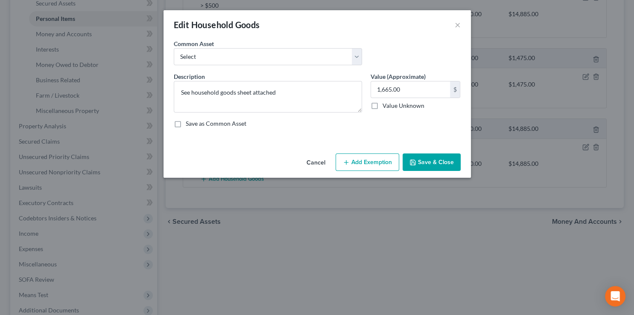
click at [359, 163] on button "Add Exemption" at bounding box center [368, 163] width 64 height 18
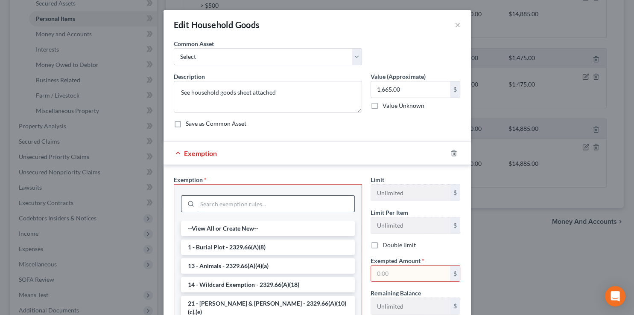
click at [222, 206] on input "search" at bounding box center [275, 204] width 157 height 16
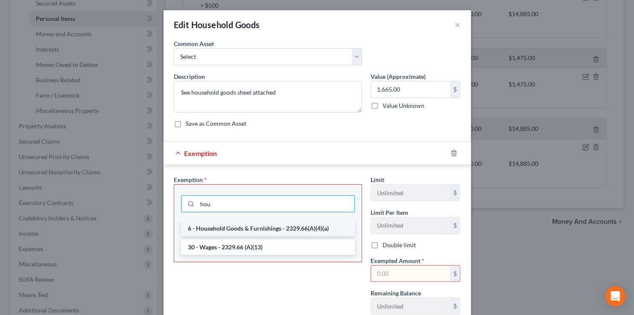
type input "hou"
click at [228, 226] on li "6 - Household Goods & Furnishings - 2329.66(A)(4)(a)" at bounding box center [268, 228] width 174 height 15
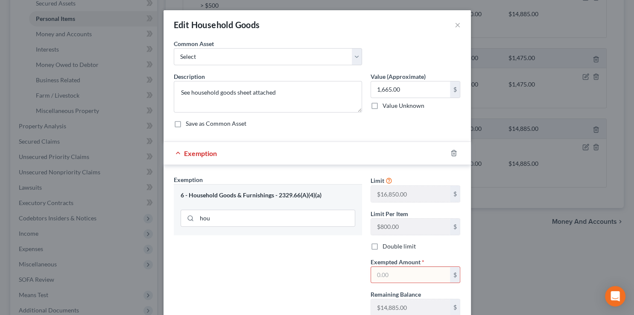
click at [383, 271] on input "text" at bounding box center [410, 275] width 79 height 16
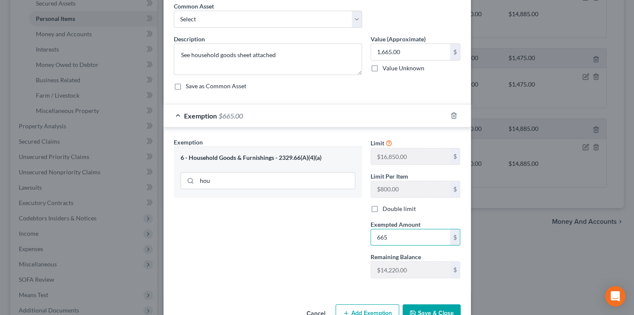
scroll to position [60, 0]
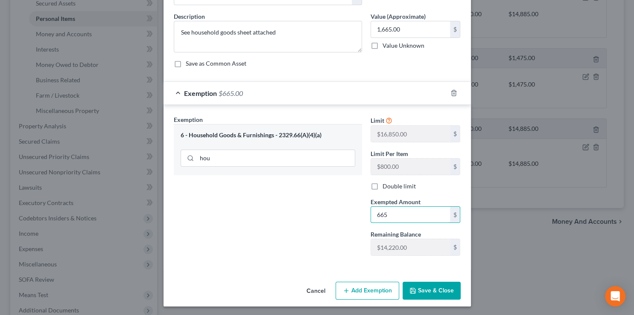
type input "665"
click at [346, 296] on button "Add Exemption" at bounding box center [368, 291] width 64 height 18
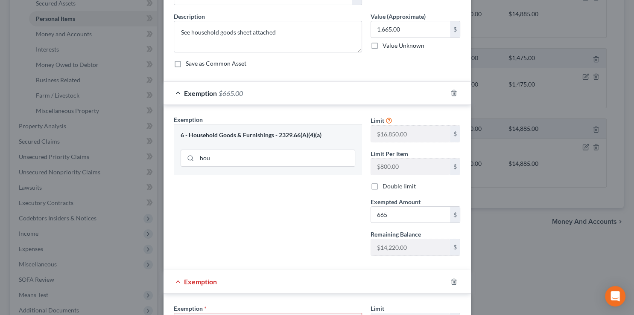
scroll to position [190, 0]
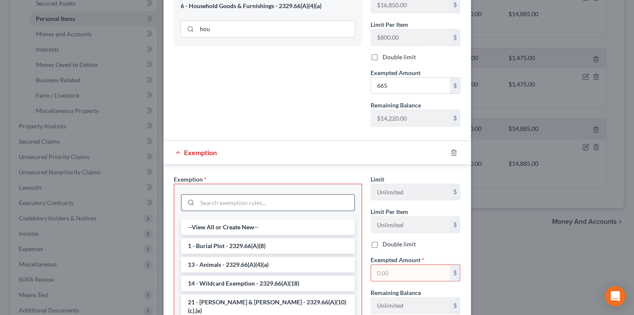
click at [216, 204] on input "search" at bounding box center [275, 203] width 157 height 16
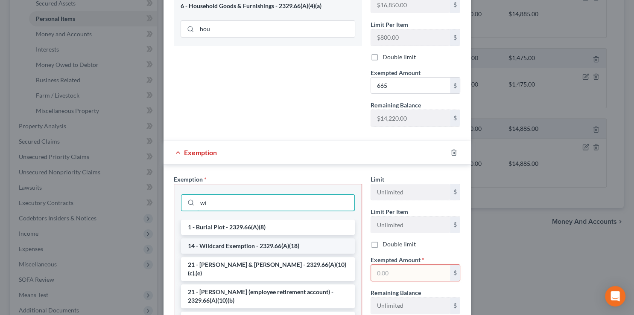
type input "wi"
click at [214, 245] on li "14 - Wildcard Exemption - 2329.66(A)(18)" at bounding box center [268, 246] width 174 height 15
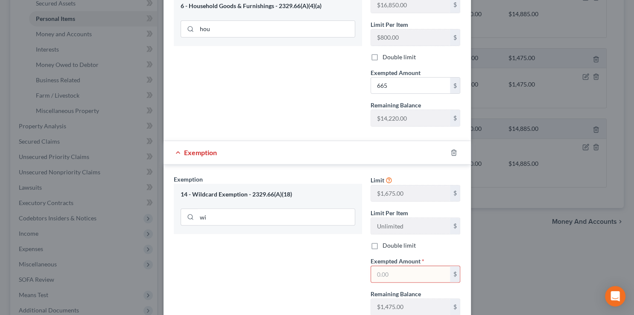
click at [400, 274] on input "text" at bounding box center [410, 274] width 79 height 16
type input "1,000"
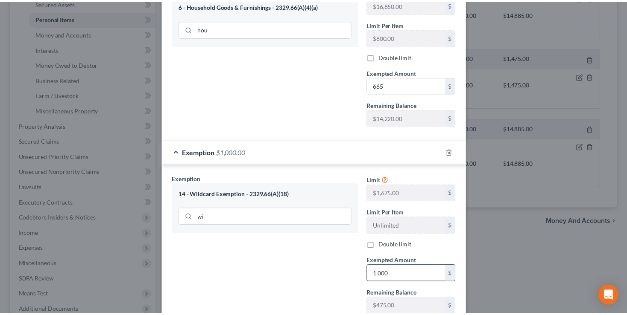
scroll to position [248, 0]
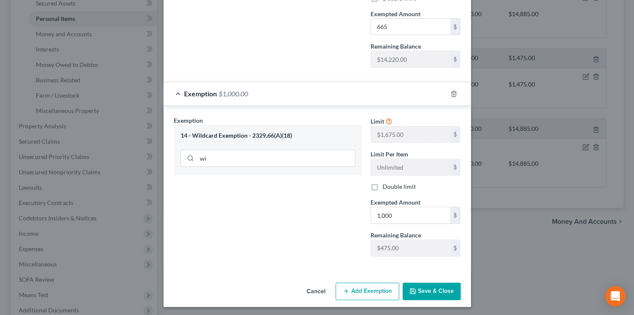
click at [433, 294] on button "Save & Close" at bounding box center [432, 292] width 58 height 18
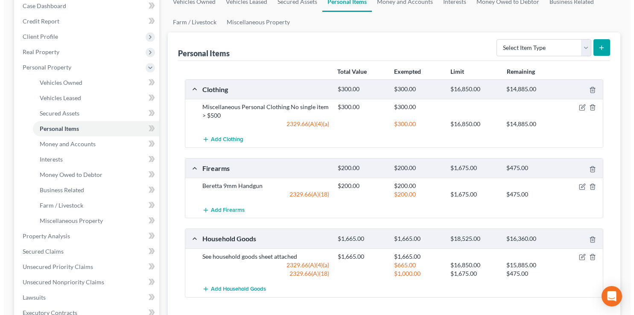
scroll to position [111, 0]
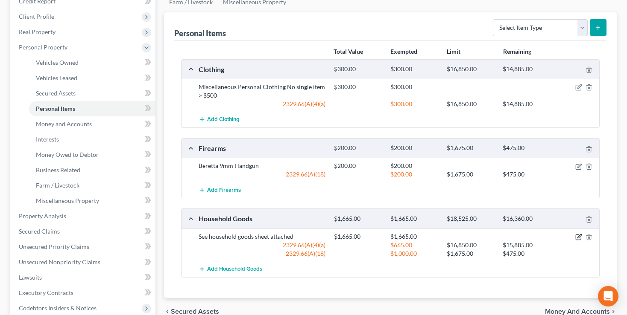
click at [576, 236] on icon "button" at bounding box center [578, 237] width 7 height 7
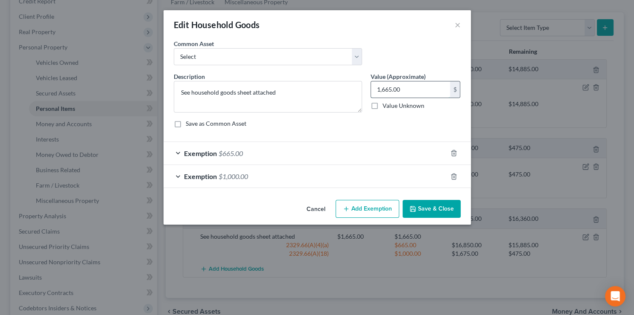
click at [382, 90] on input "1,665.00" at bounding box center [410, 90] width 79 height 16
click at [387, 91] on input "1,665.00" at bounding box center [410, 90] width 79 height 16
type input "1,885.00"
click at [271, 151] on div "Exemption $665.00" at bounding box center [304, 153] width 283 height 23
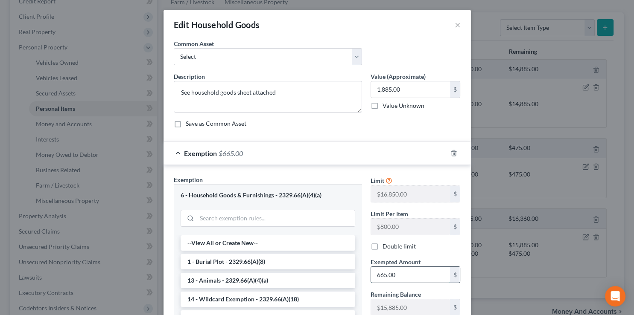
click at [399, 276] on input "665.00" at bounding box center [410, 275] width 79 height 16
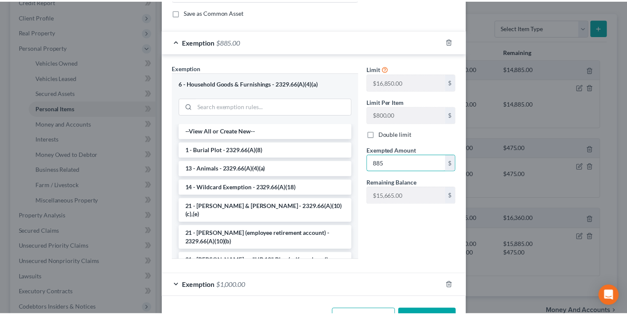
scroll to position [140, 0]
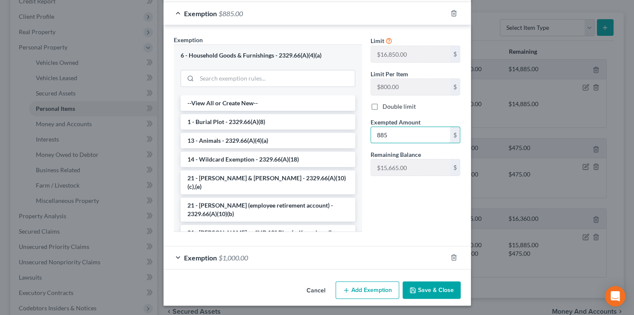
type input "885"
click at [429, 291] on button "Save & Close" at bounding box center [432, 291] width 58 height 18
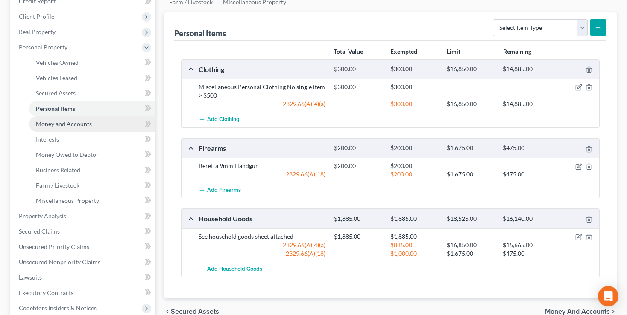
scroll to position [246, 0]
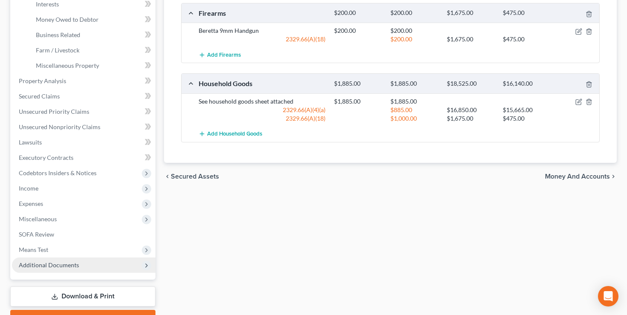
click at [30, 263] on span "Additional Documents" at bounding box center [49, 265] width 60 height 7
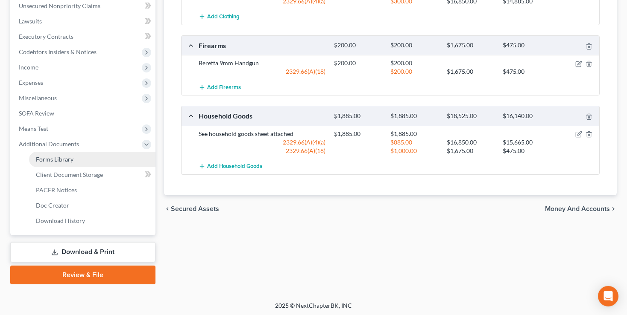
scroll to position [214, 0]
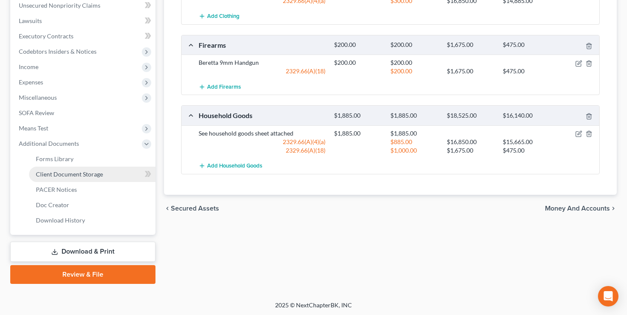
click at [50, 171] on span "Client Document Storage" at bounding box center [69, 174] width 67 height 7
select select "5"
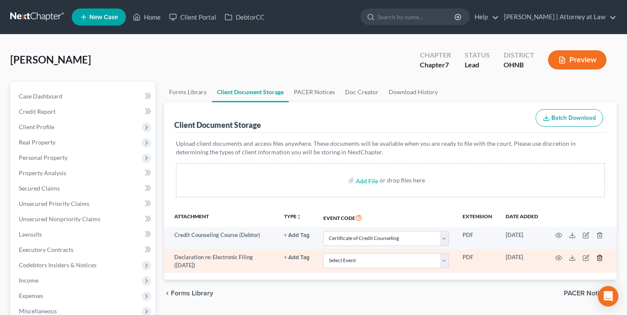
click at [598, 260] on icon "button" at bounding box center [599, 258] width 7 height 7
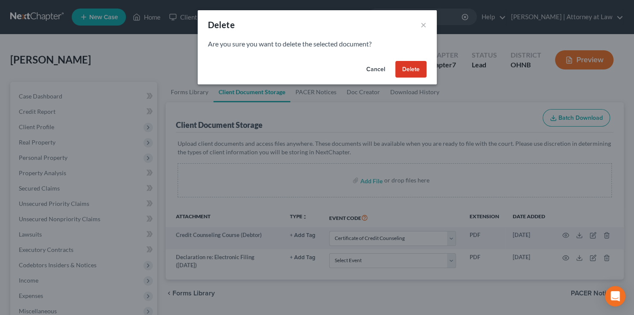
click at [410, 71] on button "Delete" at bounding box center [410, 69] width 31 height 17
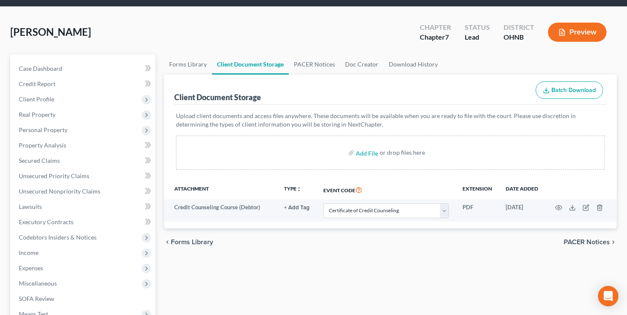
scroll to position [45, 0]
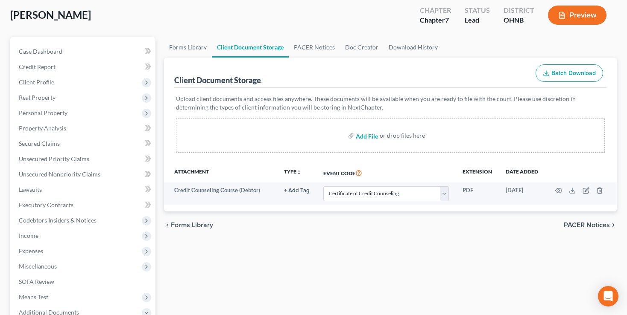
click at [367, 135] on input "file" at bounding box center [366, 135] width 20 height 15
type input "C:\fakepath\Household Goods Sheet signed.pdf"
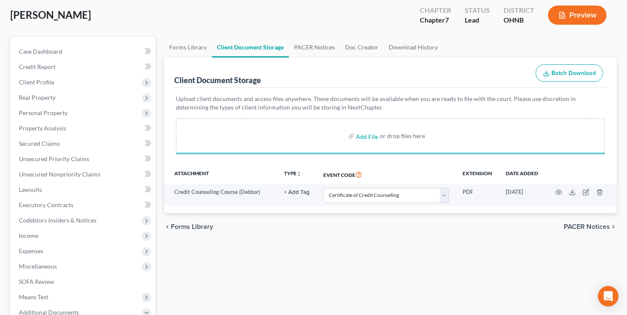
select select "5"
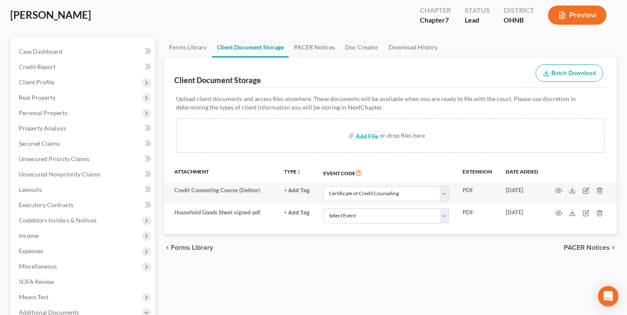
click at [370, 135] on input "file" at bounding box center [366, 135] width 20 height 15
type input "C:\fakepath\Employee Income Records.pdf"
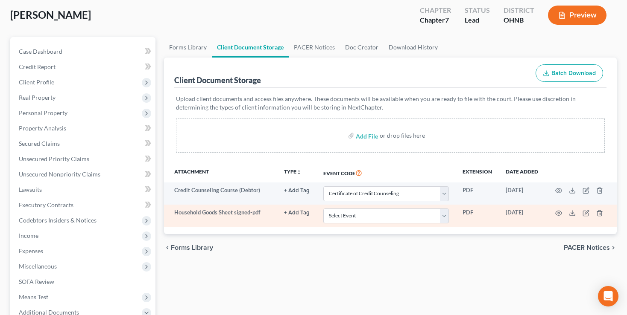
select select "5"
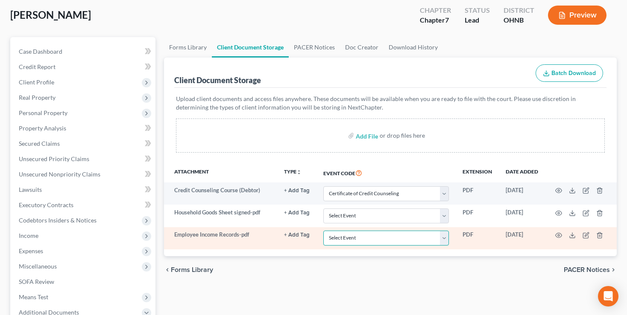
click at [323, 231] on select "Select Event 20 Largest Unsecured Creditors Amended List of Creditors (Fee) Ame…" at bounding box center [386, 238] width 126 height 15
select select "20"
click option "Employee Income Records" at bounding box center [0, 0] width 0 height 0
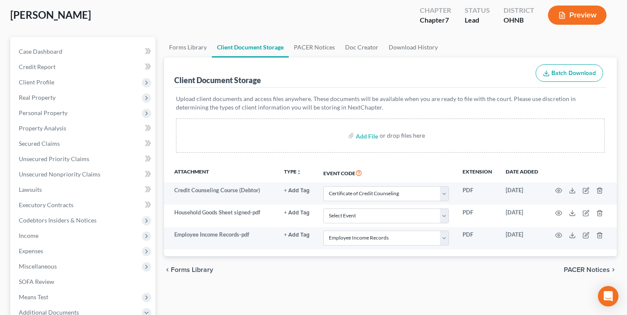
click at [272, 150] on div "Add File or drop files here" at bounding box center [390, 136] width 429 height 34
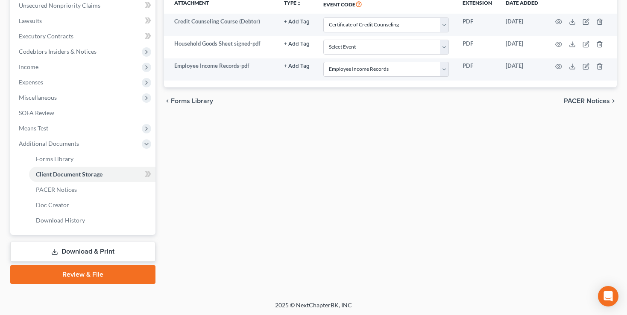
click at [76, 246] on link "Download & Print" at bounding box center [82, 252] width 145 height 20
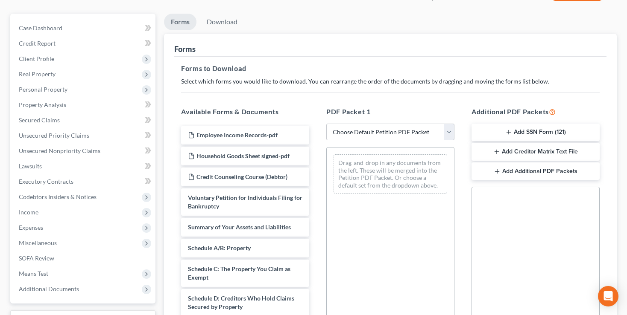
scroll to position [90, 0]
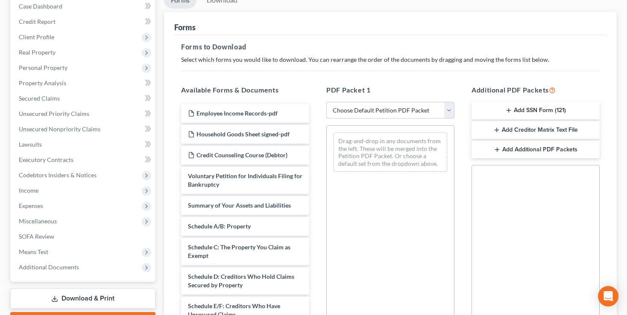
click at [326, 102] on select "Choose Default Petition PDF Packet Complete Bankruptcy Petition (all forms and …" at bounding box center [390, 110] width 128 height 17
select select "0"
click option "Complete Bankruptcy Petition (all forms and schedules)" at bounding box center [0, 0] width 0 height 0
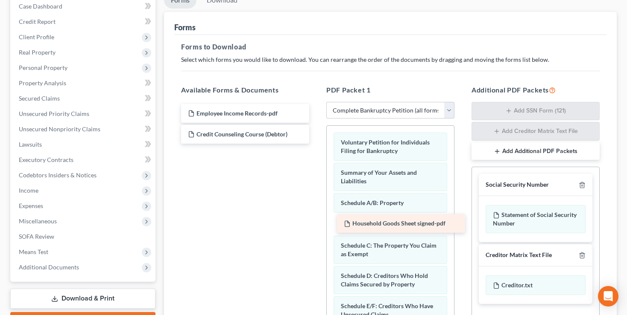
drag, startPoint x: 214, startPoint y: 132, endPoint x: 370, endPoint y: 222, distance: 180.0
click at [316, 144] on div "Household Goods Sheet signed-pdf Employee Income Records-pdf Household Goods Sh…" at bounding box center [245, 124] width 142 height 40
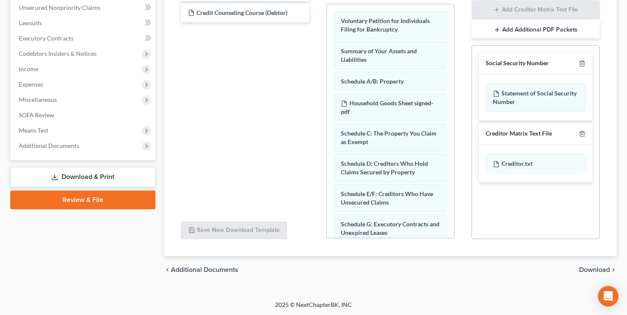
click at [598, 267] on span "Download" at bounding box center [594, 270] width 31 height 7
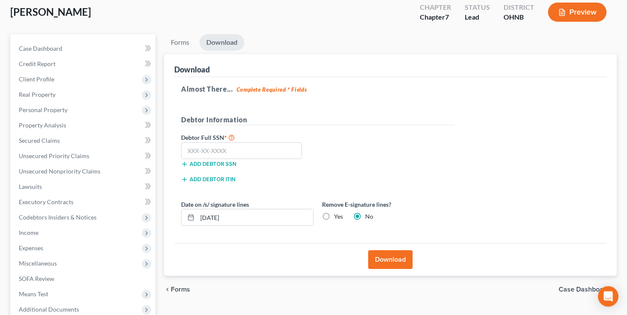
scroll to position [47, 0]
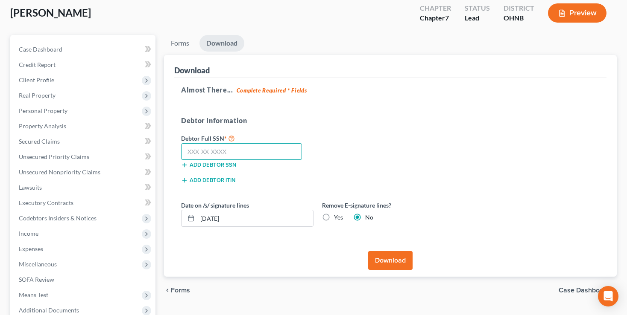
click at [206, 149] on input "text" at bounding box center [241, 151] width 121 height 17
click at [334, 217] on label "Yes" at bounding box center [338, 217] width 9 height 9
click at [337, 217] on input "Yes" at bounding box center [340, 216] width 6 height 6
radio input "true"
radio input "false"
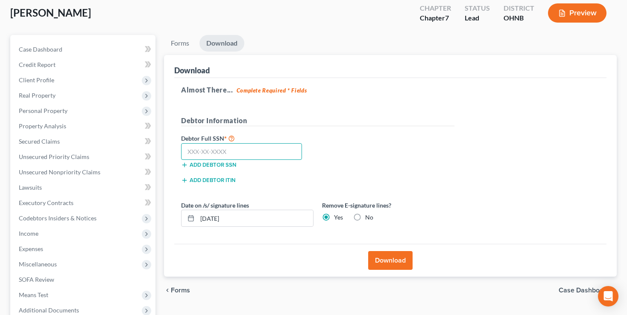
click at [225, 149] on input "text" at bounding box center [241, 151] width 121 height 17
type input "272-96-3136"
click at [390, 259] on button "Download" at bounding box center [390, 260] width 44 height 19
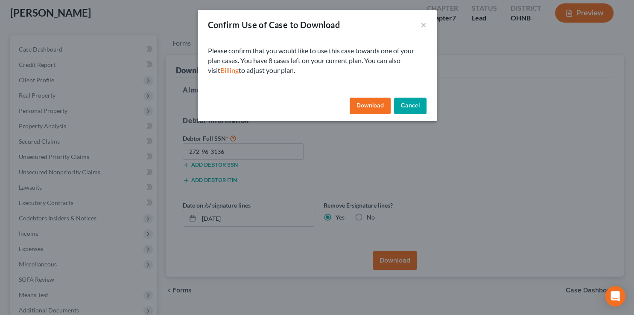
click at [368, 105] on button "Download" at bounding box center [370, 106] width 41 height 17
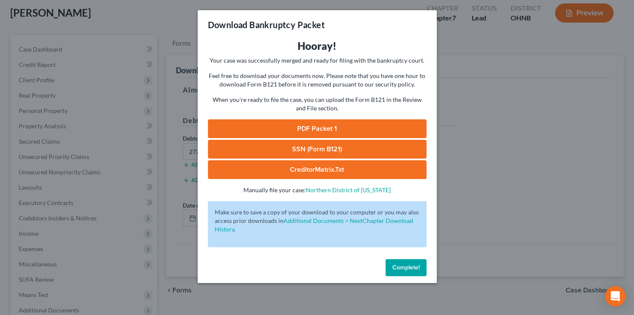
click at [298, 128] on link "PDF Packet 1" at bounding box center [317, 129] width 219 height 19
click at [304, 151] on link "SSN (Form B121)" at bounding box center [317, 149] width 219 height 19
click at [398, 271] on span "Complete!" at bounding box center [405, 267] width 27 height 7
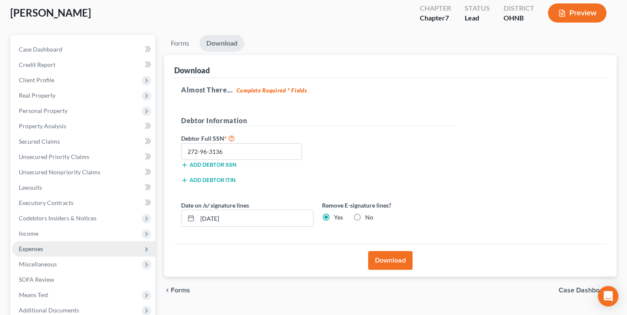
scroll to position [137, 0]
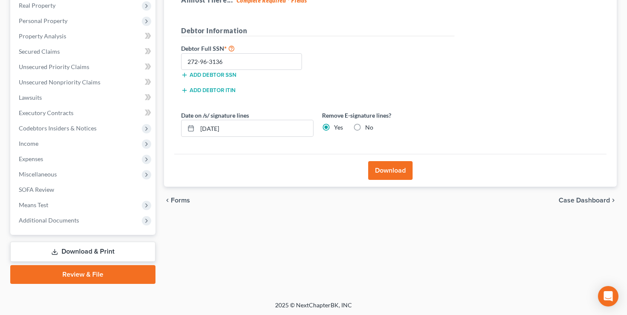
click at [70, 278] on link "Review & File" at bounding box center [82, 275] width 145 height 19
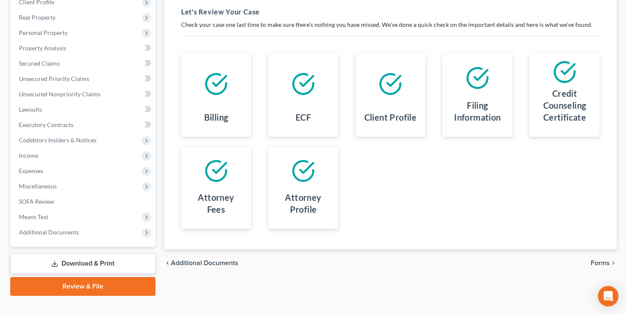
scroll to position [137, 0]
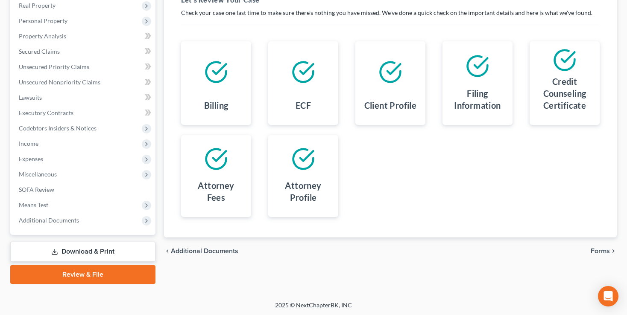
click at [597, 249] on span "Forms" at bounding box center [599, 251] width 19 height 7
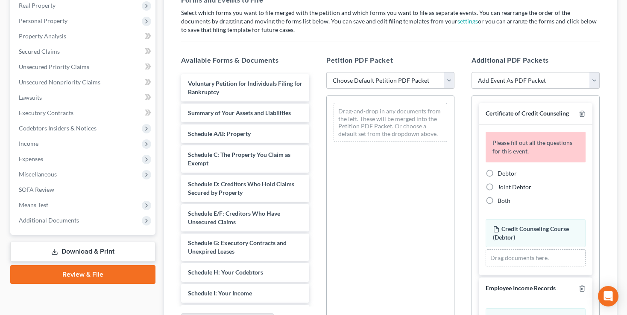
click at [326, 72] on select "Choose Default Petition PDF Packet Complete Bankruptcy Petition (all forms and …" at bounding box center [390, 80] width 128 height 17
select select "0"
click option "Complete Bankruptcy Petition (all forms and schedules)" at bounding box center [0, 0] width 0 height 0
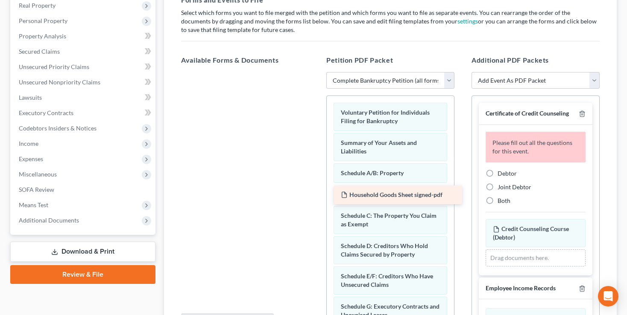
drag, startPoint x: 231, startPoint y: 85, endPoint x: 384, endPoint y: 198, distance: 189.6
click at [316, 72] on div "Household Goods Sheet signed-pdf Household Goods Sheet signed-pdf" at bounding box center [245, 72] width 142 height 0
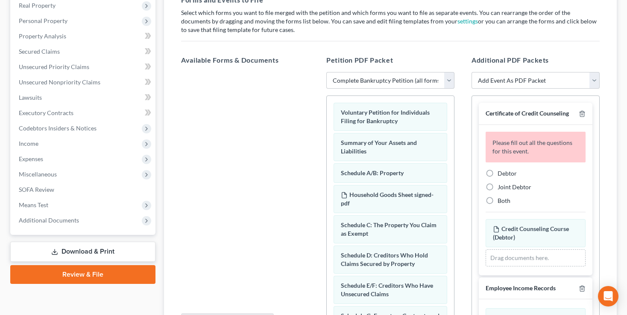
click at [497, 178] on label "Debtor" at bounding box center [506, 173] width 19 height 9
click at [501, 175] on input "Debtor" at bounding box center [504, 172] width 6 height 6
radio input "true"
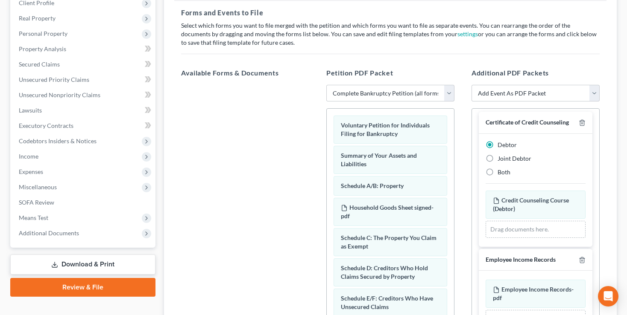
scroll to position [92, 0]
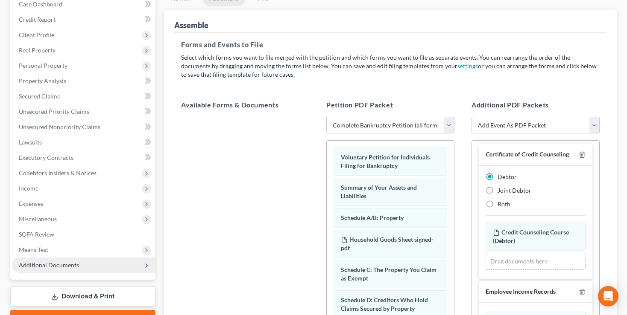
click at [27, 267] on span "Additional Documents" at bounding box center [49, 265] width 60 height 7
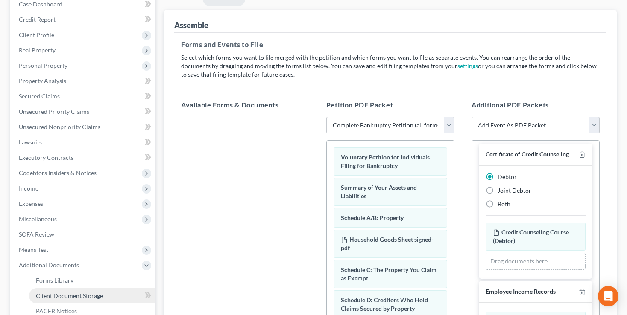
click at [48, 295] on span "Client Document Storage" at bounding box center [69, 295] width 67 height 7
select select "5"
select select "20"
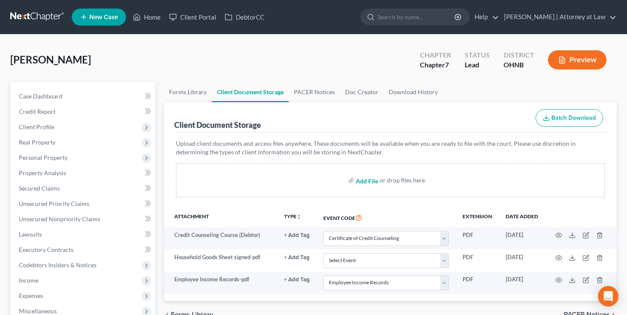
click at [365, 183] on input "file" at bounding box center [366, 180] width 20 height 15
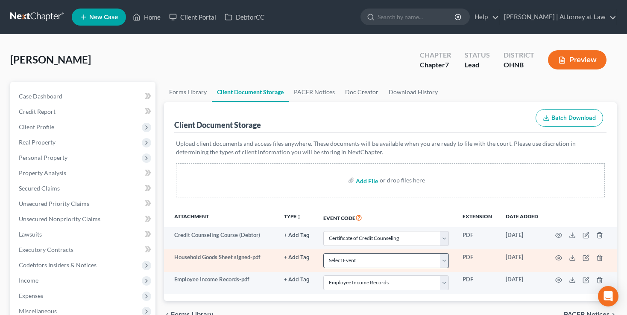
type input "C:\fakepath\Declaration RE Electronic Filing.pdf"
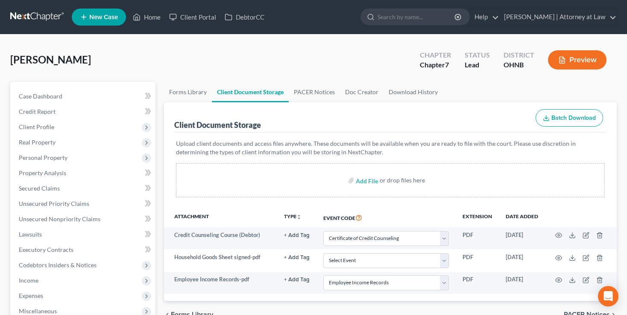
select select "5"
select select "20"
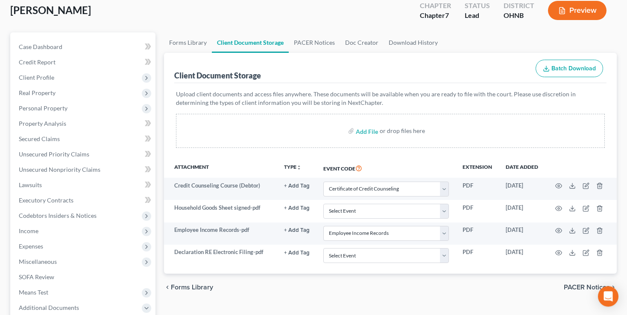
scroll to position [90, 0]
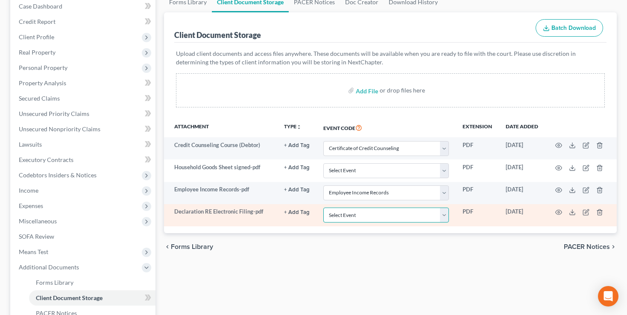
click at [323, 208] on select "Select Event 20 Largest Unsecured Creditors Amended List of Creditors (Fee) Ame…" at bounding box center [386, 215] width 126 height 15
select select "16"
click option "Declaration Re: Electronic Filing" at bounding box center [0, 0] width 0 height 0
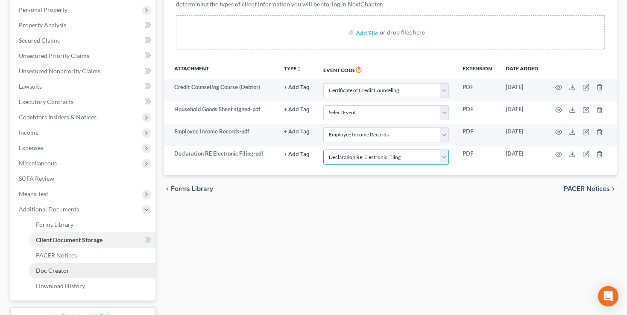
scroll to position [214, 0]
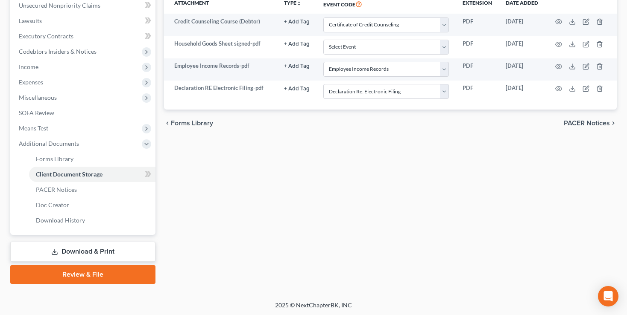
click at [68, 273] on link "Review & File" at bounding box center [82, 275] width 145 height 19
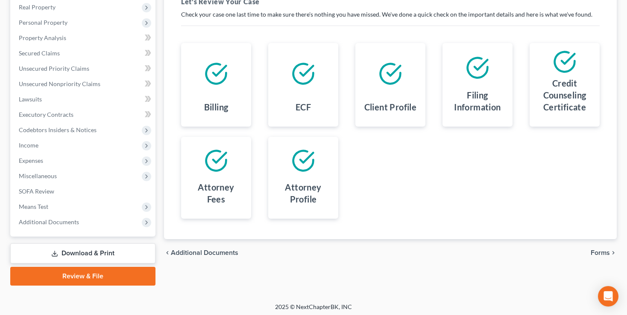
scroll to position [137, 0]
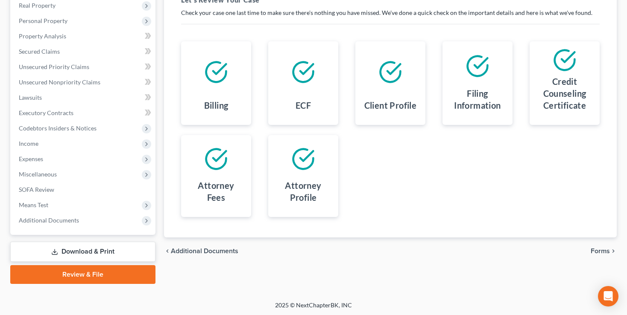
click at [599, 251] on span "Forms" at bounding box center [599, 251] width 19 height 7
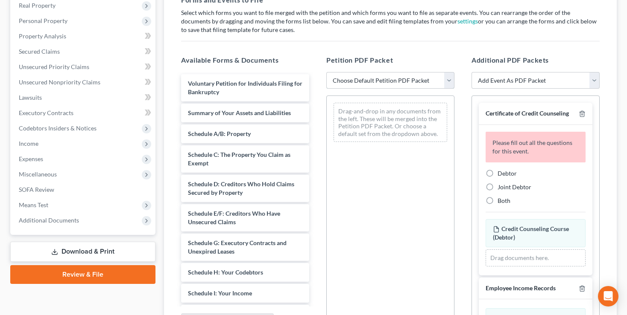
click at [326, 72] on select "Choose Default Petition PDF Packet Complete Bankruptcy Petition (all forms and …" at bounding box center [390, 80] width 128 height 17
select select "0"
click option "Complete Bankruptcy Petition (all forms and schedules)" at bounding box center [0, 0] width 0 height 0
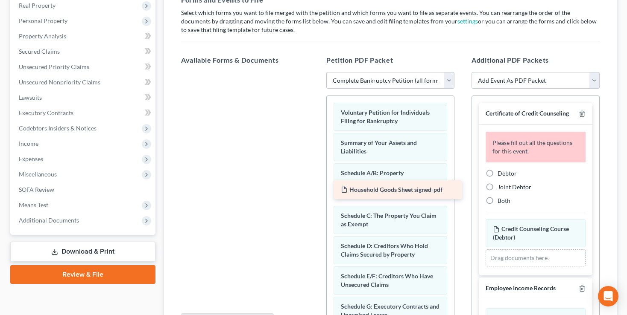
drag, startPoint x: 231, startPoint y: 83, endPoint x: 384, endPoint y: 190, distance: 186.6
click at [316, 72] on div "Household Goods Sheet signed-pdf Household Goods Sheet signed-pdf" at bounding box center [245, 72] width 142 height 0
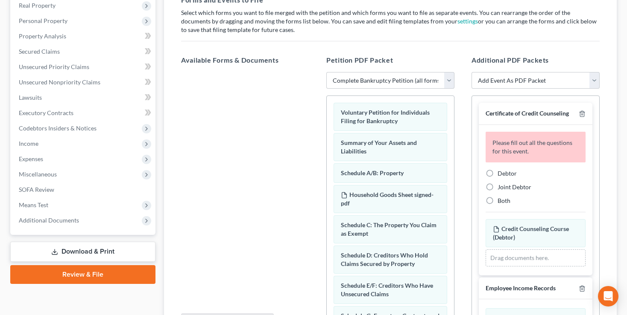
click at [497, 178] on label "Debtor" at bounding box center [506, 173] width 19 height 9
click at [501, 175] on input "Debtor" at bounding box center [504, 172] width 6 height 6
radio input "true"
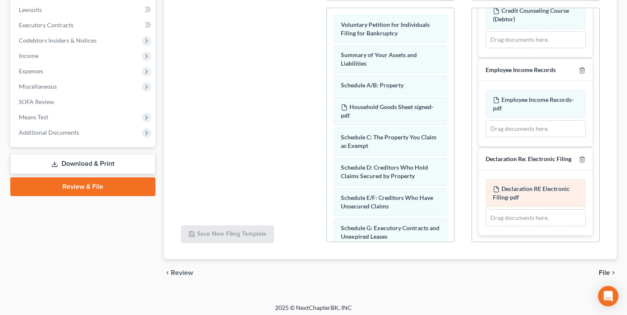
scroll to position [228, 0]
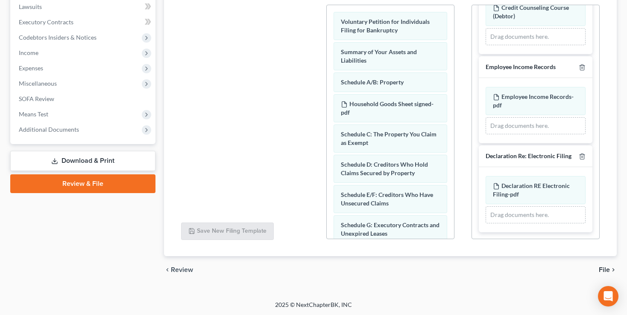
click at [603, 270] on span "File" at bounding box center [603, 270] width 11 height 7
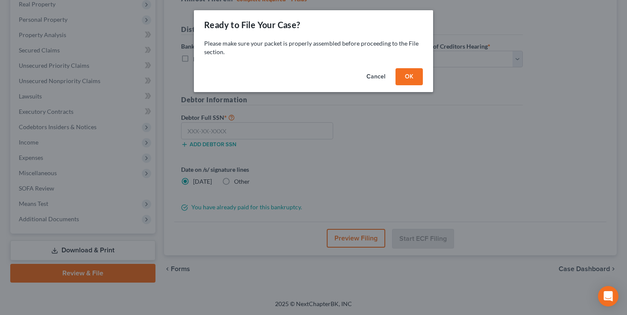
scroll to position [137, 0]
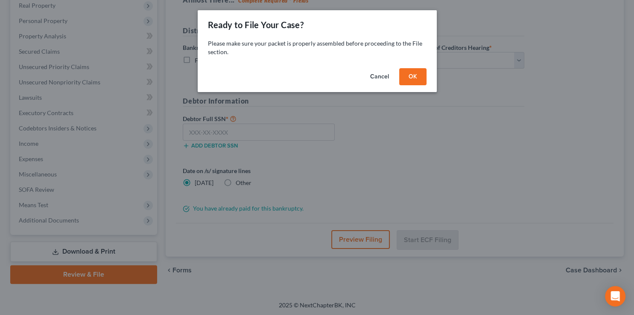
click at [410, 73] on button "OK" at bounding box center [412, 76] width 27 height 17
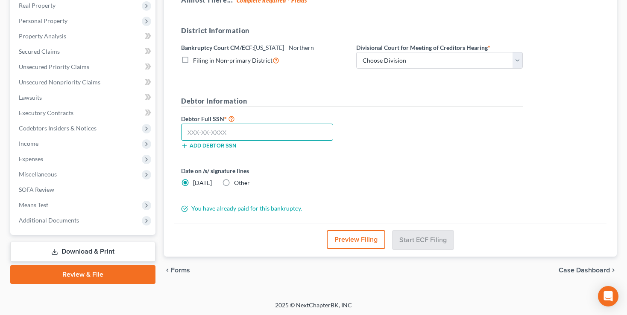
click at [227, 129] on input "text" at bounding box center [257, 132] width 152 height 17
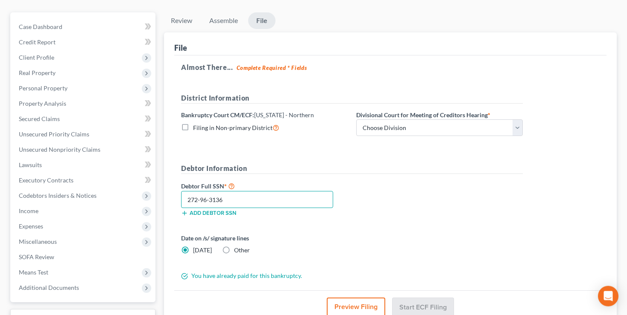
scroll to position [47, 0]
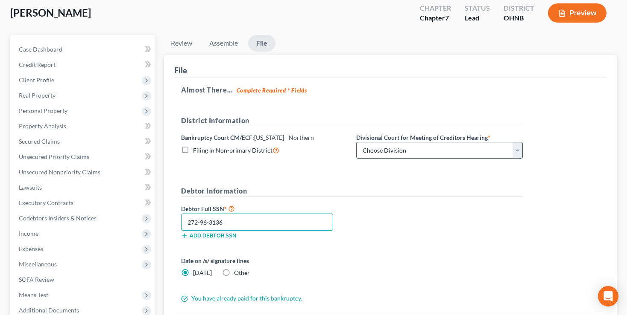
type input "272-96-3136"
click at [356, 142] on select "Choose Division Akron Canton Cleveland Toledo Youngstown" at bounding box center [439, 150] width 166 height 17
select select "2"
click option "[GEOGRAPHIC_DATA]" at bounding box center [0, 0] width 0 height 0
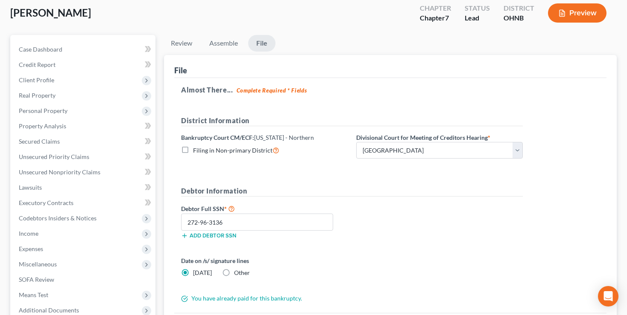
click at [318, 151] on div "Filing in Non-primary District" at bounding box center [264, 151] width 166 height 10
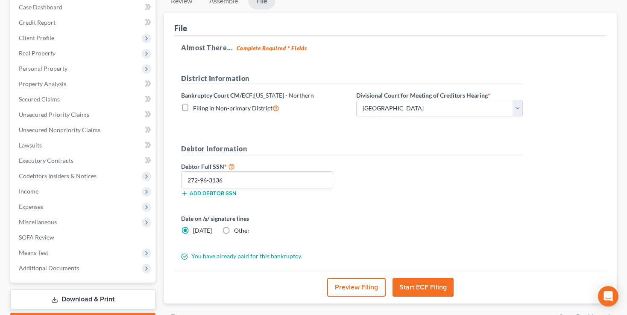
scroll to position [137, 0]
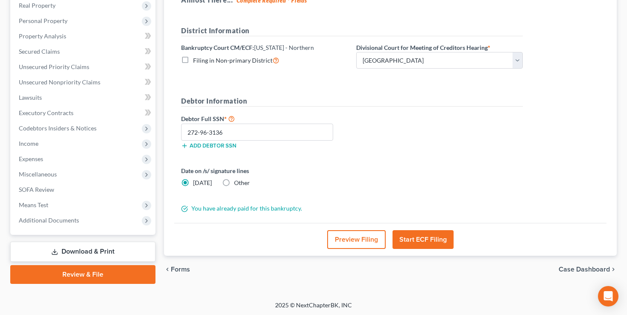
click at [418, 238] on button "Start ECF Filing" at bounding box center [422, 240] width 61 height 19
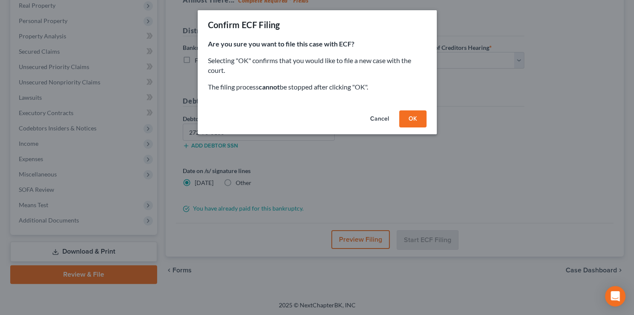
click at [417, 122] on button "OK" at bounding box center [412, 119] width 27 height 17
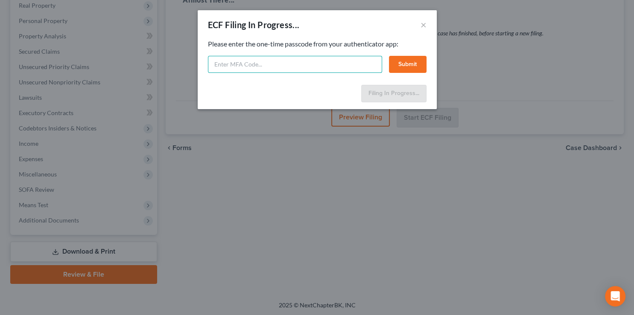
click at [252, 66] on input "text" at bounding box center [295, 64] width 174 height 17
type input "957128"
click at [408, 64] on button "Submit" at bounding box center [408, 64] width 38 height 17
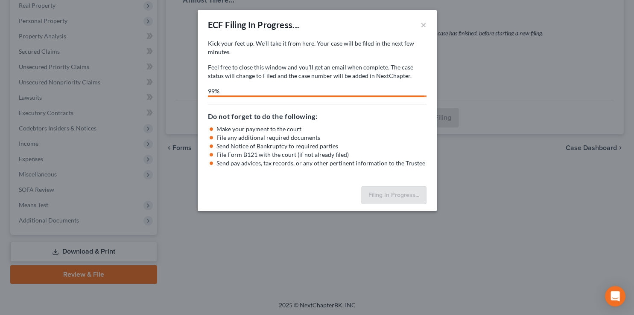
select select "2"
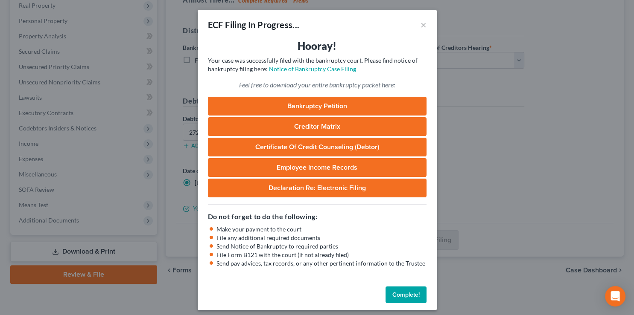
click at [397, 298] on button "Complete!" at bounding box center [405, 295] width 41 height 17
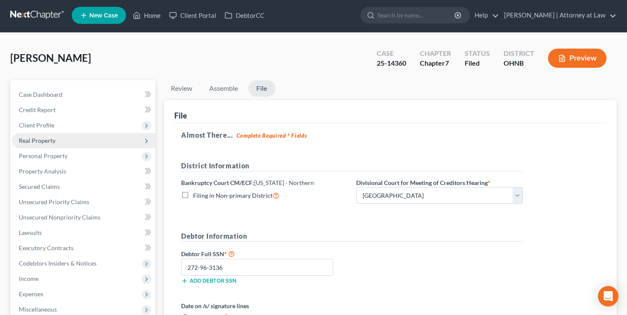
scroll to position [0, 0]
